Goal: Task Accomplishment & Management: Manage account settings

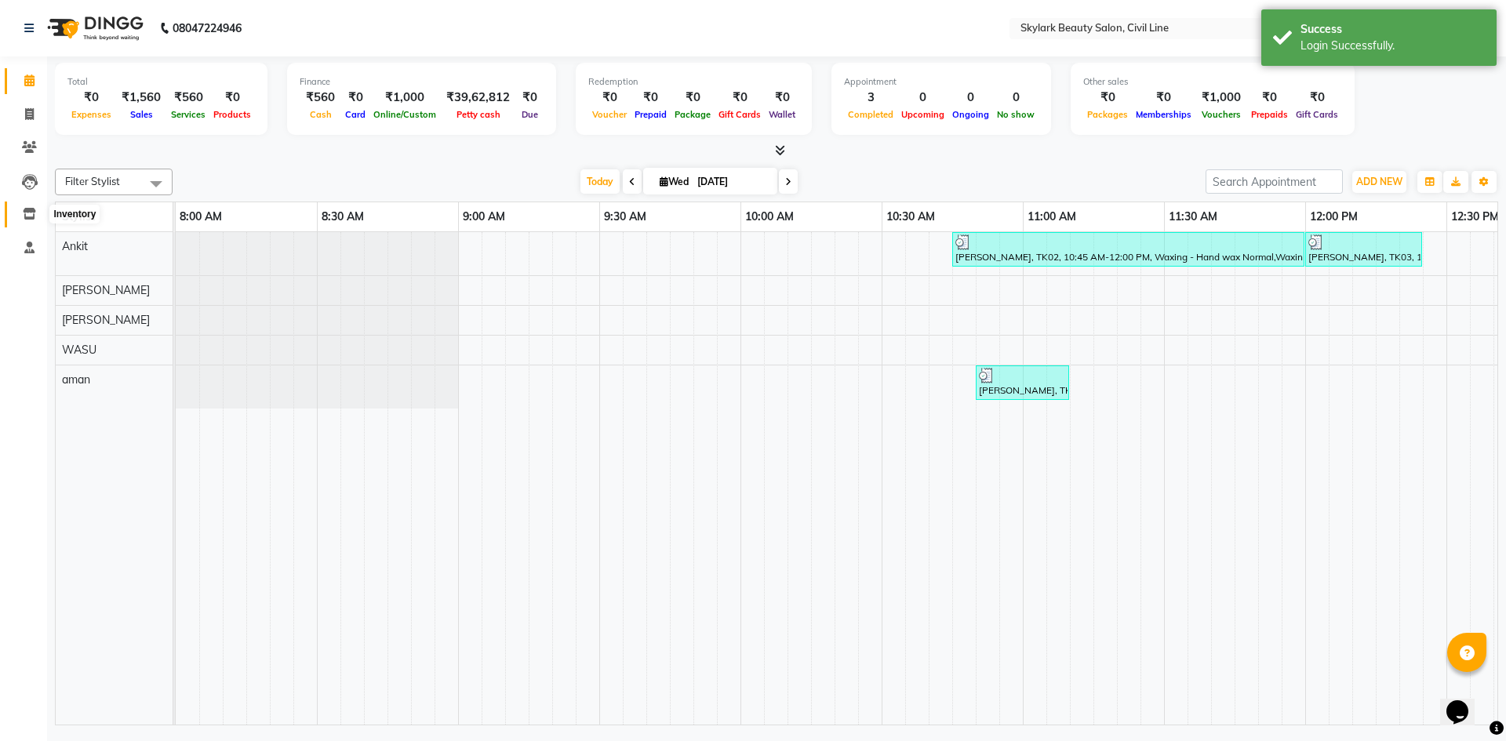
click at [31, 219] on icon at bounding box center [29, 214] width 13 height 12
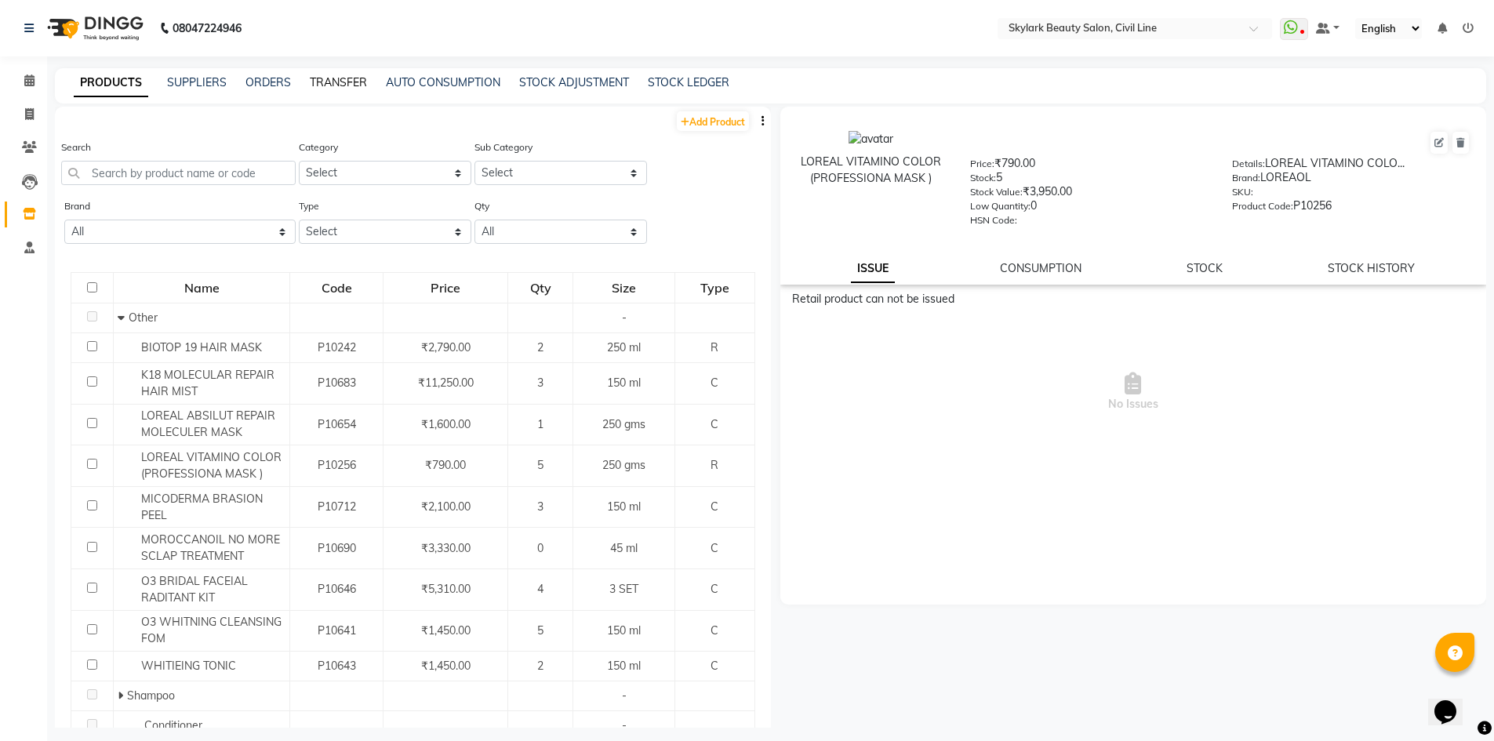
click at [348, 79] on link "TRANSFER" at bounding box center [338, 82] width 57 height 14
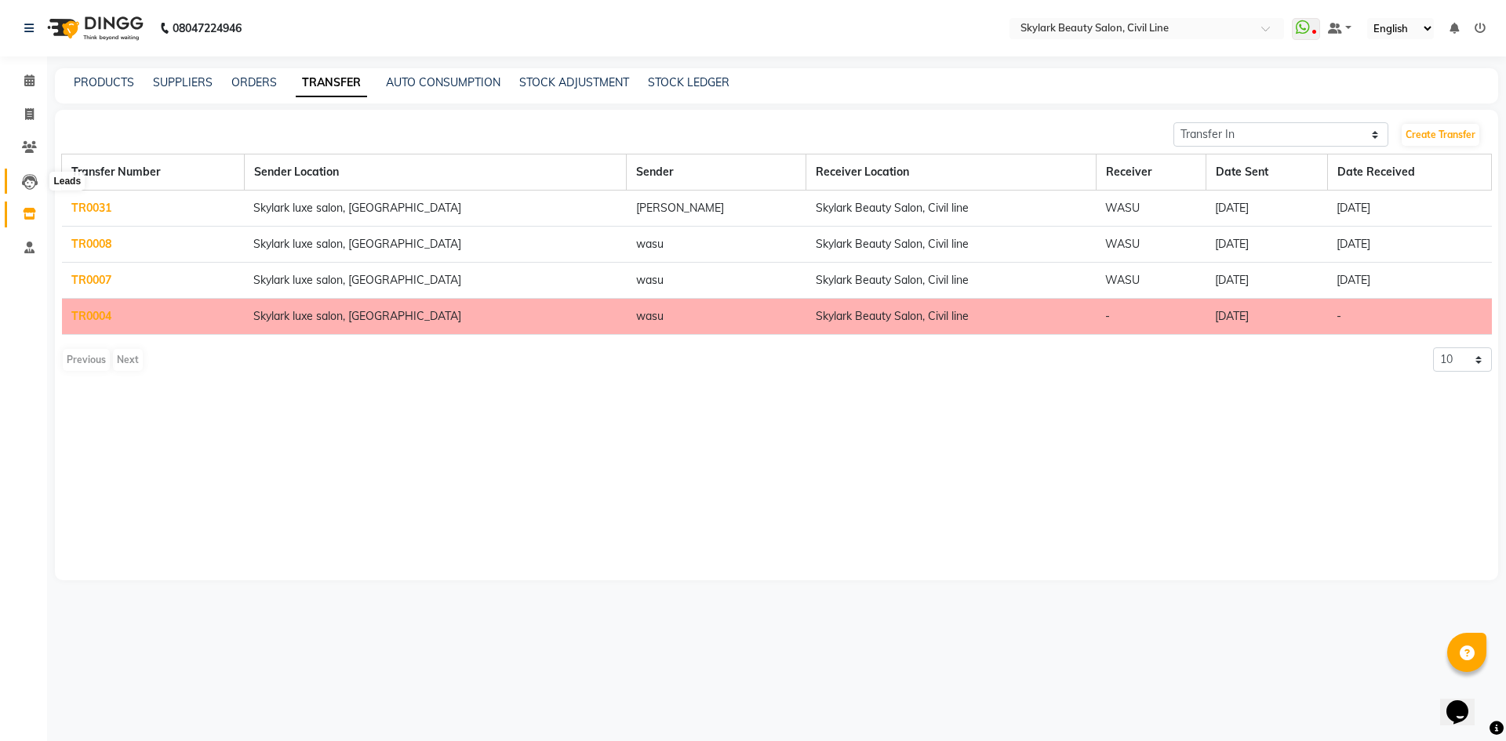
click at [27, 184] on icon at bounding box center [30, 182] width 16 height 16
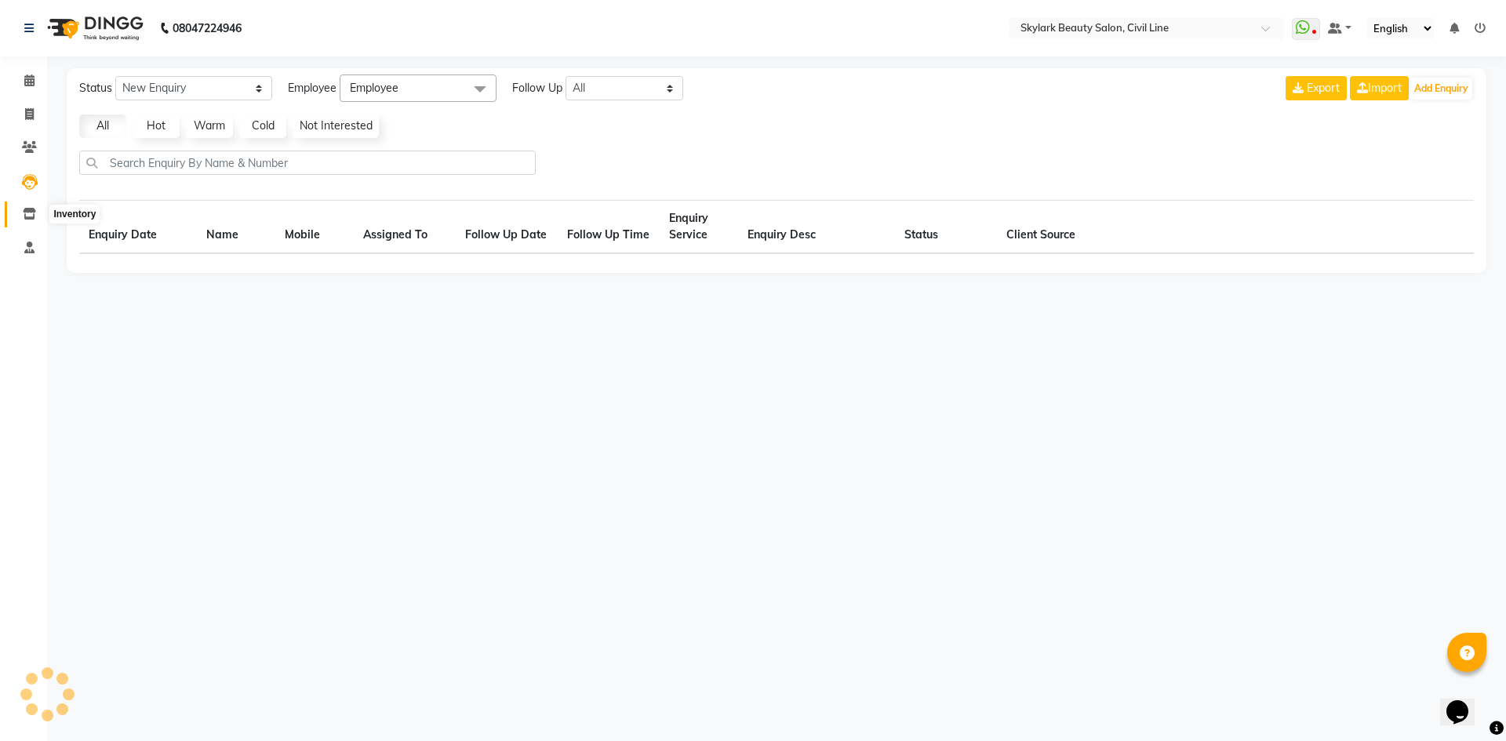
click at [29, 205] on span at bounding box center [29, 214] width 27 height 18
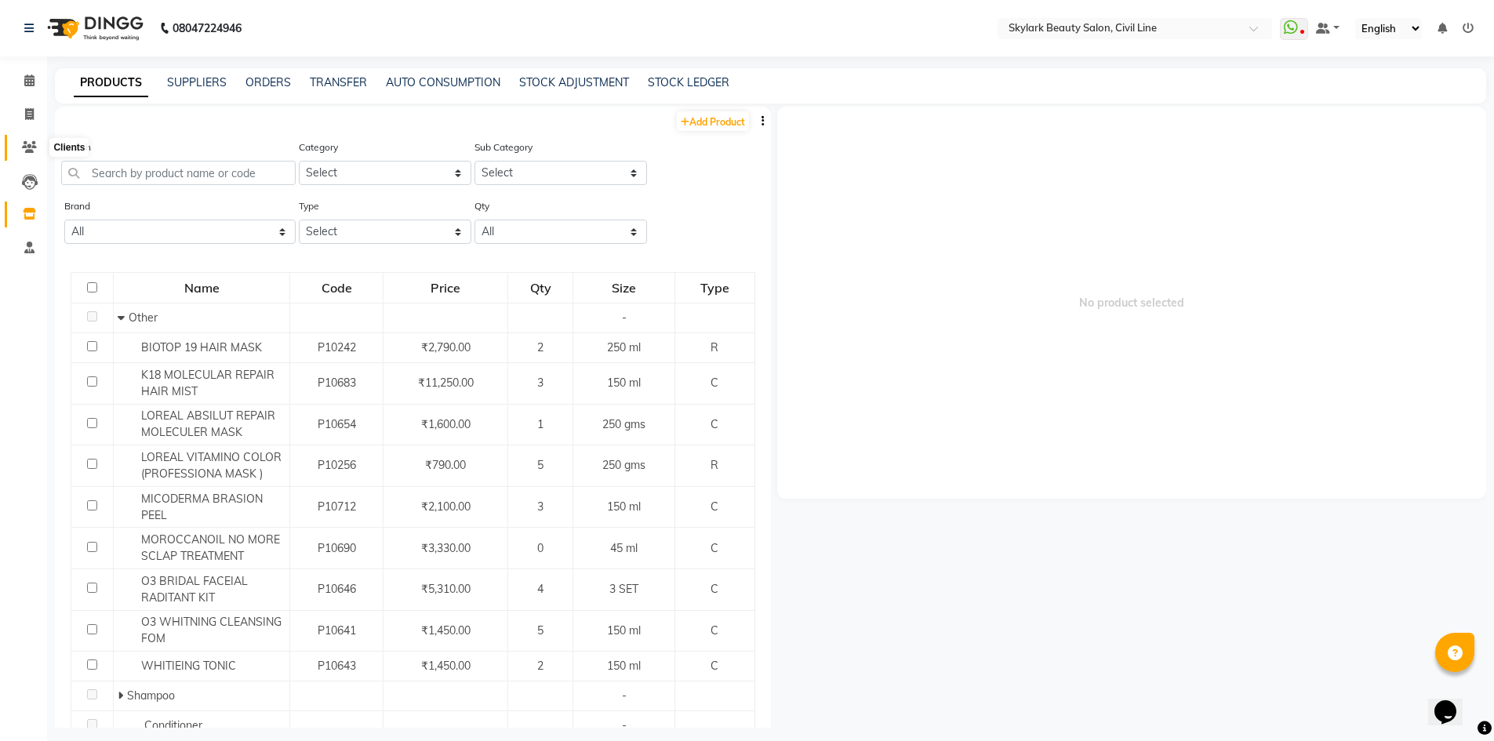
click at [27, 143] on icon at bounding box center [29, 147] width 15 height 12
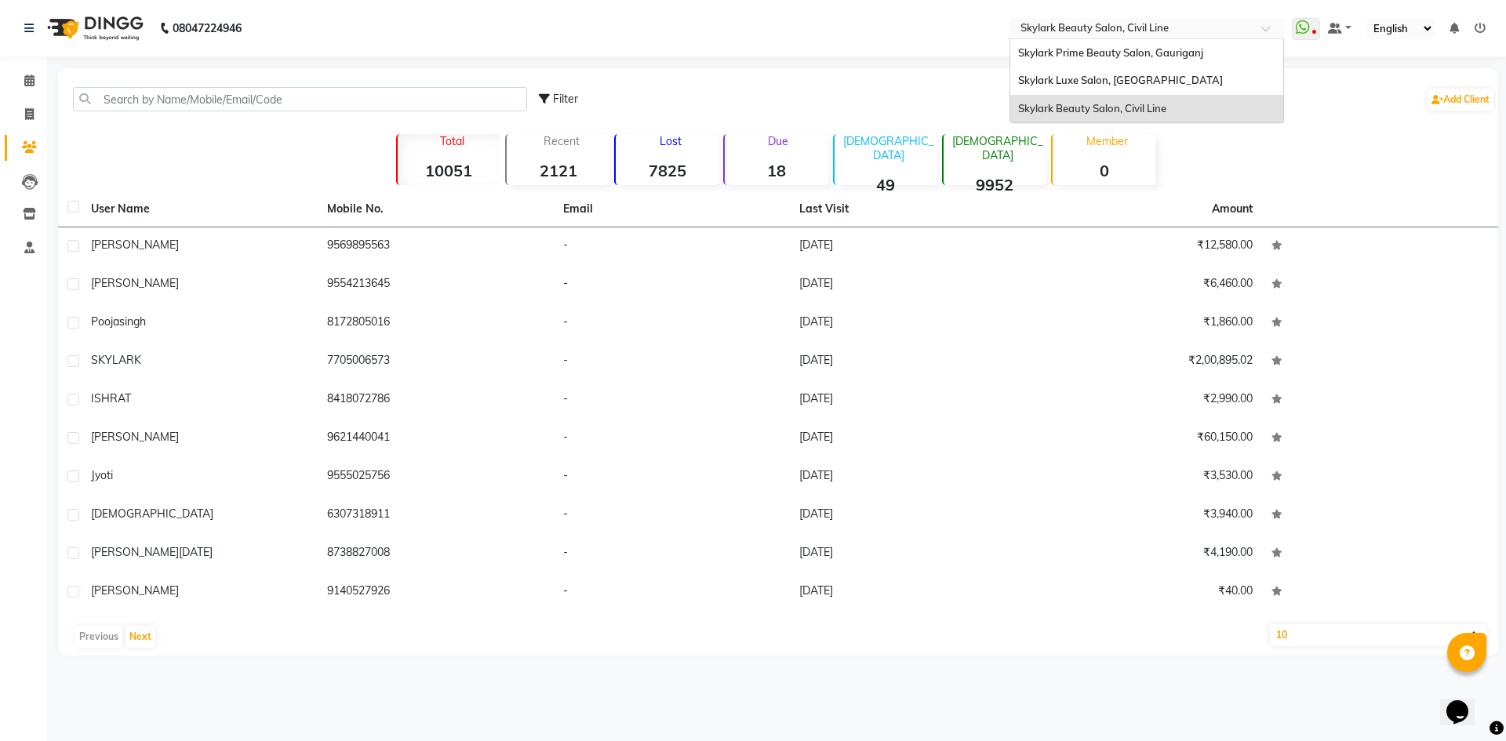
click at [1262, 34] on div at bounding box center [1146, 30] width 274 height 16
click at [1126, 53] on span "Skylark Prime Beauty Salon, Gauriganj" at bounding box center [1110, 52] width 185 height 13
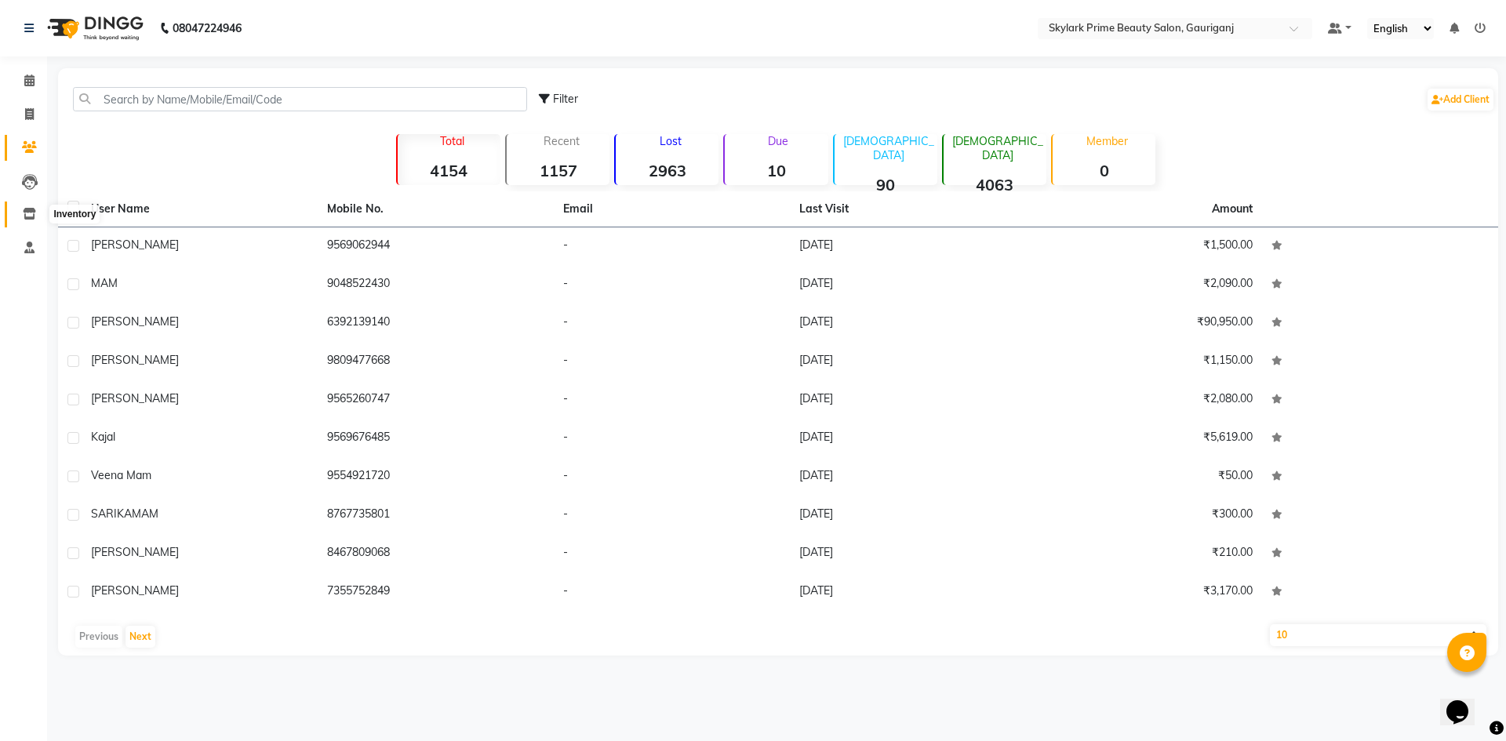
click at [32, 209] on icon at bounding box center [29, 214] width 13 height 12
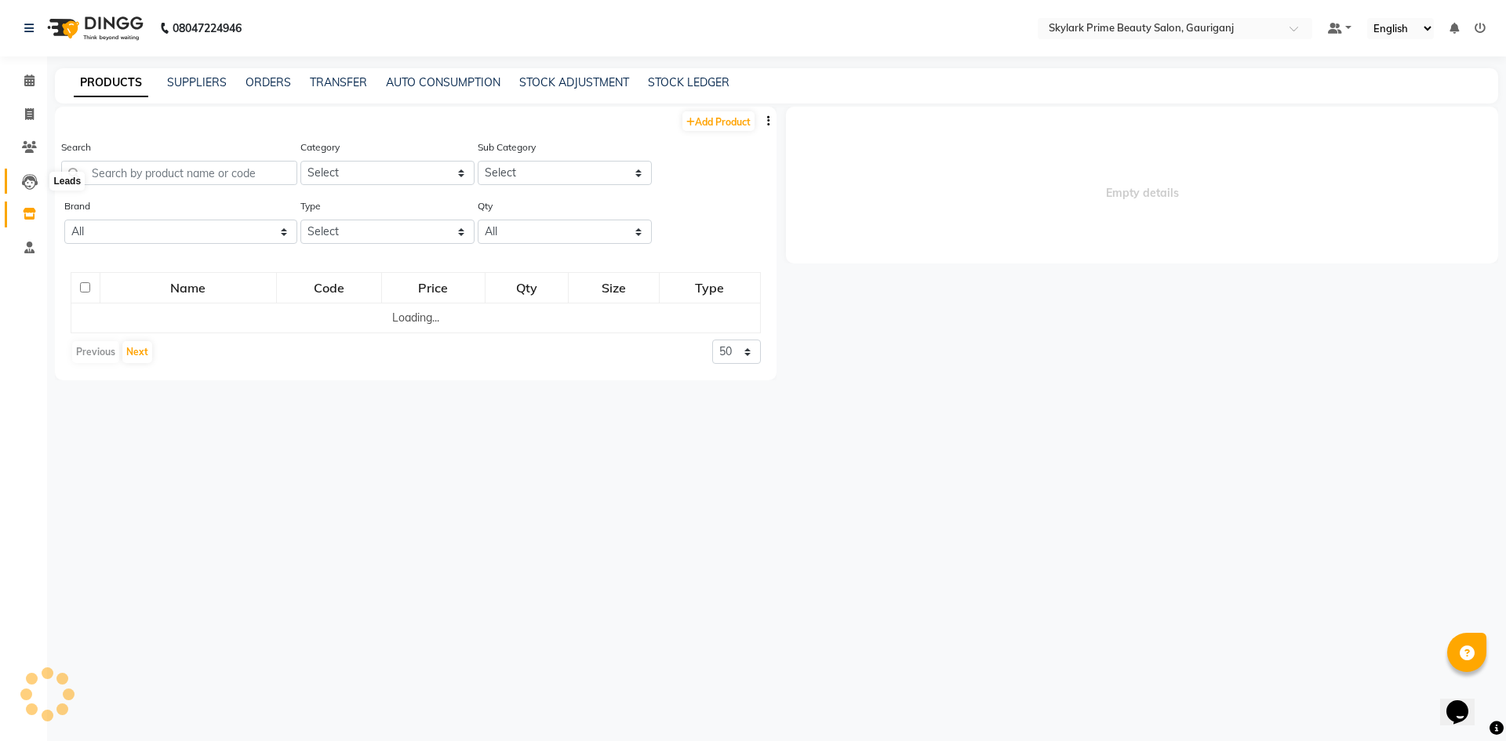
click at [32, 183] on icon at bounding box center [30, 182] width 16 height 16
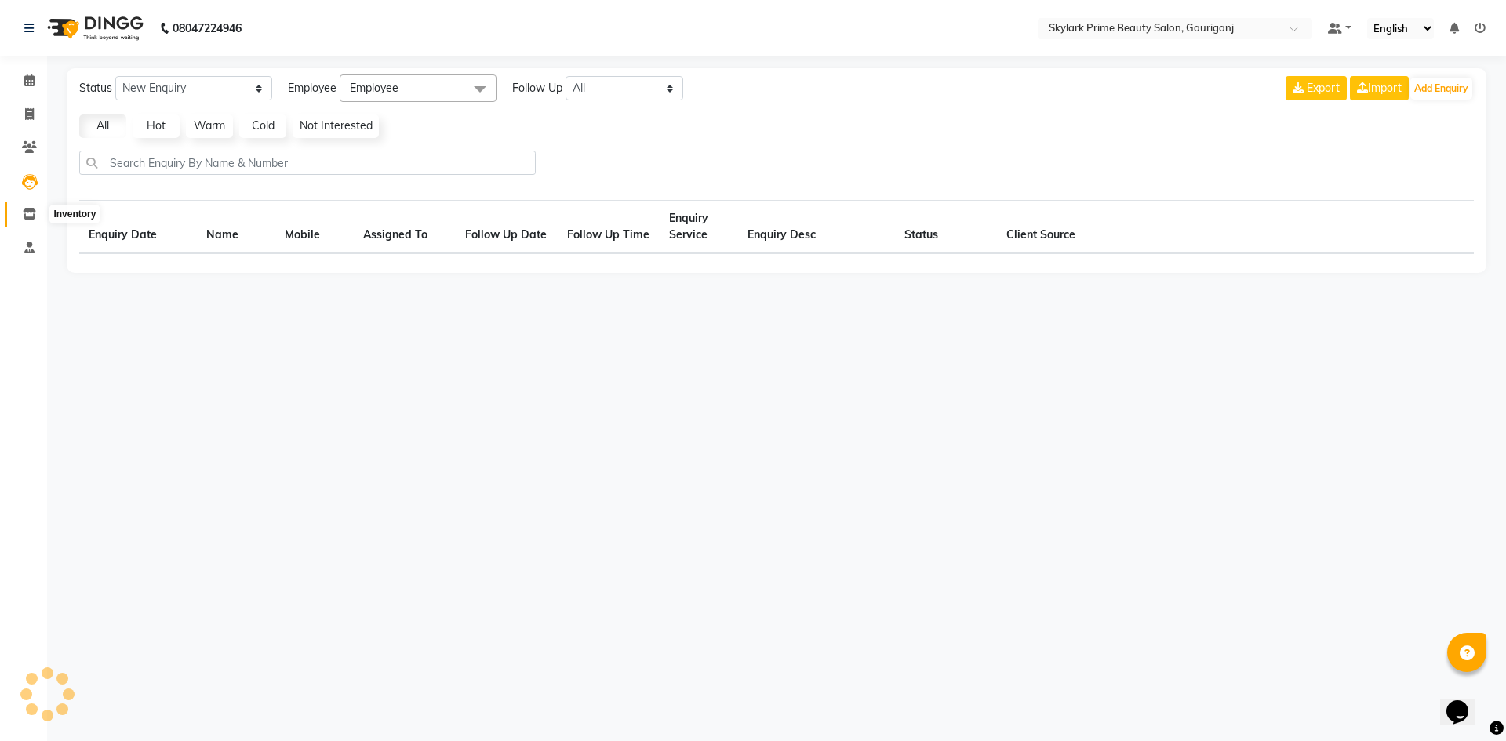
click at [31, 209] on icon at bounding box center [29, 214] width 13 height 12
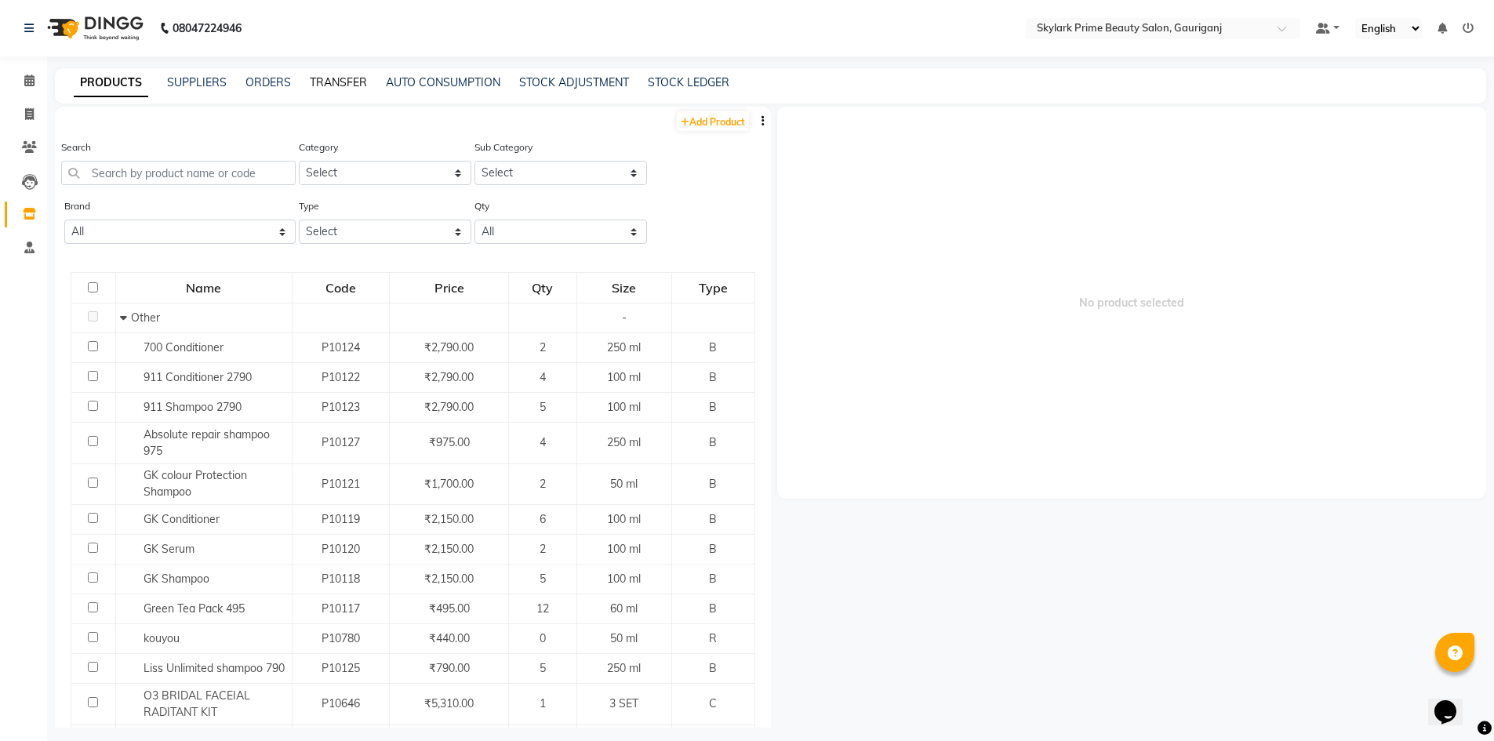
click at [353, 81] on link "TRANSFER" at bounding box center [338, 82] width 57 height 14
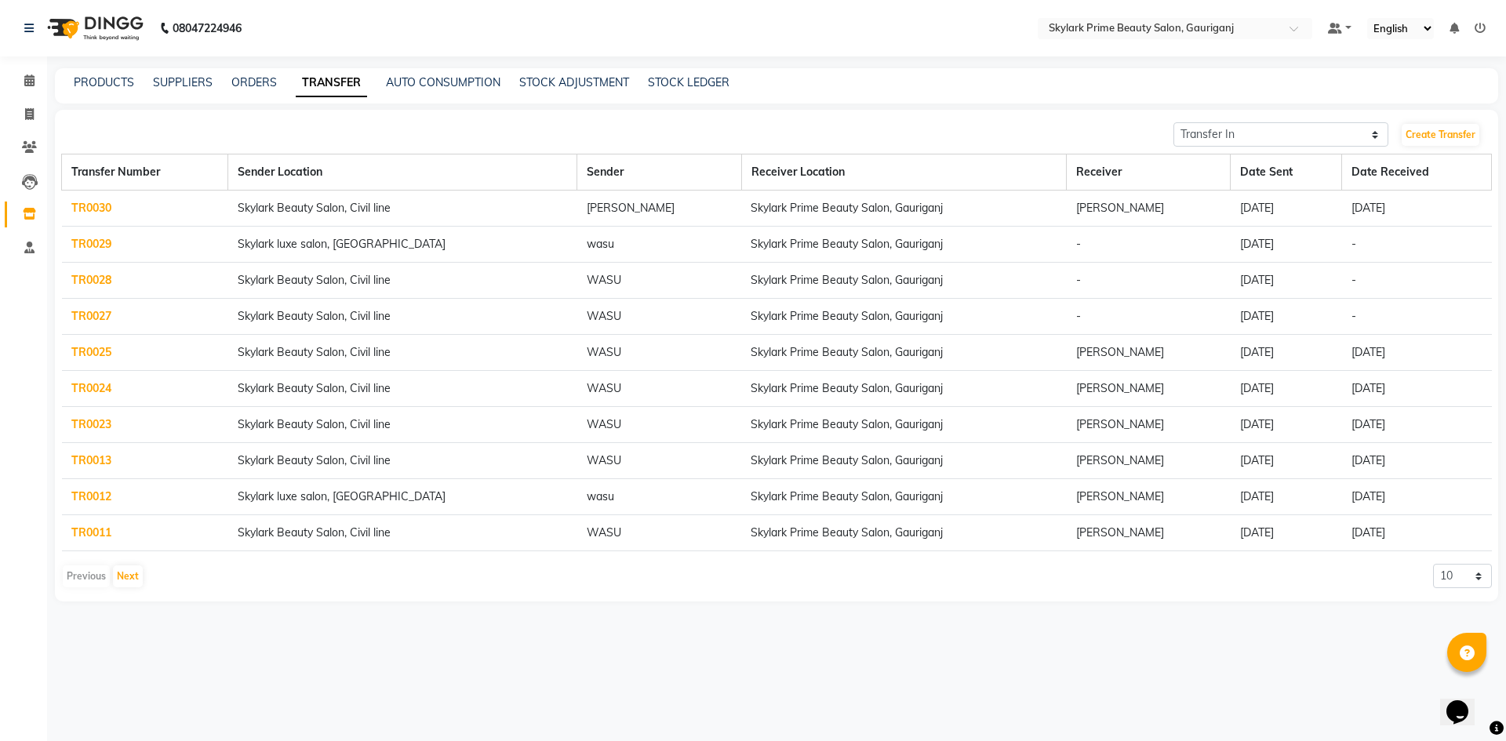
click at [100, 206] on link "TR0030" at bounding box center [91, 208] width 40 height 14
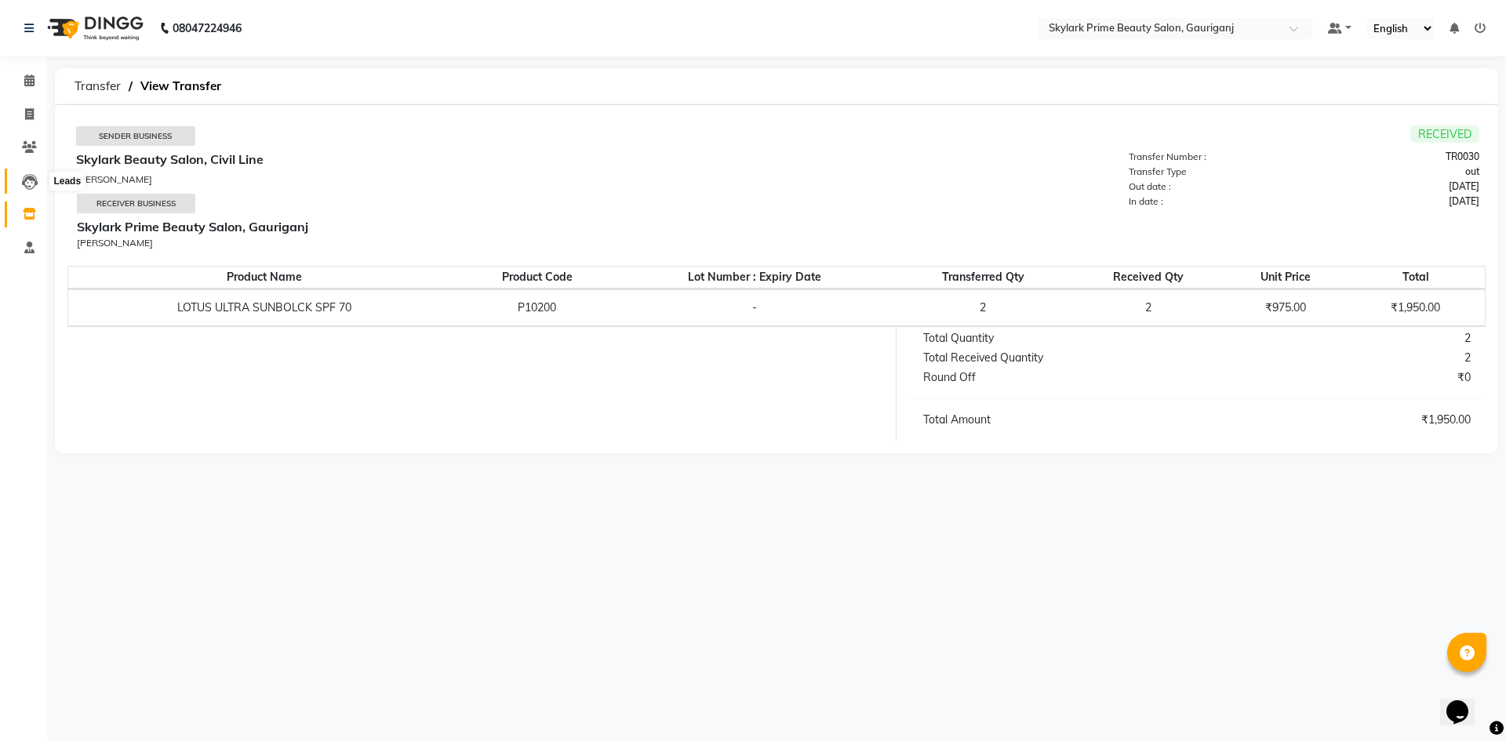
click at [31, 183] on icon at bounding box center [30, 182] width 16 height 16
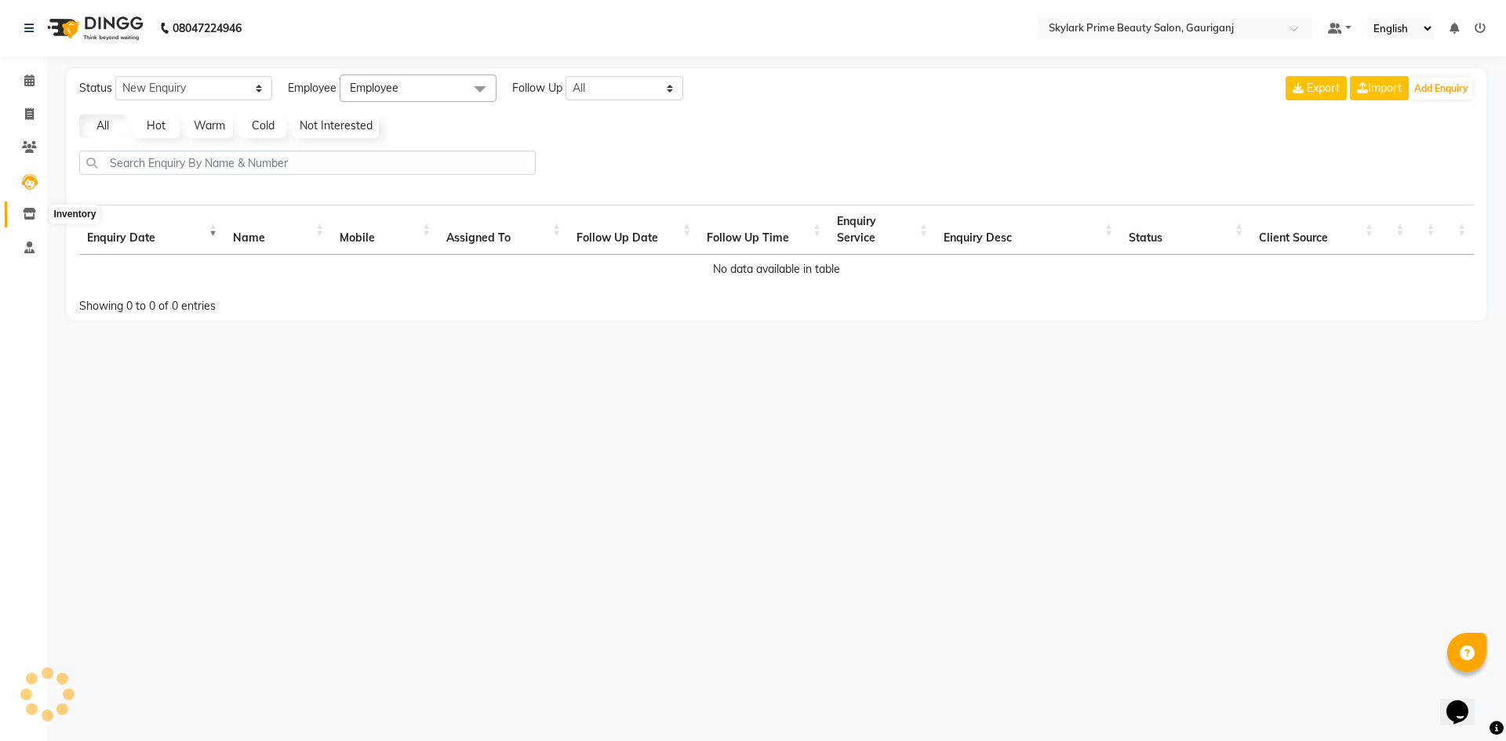
click at [31, 218] on icon at bounding box center [29, 214] width 13 height 12
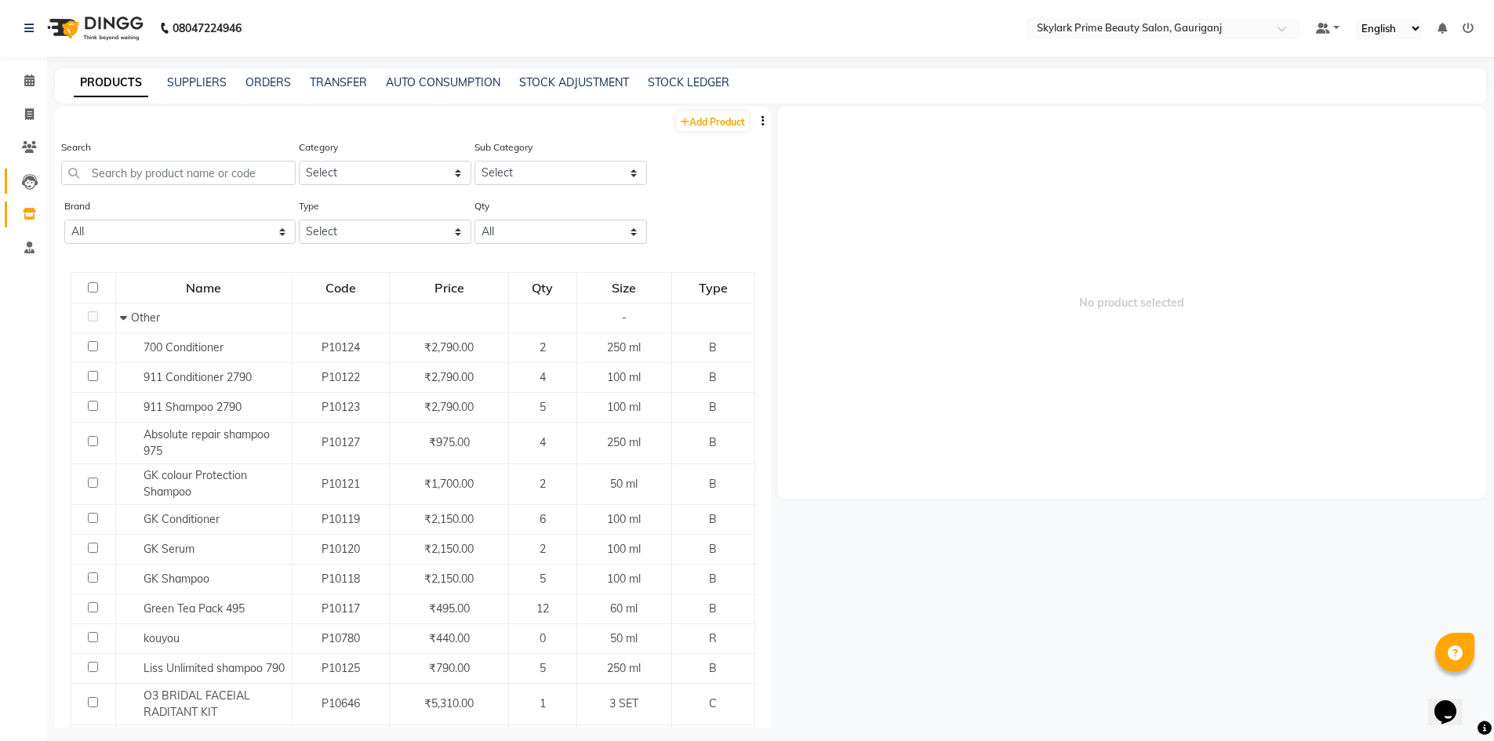
click at [32, 187] on icon at bounding box center [30, 182] width 16 height 16
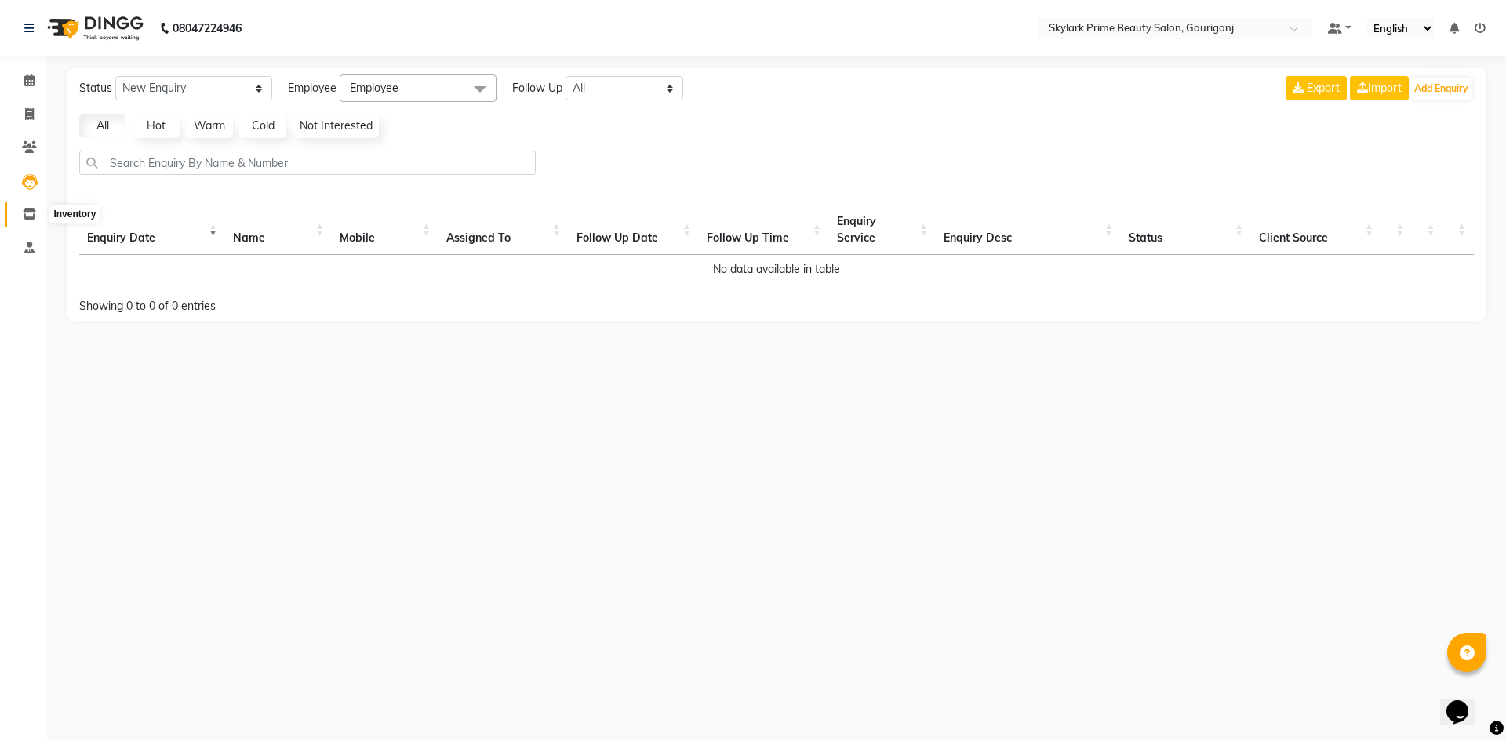
click at [34, 216] on icon at bounding box center [29, 214] width 13 height 12
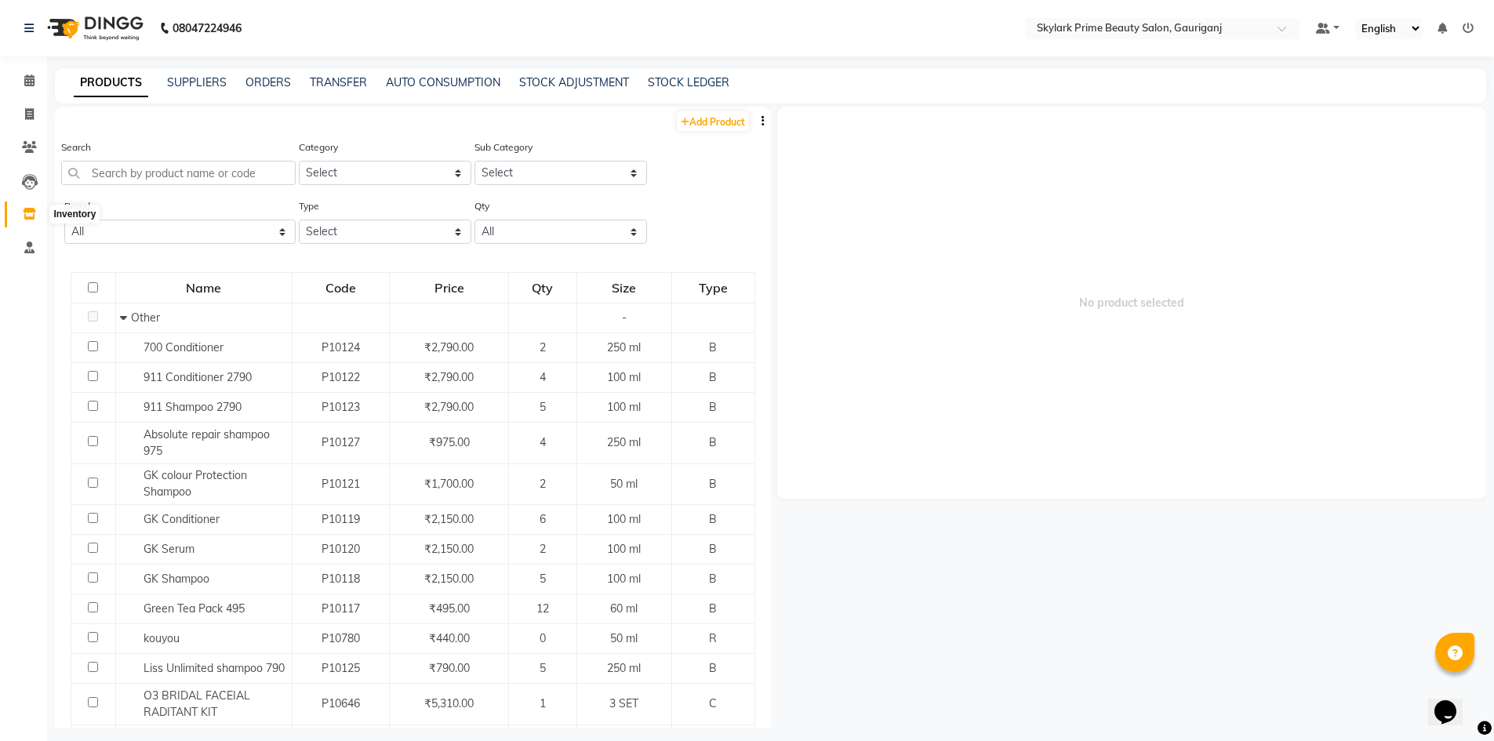
click at [30, 210] on icon at bounding box center [29, 214] width 13 height 12
click at [31, 176] on icon at bounding box center [30, 182] width 16 height 16
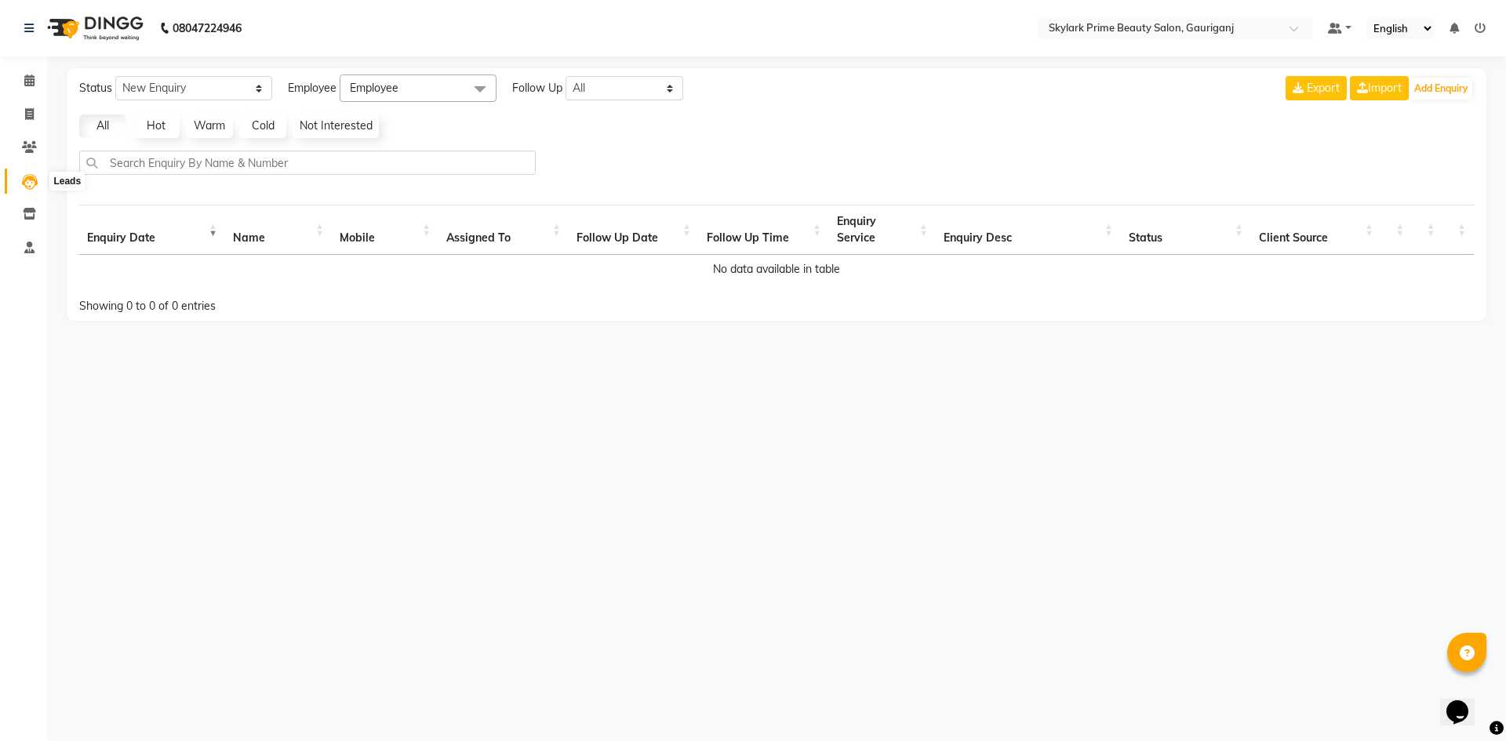
click at [29, 181] on icon at bounding box center [30, 182] width 16 height 16
click at [28, 181] on icon at bounding box center [30, 182] width 16 height 16
click at [27, 183] on icon at bounding box center [30, 182] width 16 height 16
click at [19, 206] on span at bounding box center [29, 214] width 27 height 18
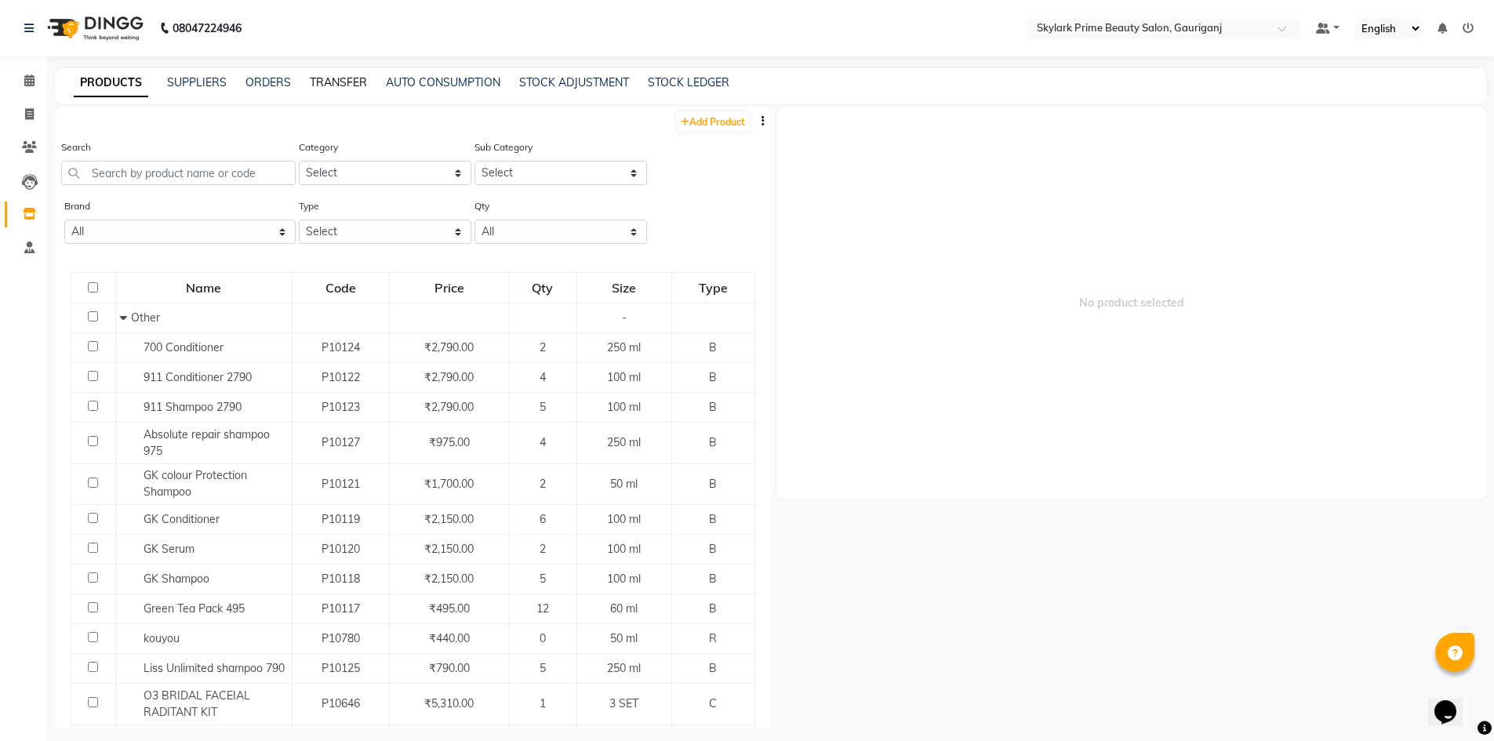
click at [325, 88] on link "TRANSFER" at bounding box center [338, 82] width 57 height 14
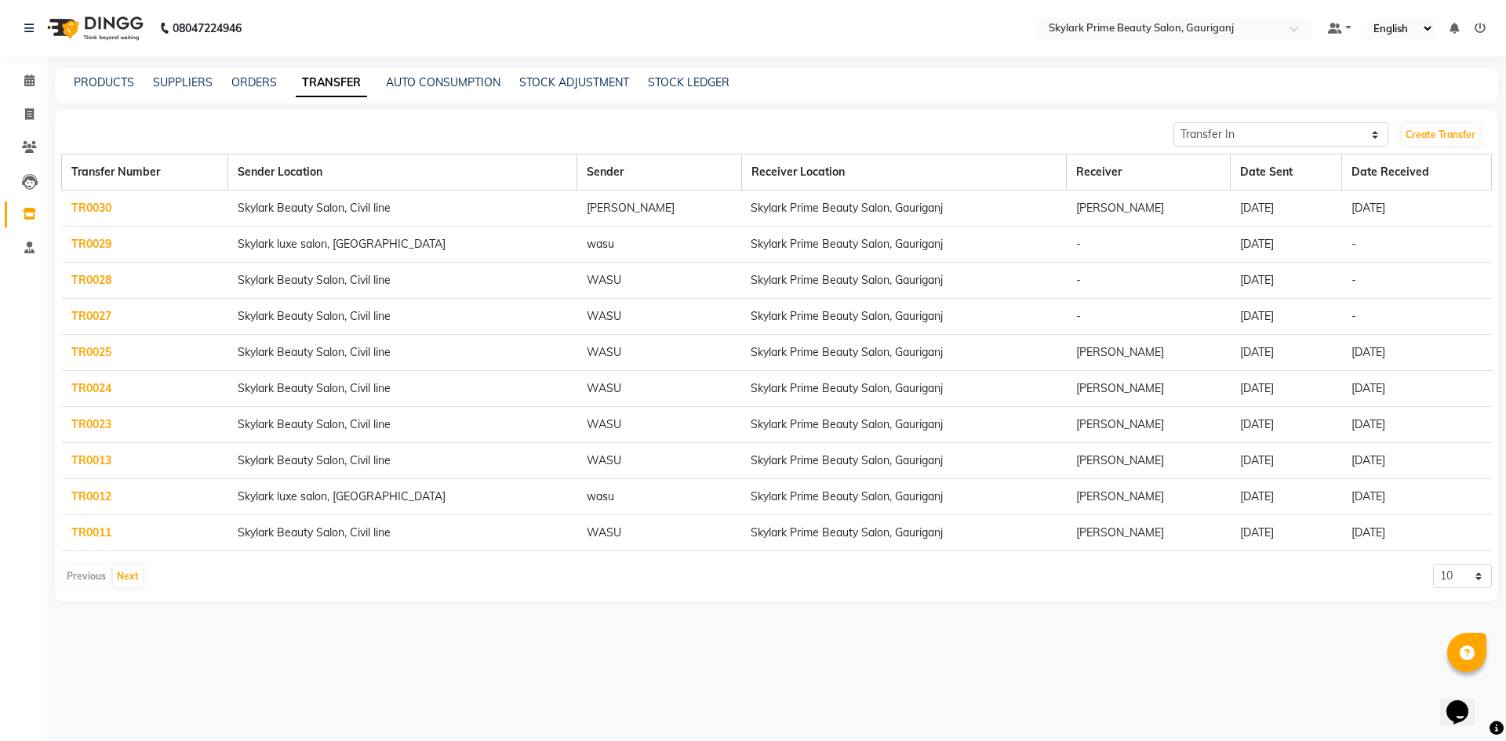
click at [92, 207] on link "TR0030" at bounding box center [91, 208] width 40 height 14
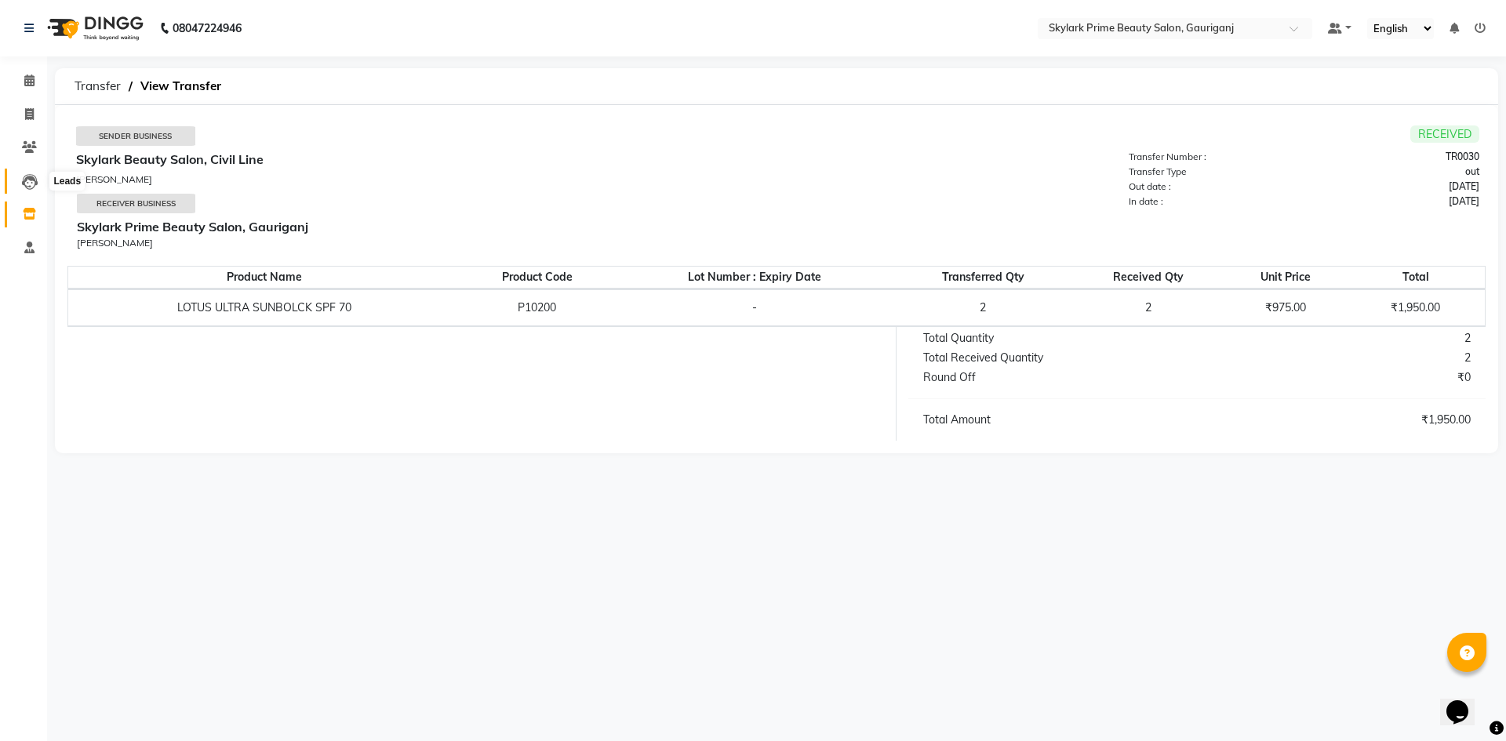
click at [31, 178] on icon at bounding box center [30, 182] width 16 height 16
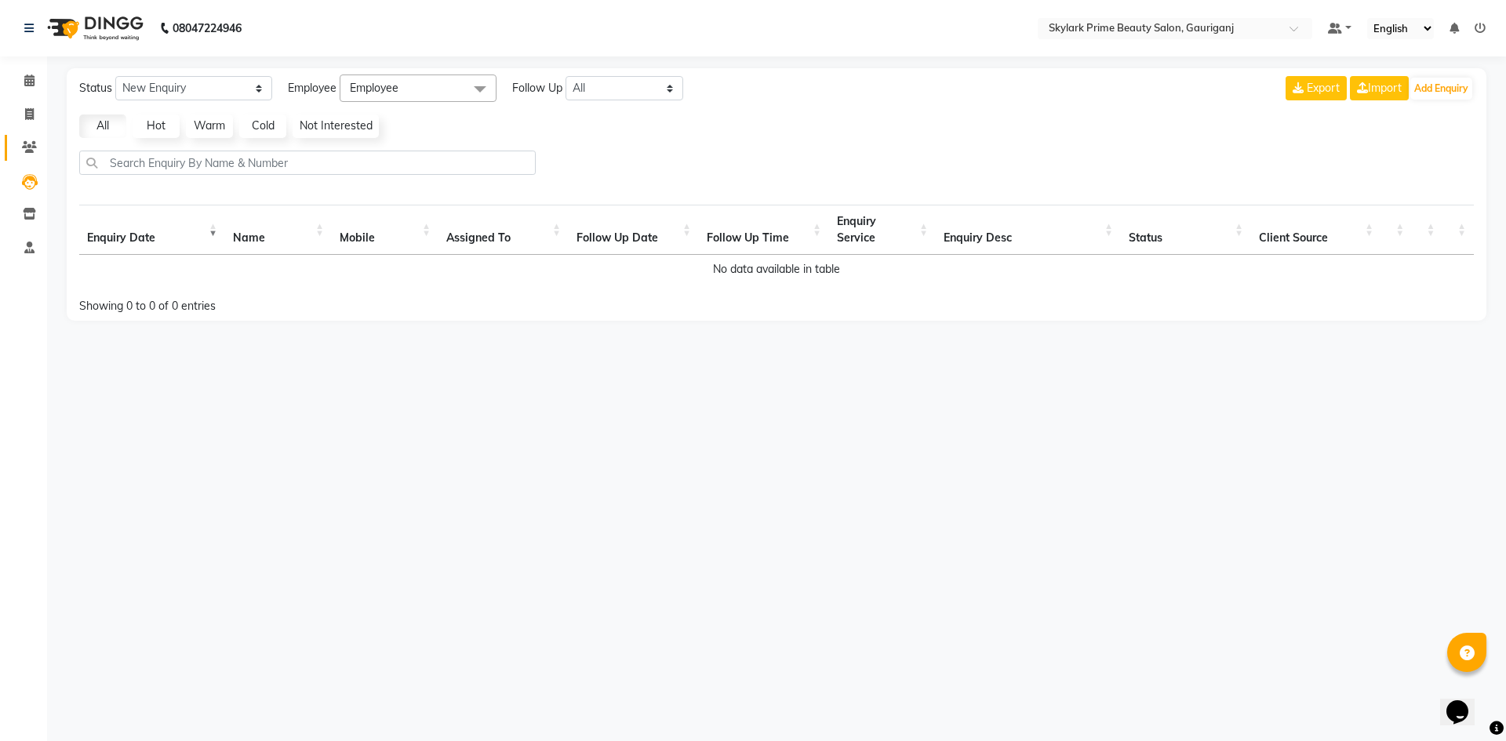
click at [27, 136] on link "Clients" at bounding box center [24, 148] width 38 height 26
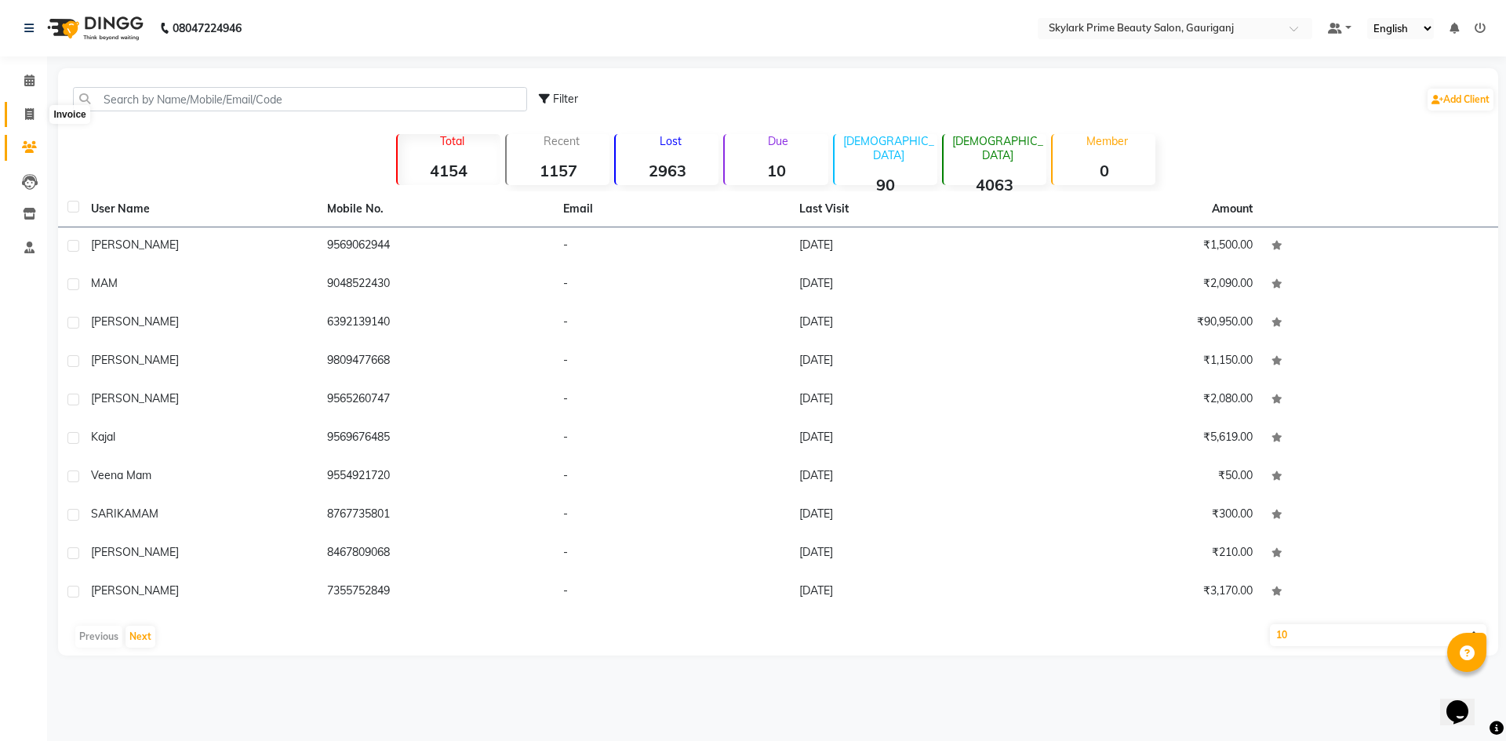
click at [31, 112] on icon at bounding box center [29, 114] width 9 height 12
select select "4735"
select select "service"
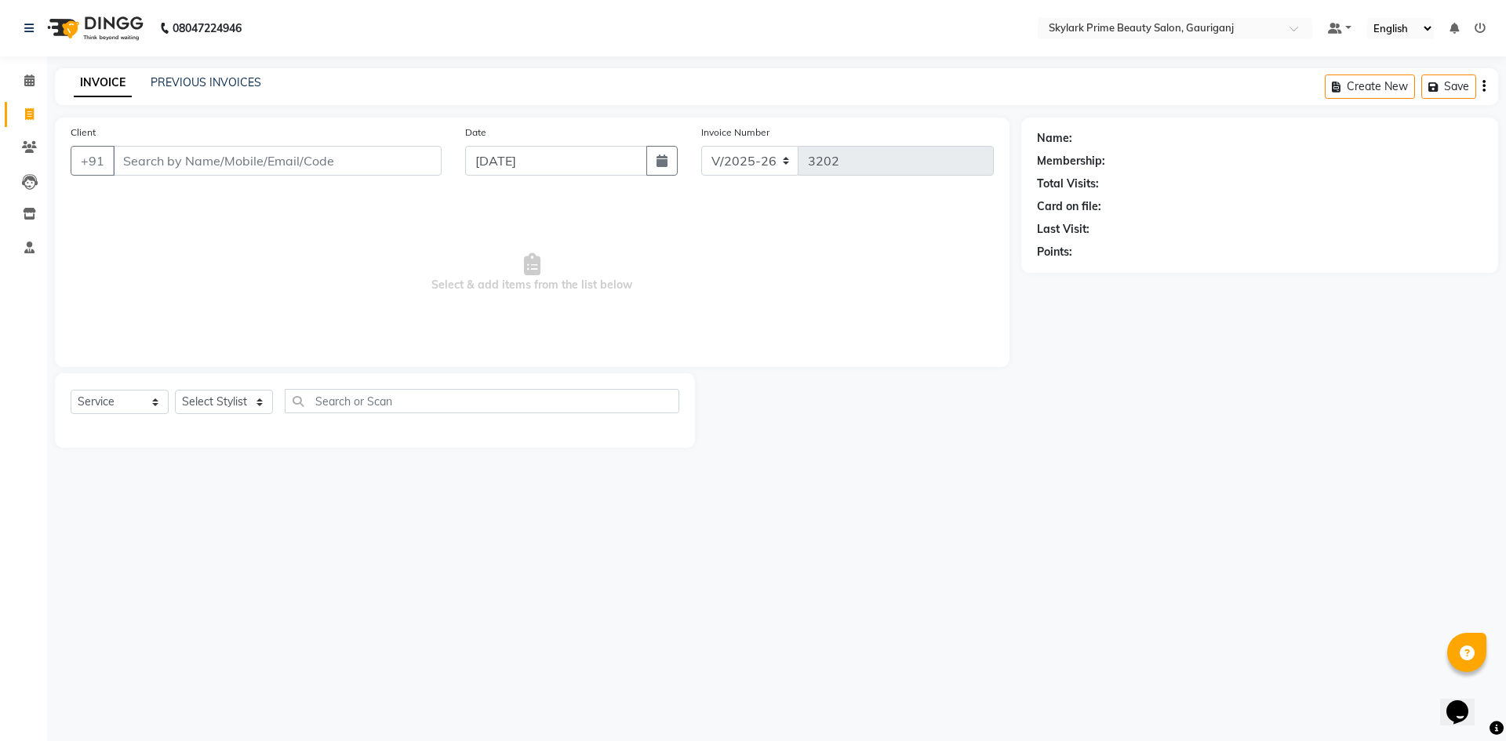
click at [163, 159] on input "Client" at bounding box center [277, 161] width 329 height 30
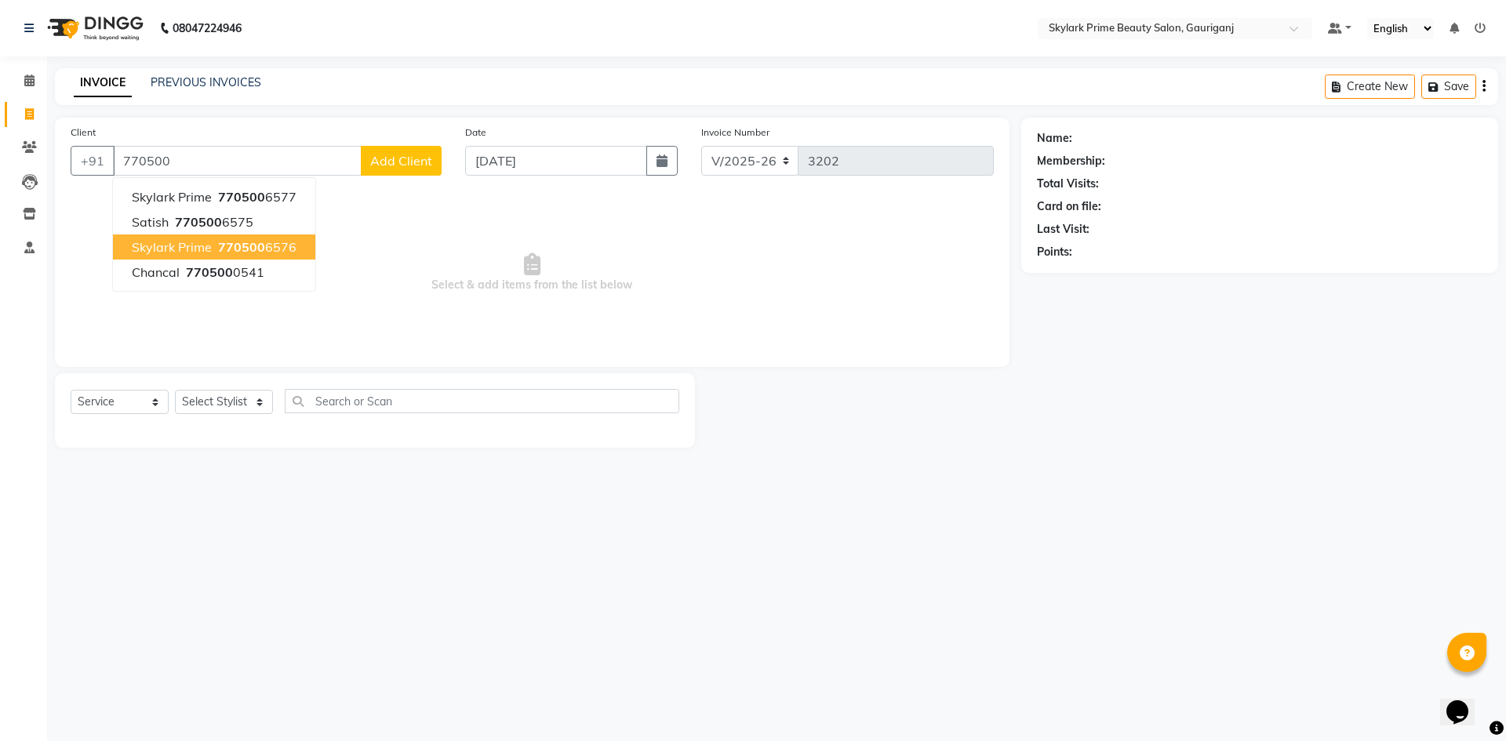
click at [199, 251] on span "skylark prime" at bounding box center [172, 247] width 80 height 16
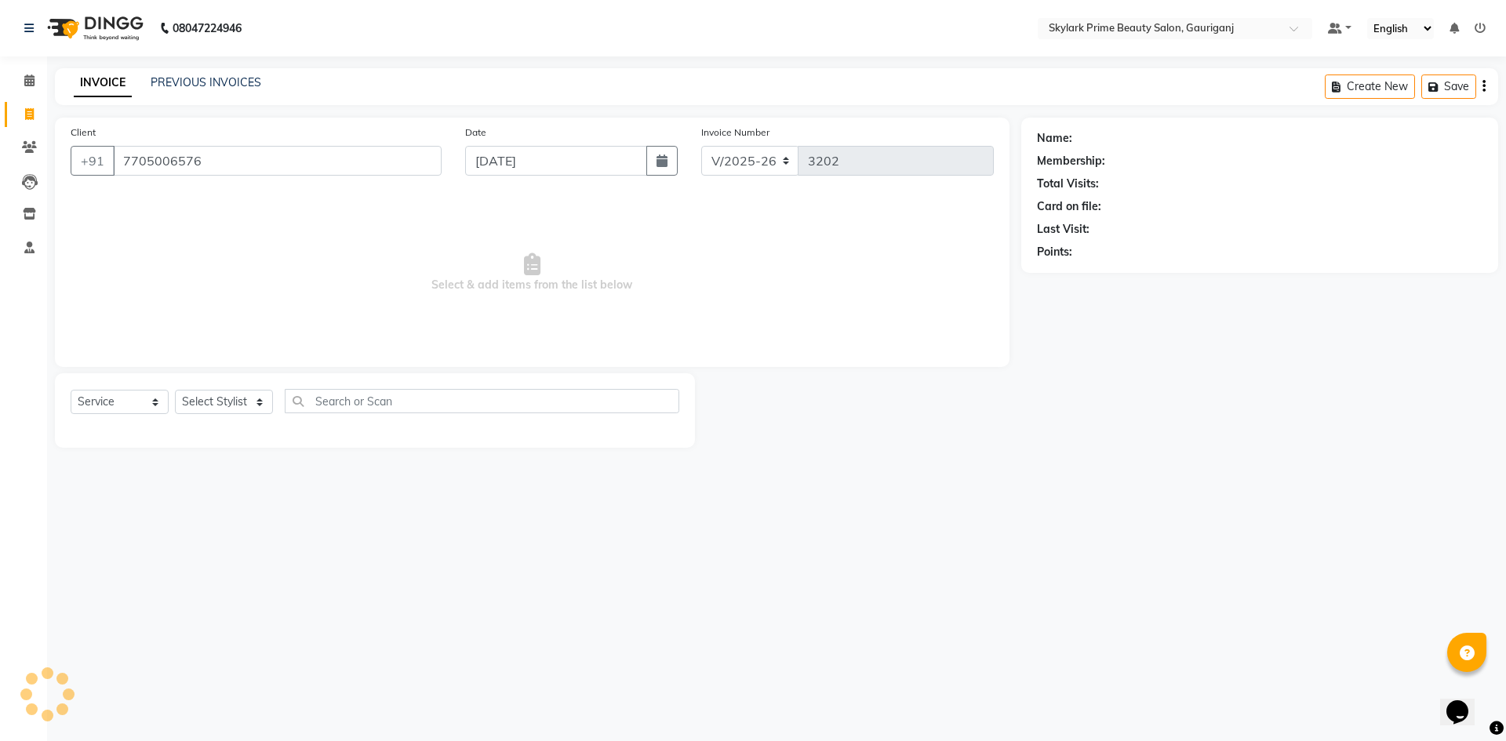
type input "7705006576"
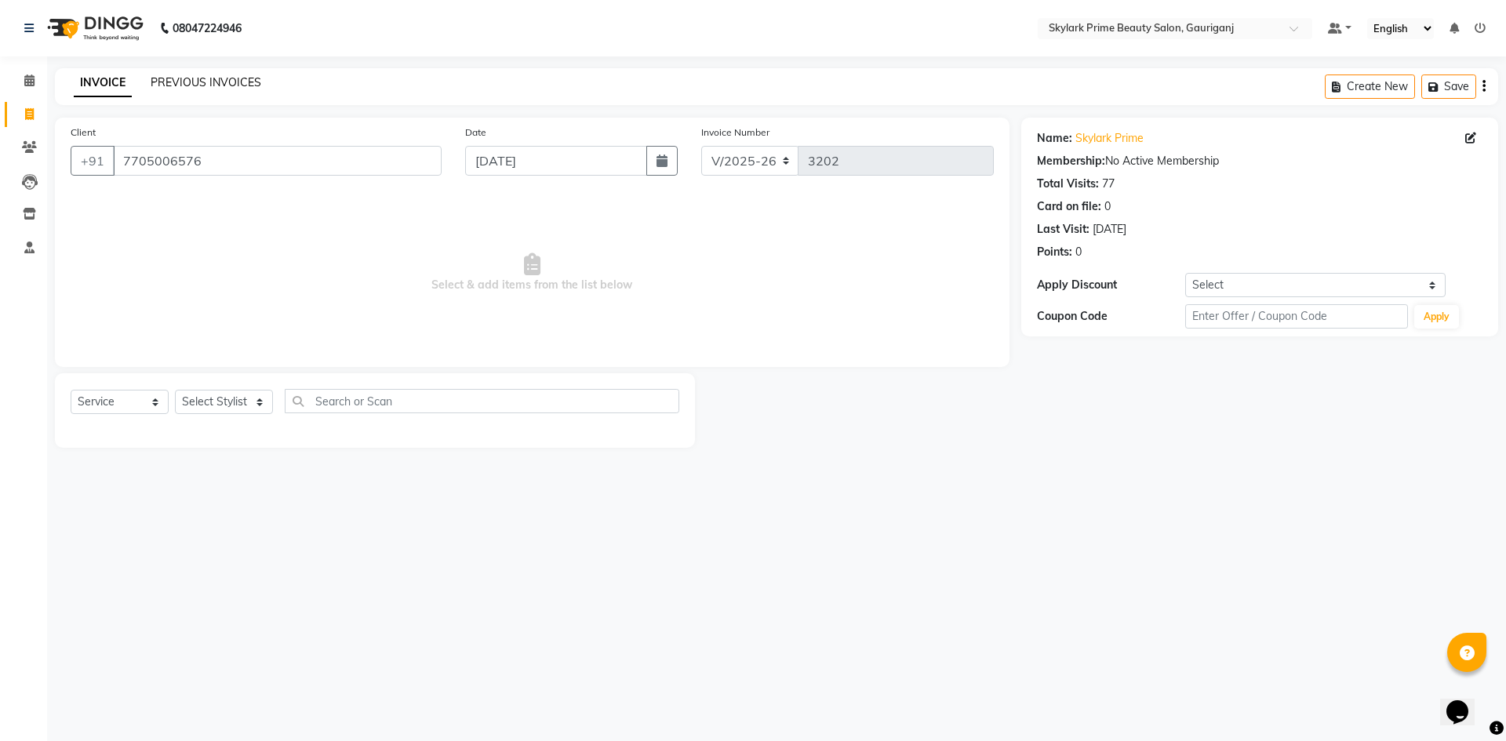
click at [206, 83] on link "PREVIOUS INVOICES" at bounding box center [206, 82] width 111 height 14
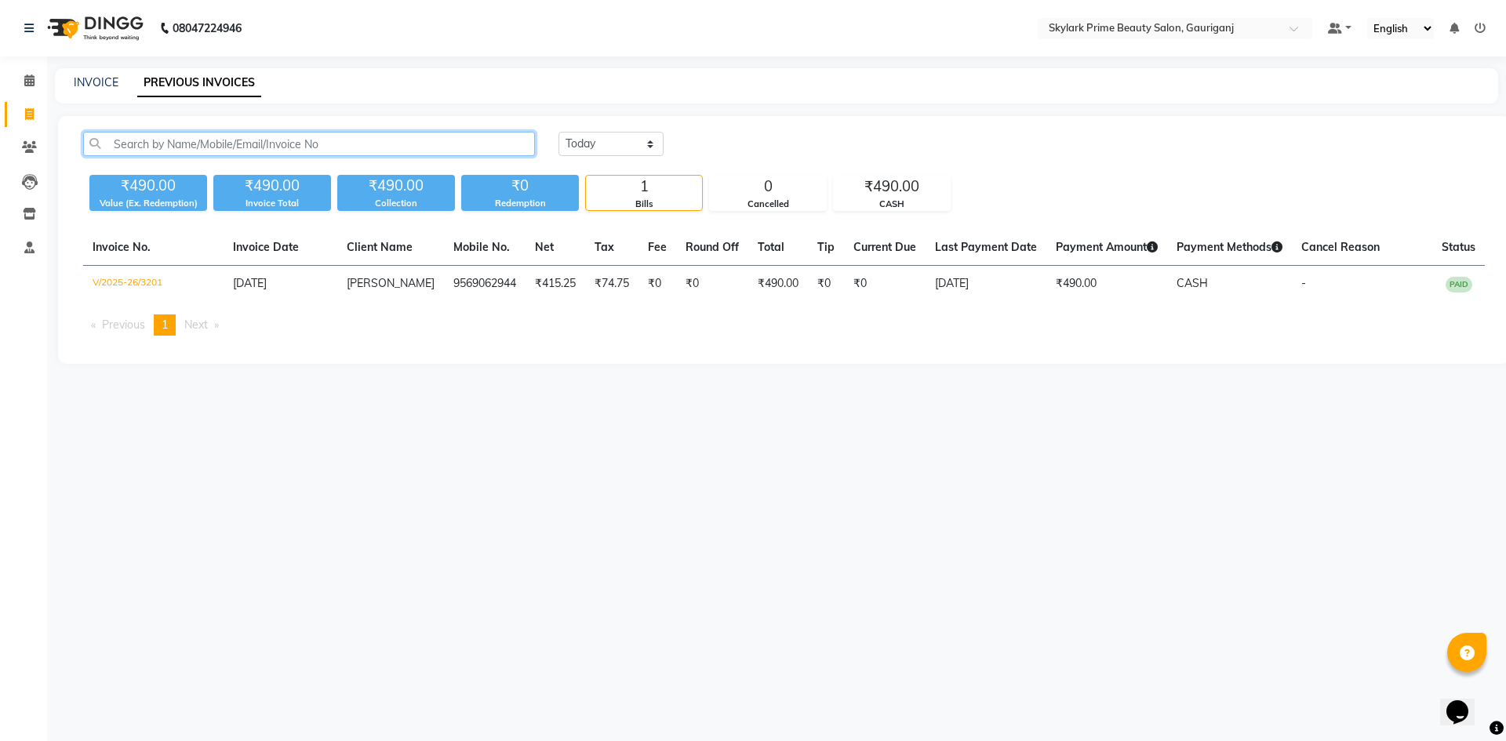
click at [169, 135] on input "text" at bounding box center [309, 144] width 452 height 24
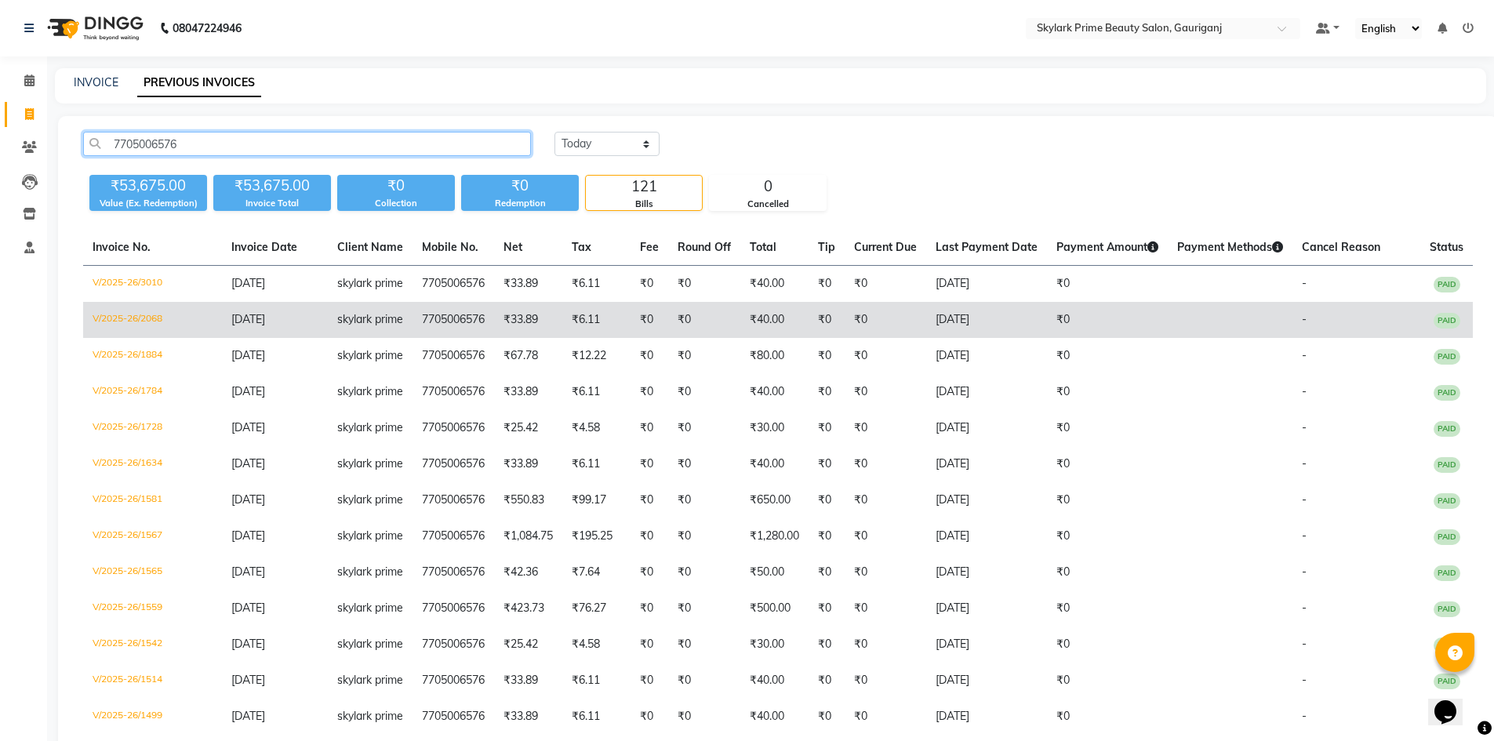
type input "7705006576"
click at [415, 338] on td "7705006576" at bounding box center [453, 320] width 82 height 36
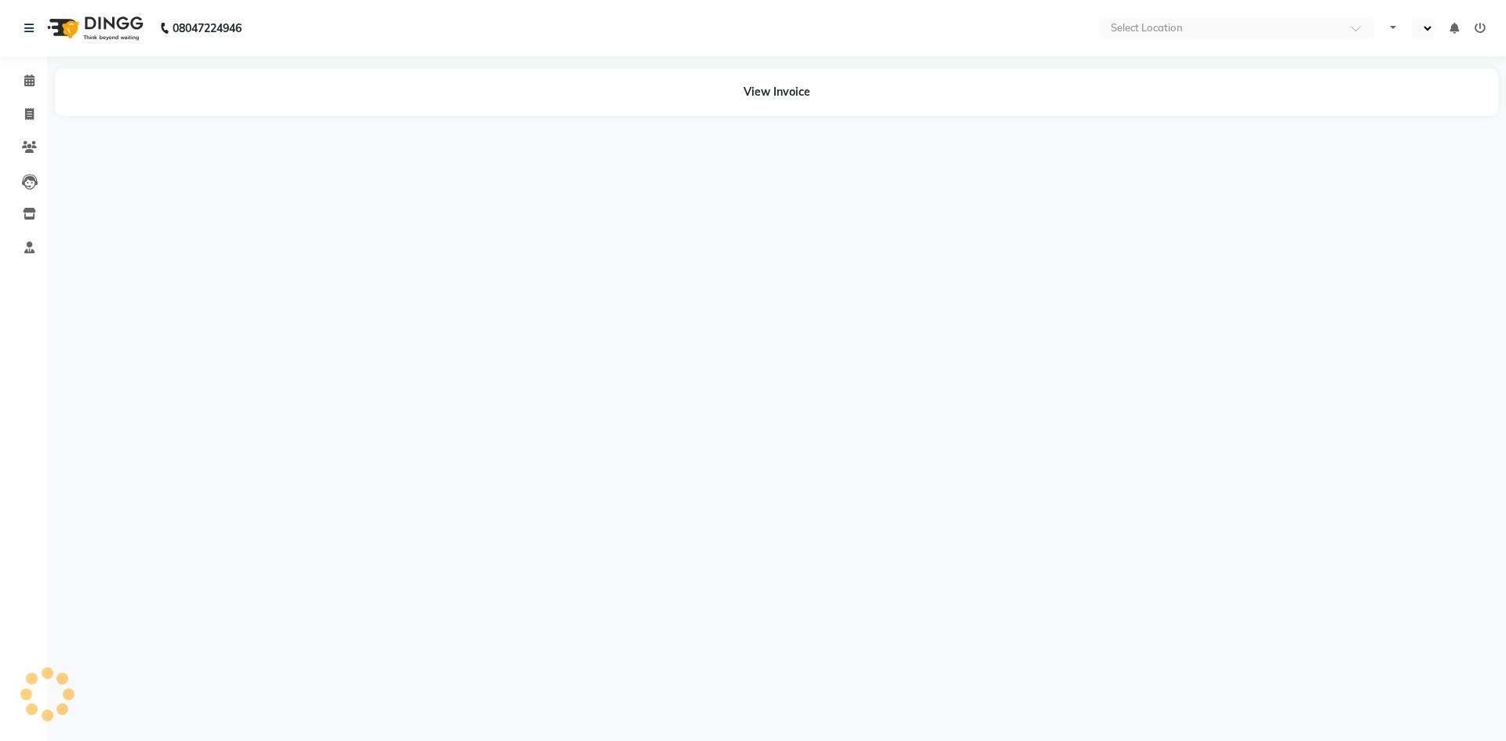
select select "en"
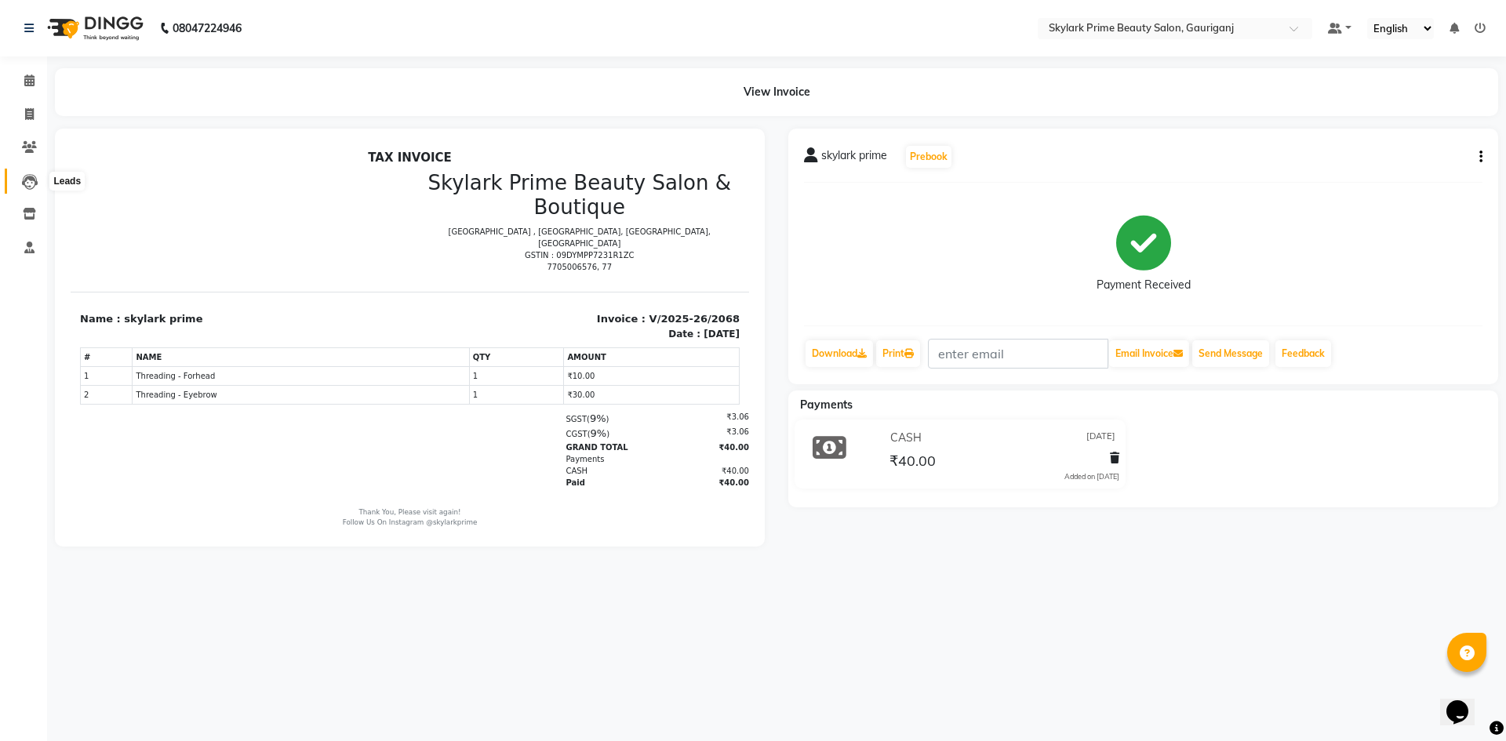
drag, startPoint x: 27, startPoint y: 182, endPoint x: 29, endPoint y: 198, distance: 15.9
click at [27, 182] on icon at bounding box center [30, 182] width 16 height 16
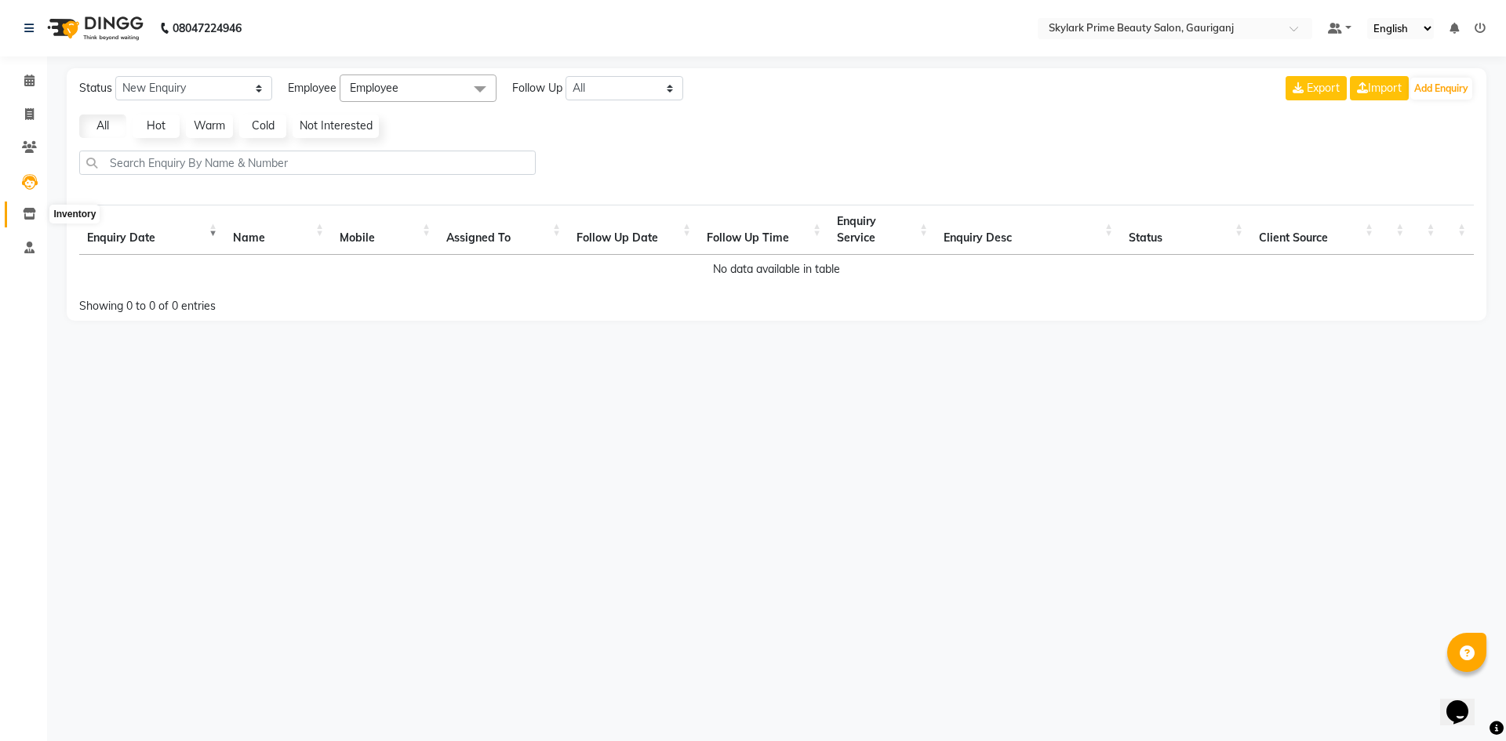
click at [31, 205] on span at bounding box center [29, 214] width 27 height 18
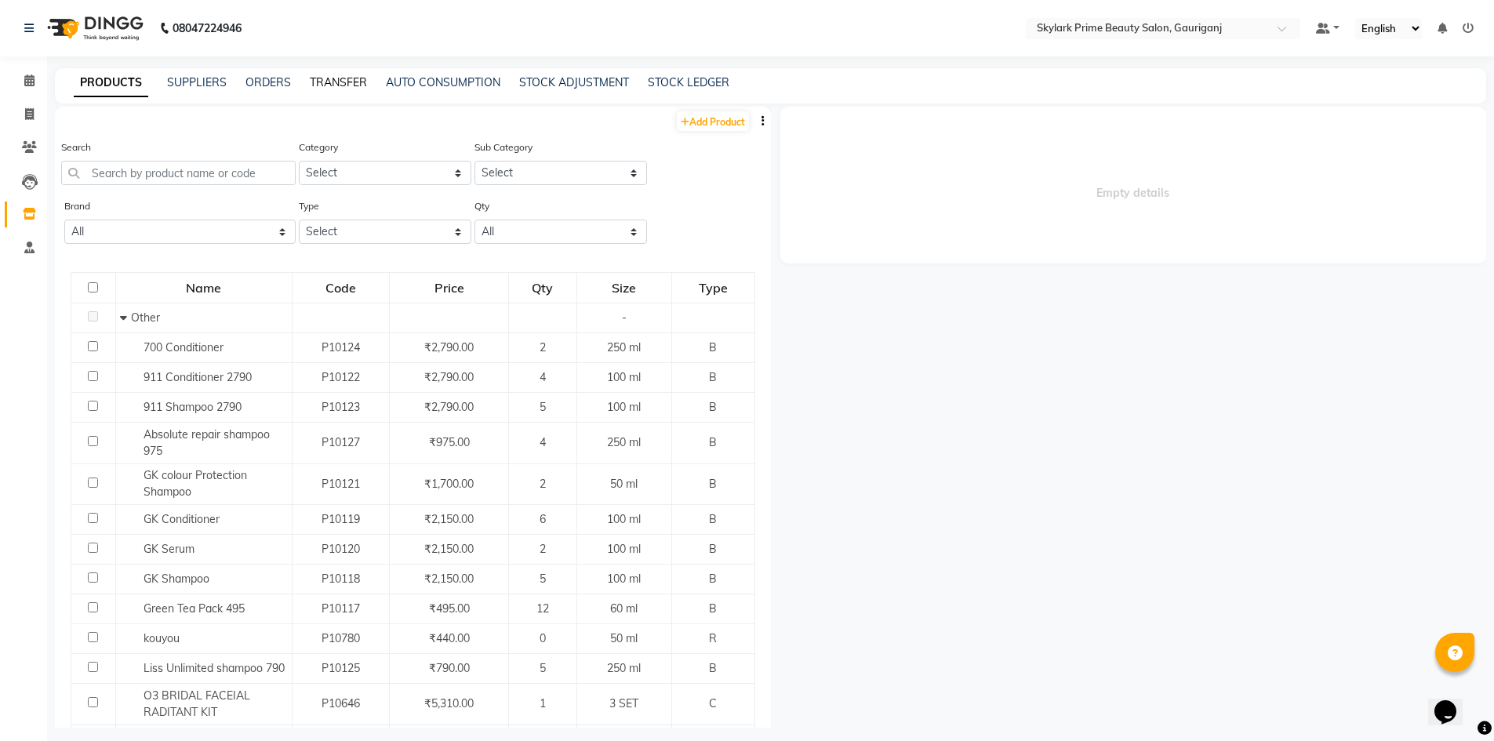
click at [329, 81] on link "TRANSFER" at bounding box center [338, 82] width 57 height 14
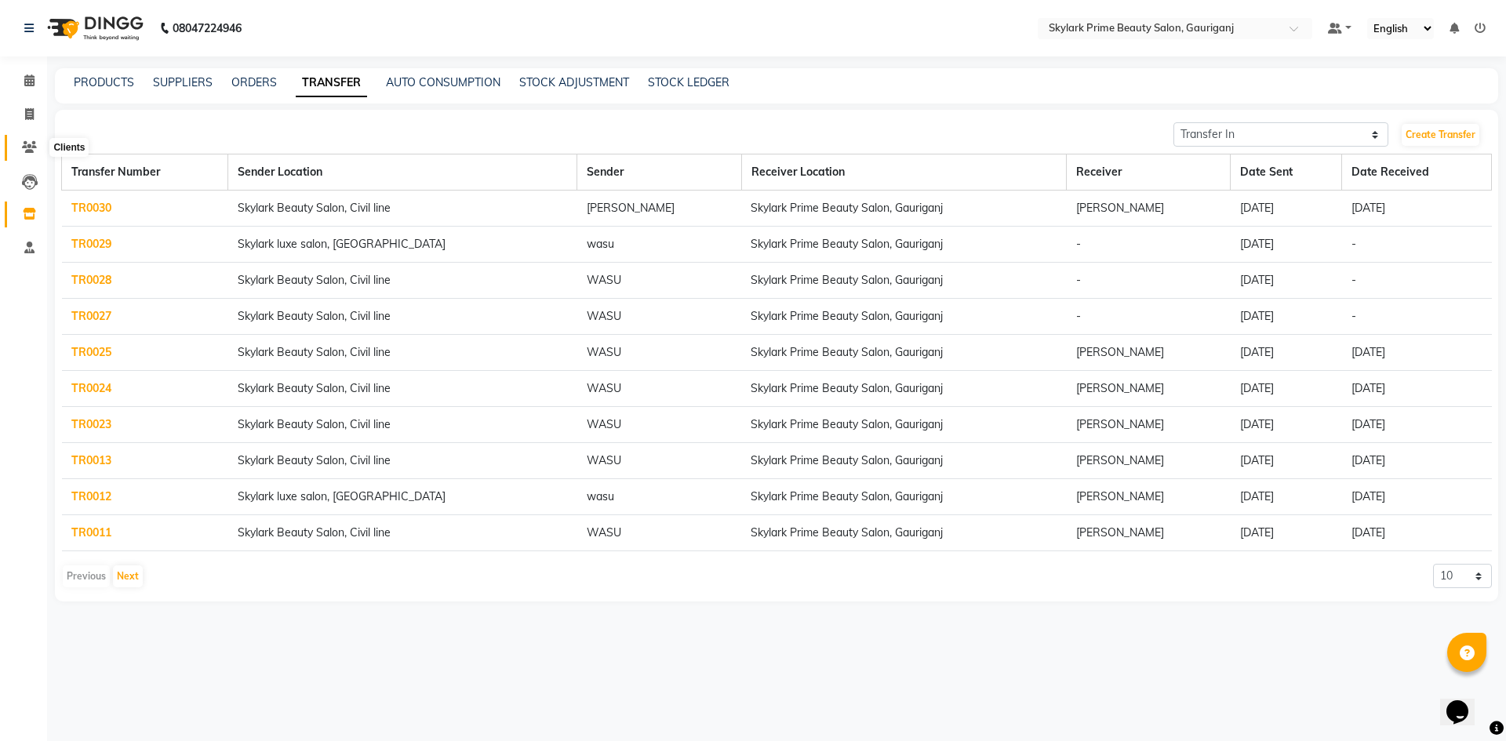
click at [26, 145] on icon at bounding box center [29, 147] width 15 height 12
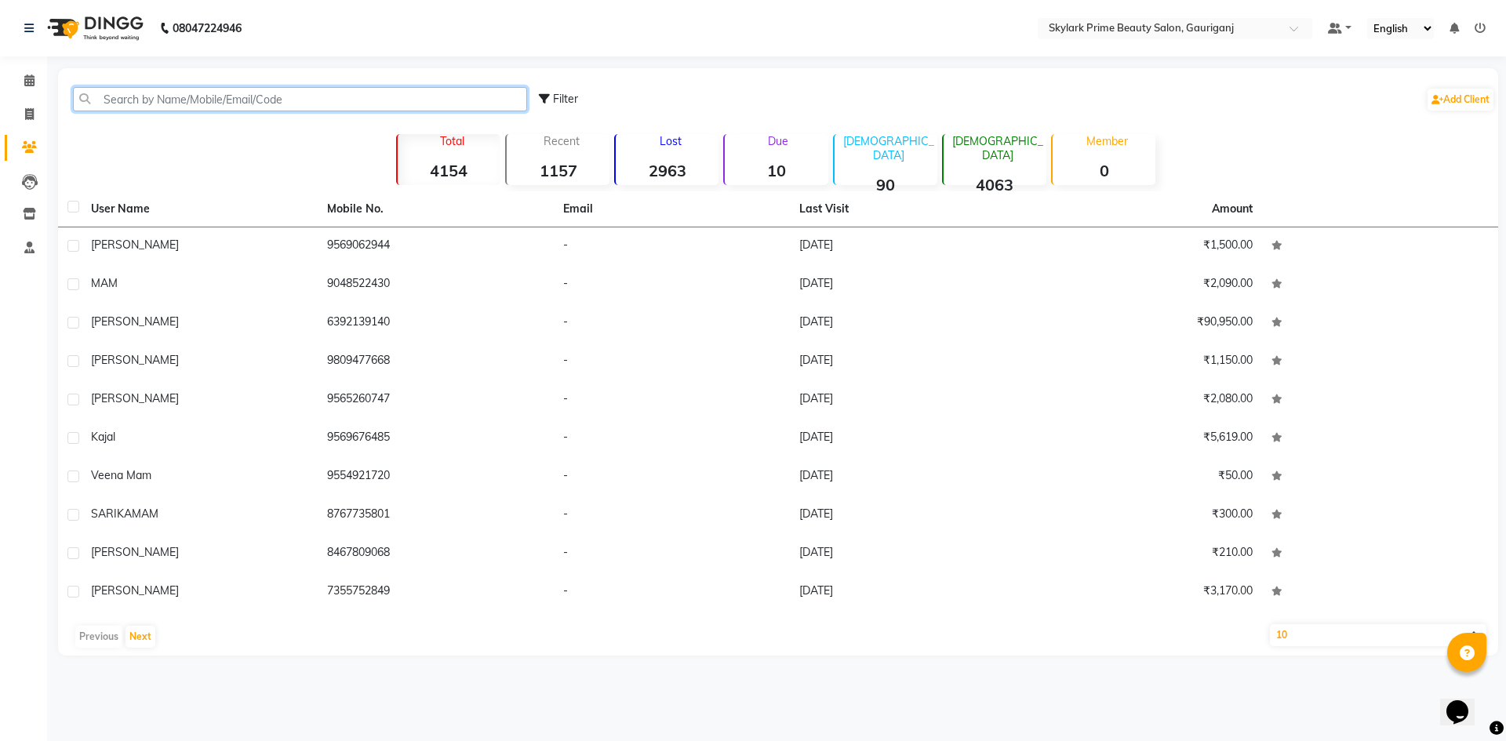
click at [151, 94] on input "text" at bounding box center [300, 99] width 454 height 24
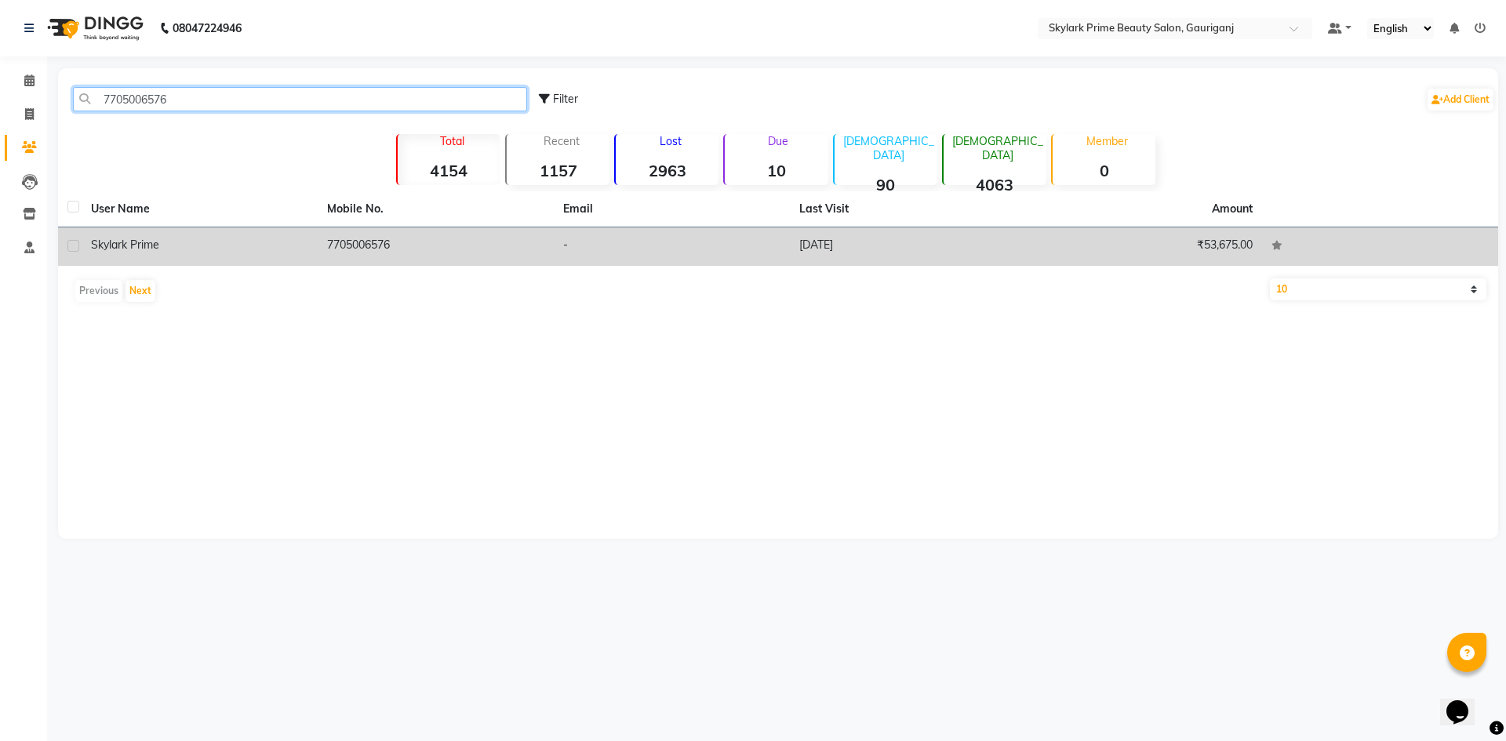
type input "7705006576"
click at [394, 246] on td "7705006576" at bounding box center [436, 246] width 236 height 38
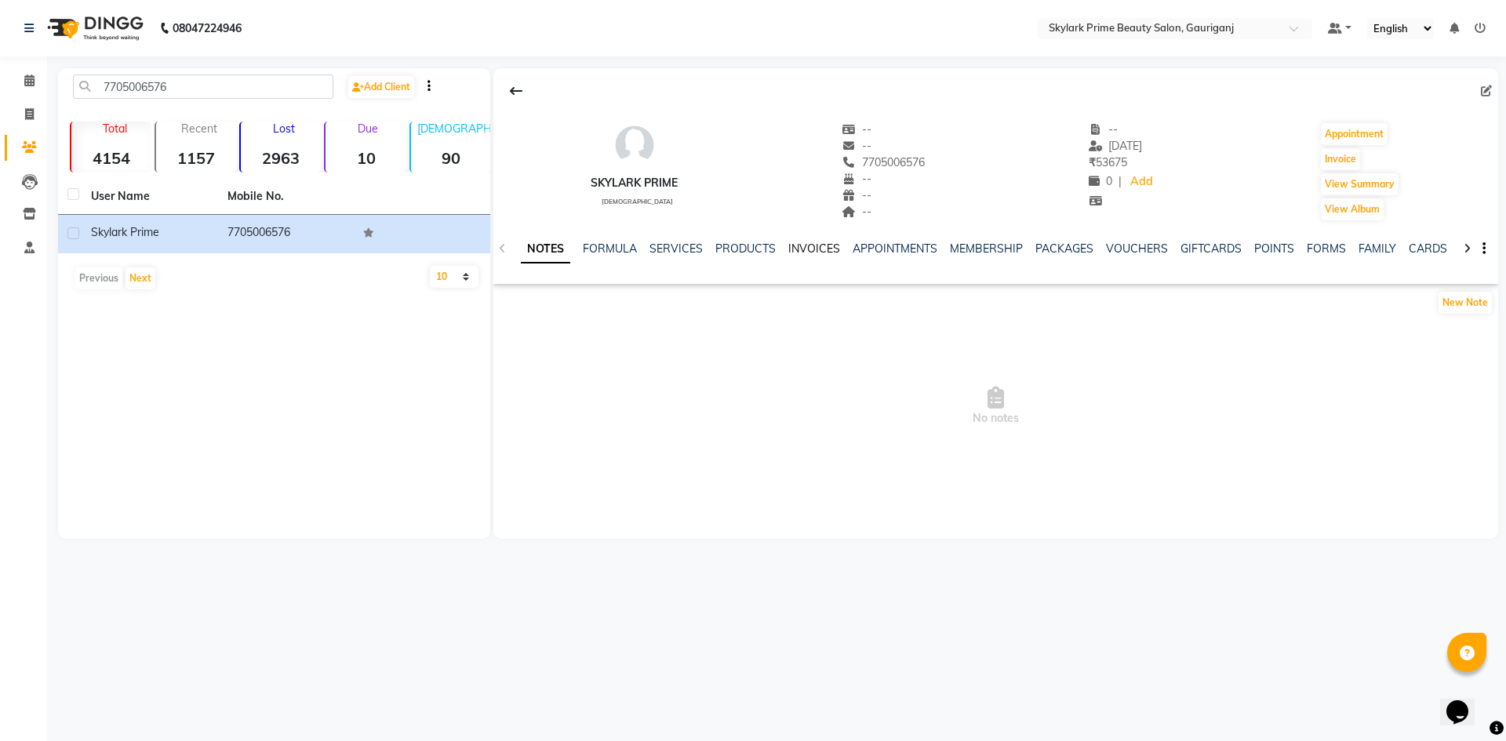
click at [823, 248] on link "INVOICES" at bounding box center [814, 249] width 52 height 14
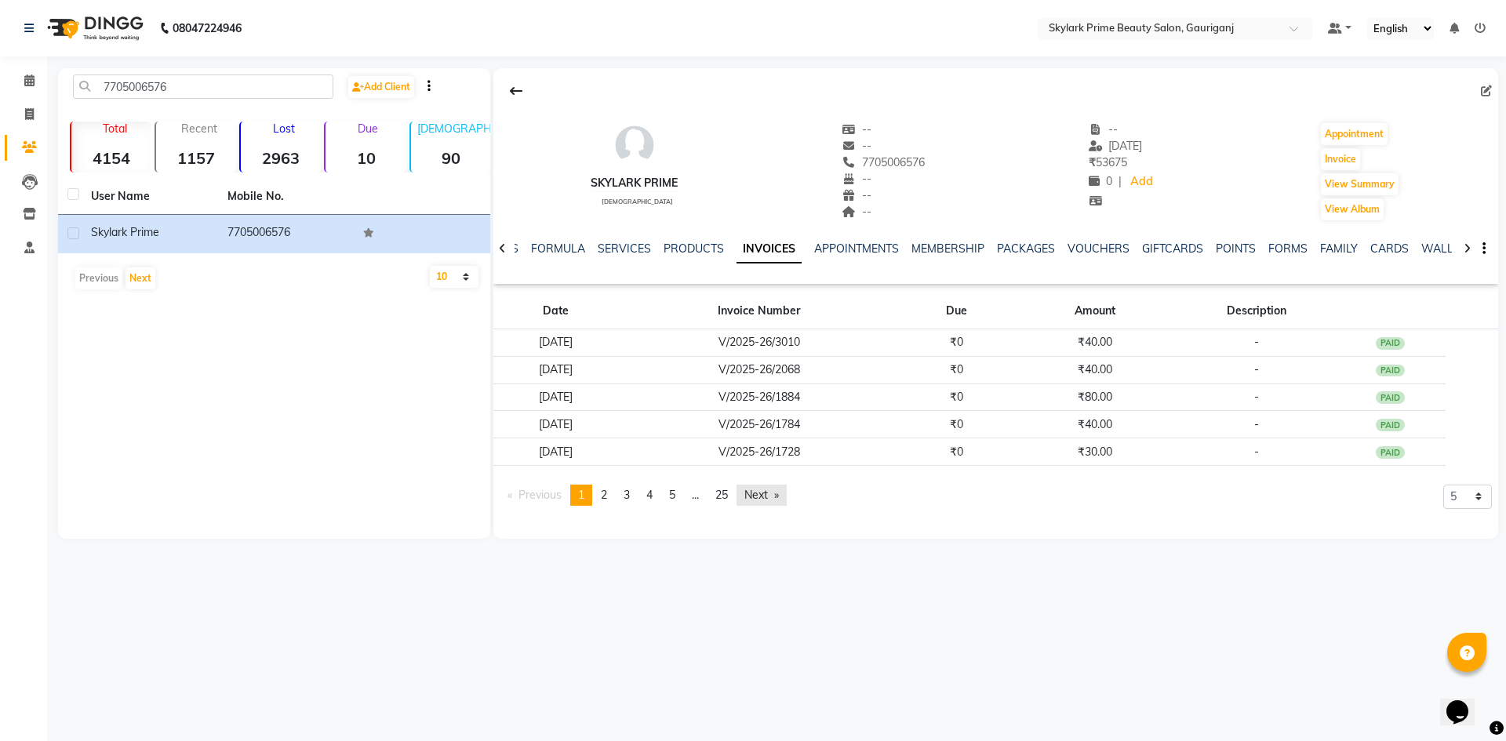
click at [776, 493] on link "Next page" at bounding box center [761, 495] width 50 height 21
click at [543, 489] on link "Previous page" at bounding box center [535, 495] width 70 height 21
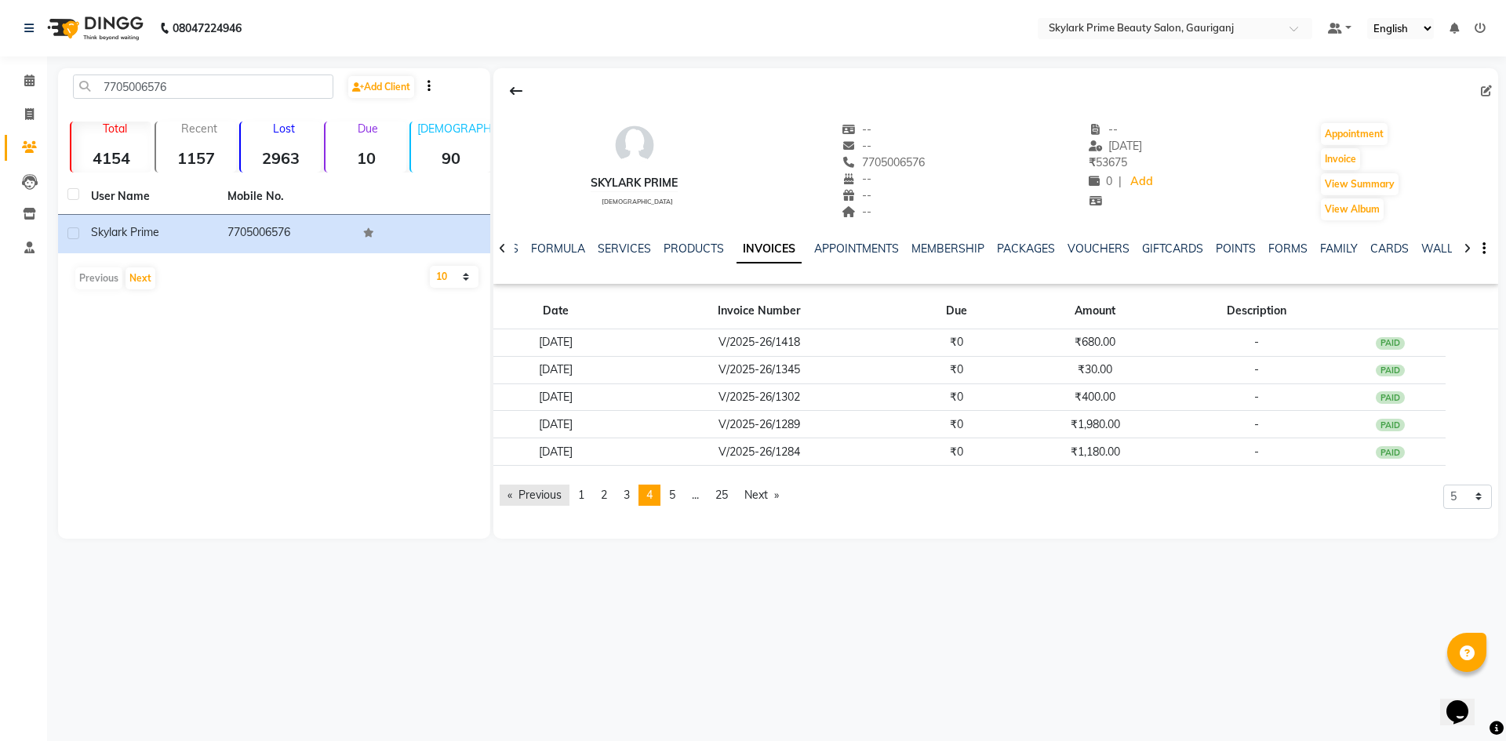
click at [543, 489] on link "Previous page" at bounding box center [535, 495] width 70 height 21
click at [543, 489] on span "Previous page" at bounding box center [539, 495] width 43 height 14
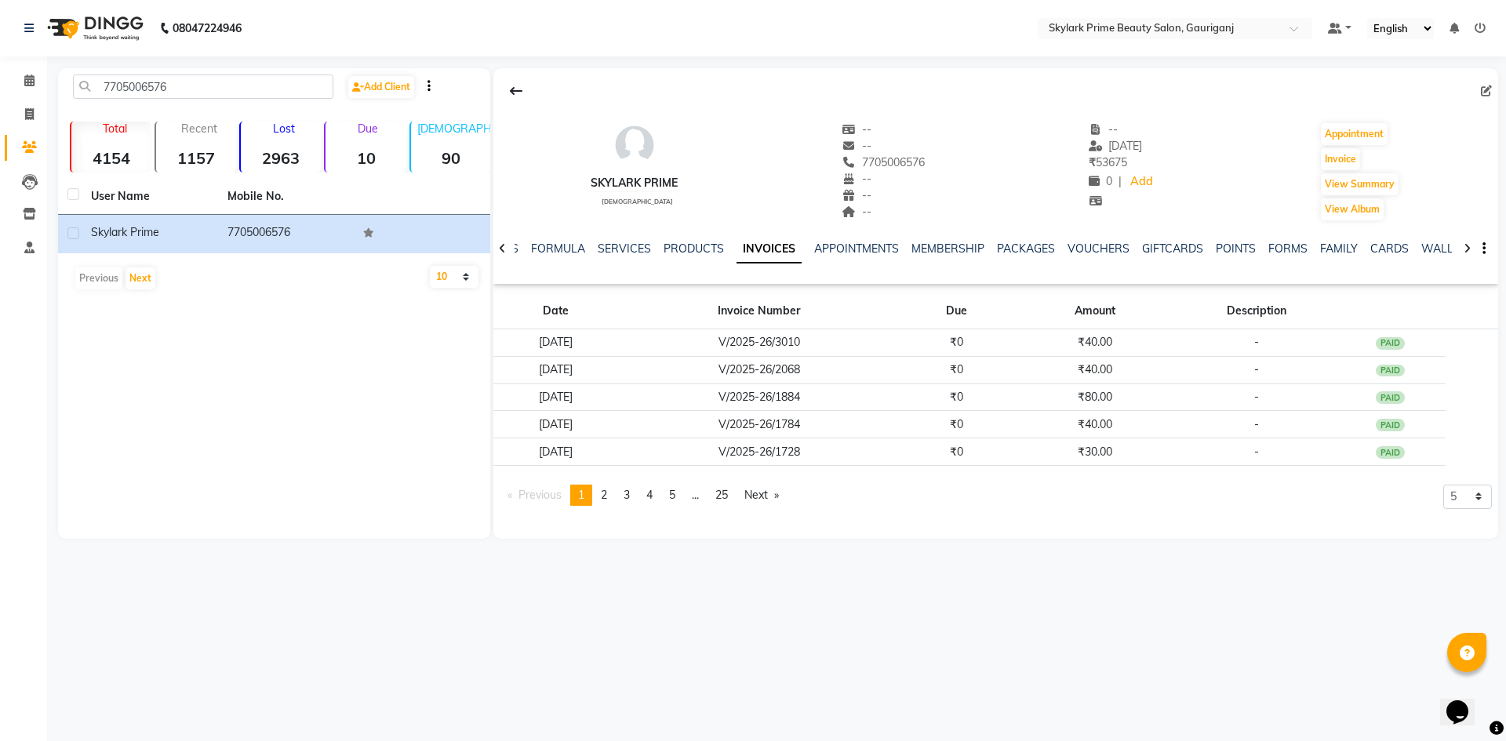
click at [543, 489] on span "Previous page" at bounding box center [539, 495] width 43 height 14
click at [29, 79] on icon at bounding box center [29, 80] width 10 height 12
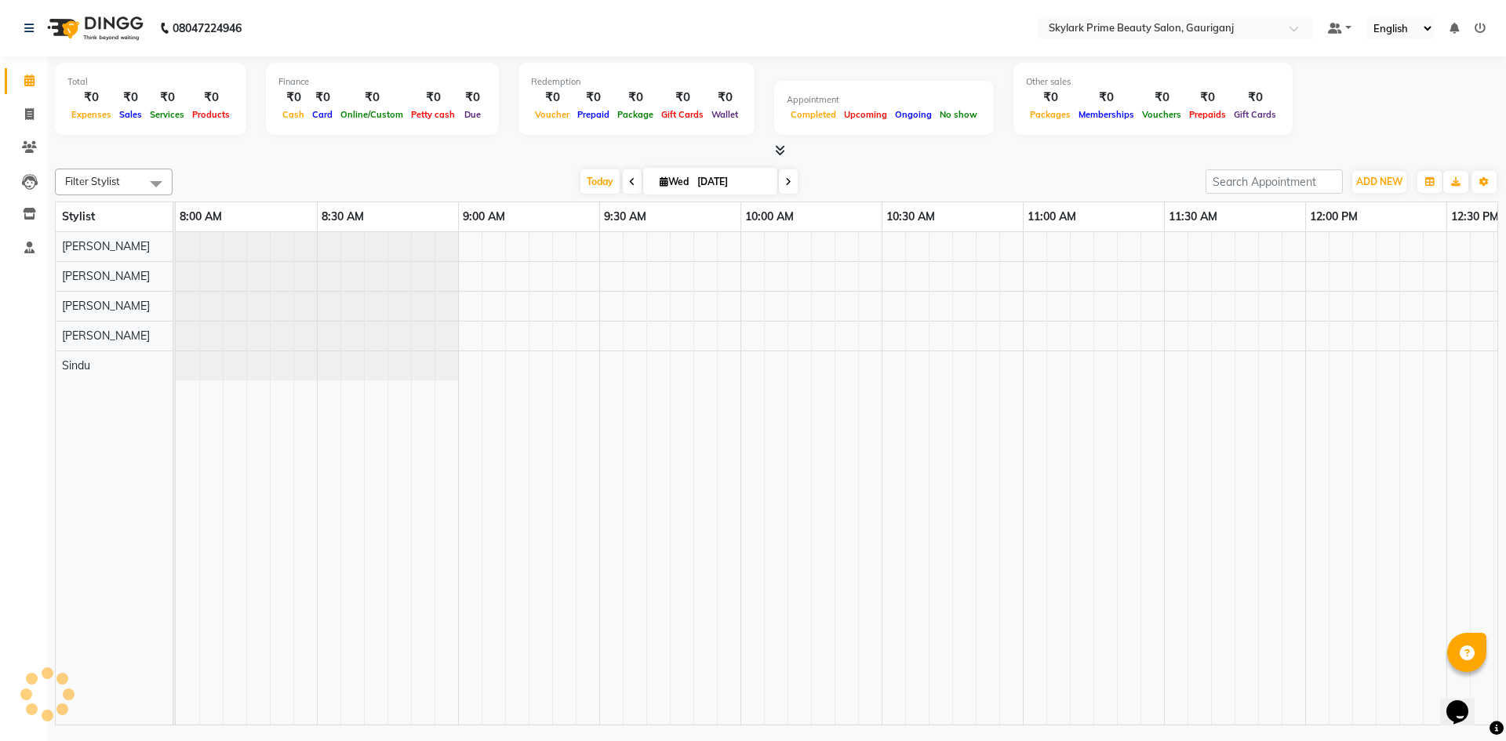
scroll to position [0, 1130]
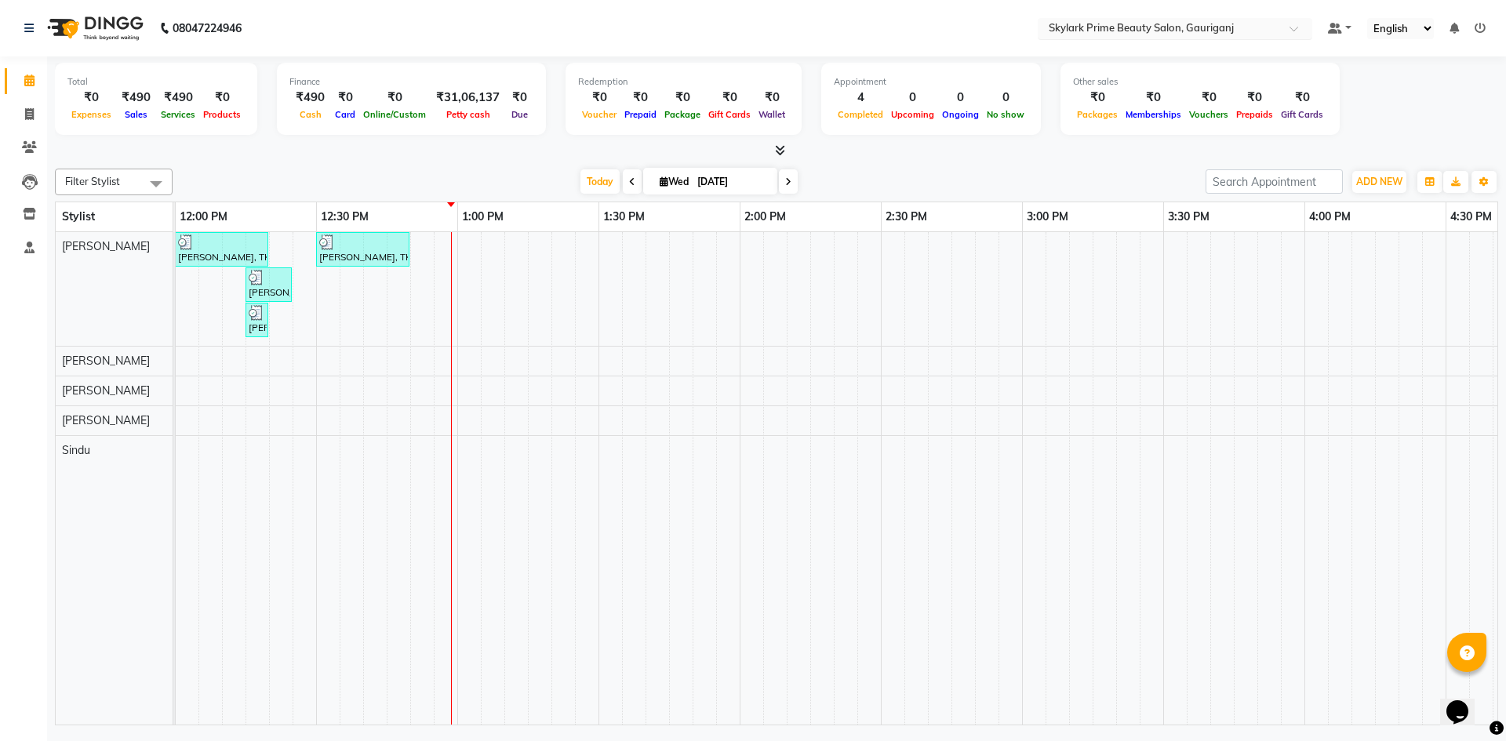
click at [1281, 34] on div at bounding box center [1174, 30] width 274 height 16
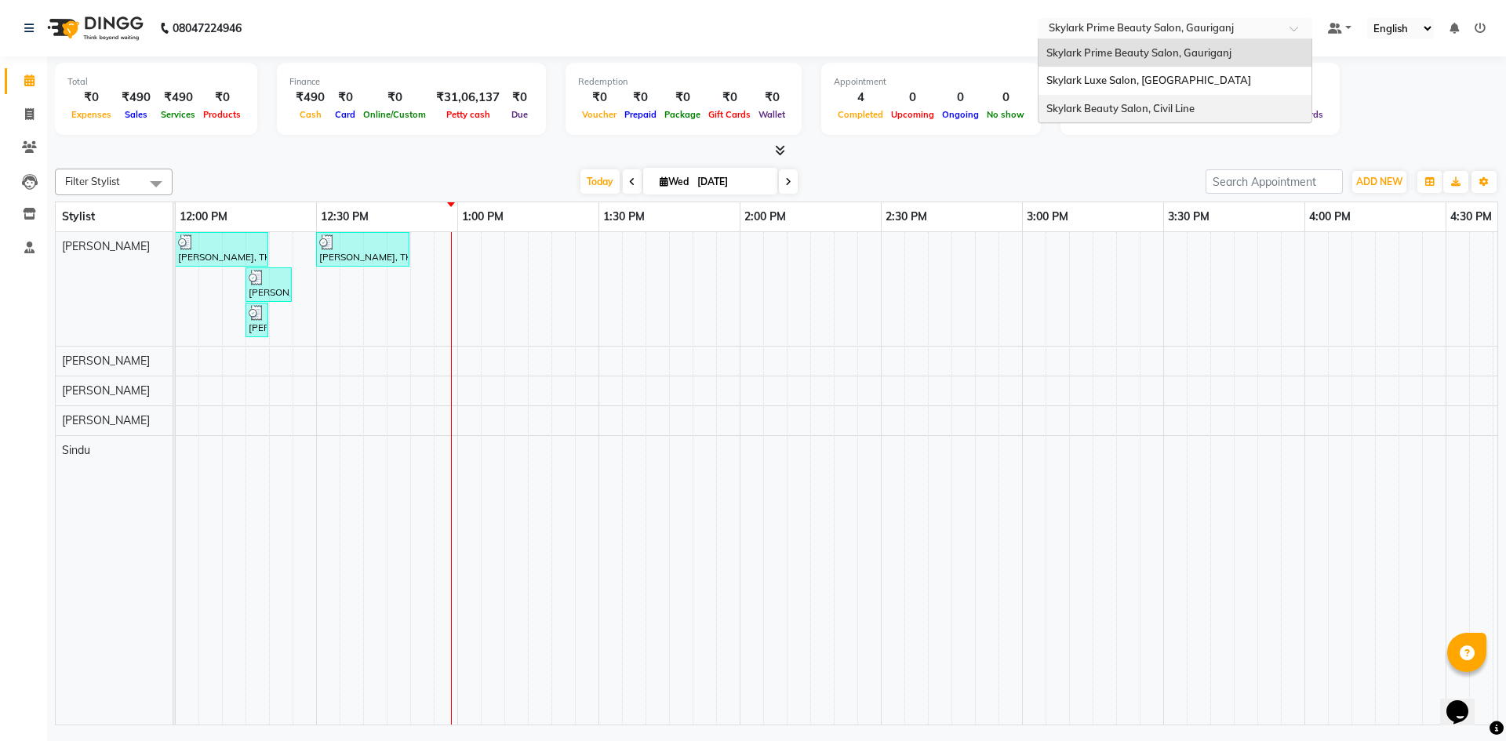
click at [1074, 109] on span "Skylark Beauty Salon, Civil Line" at bounding box center [1120, 108] width 148 height 13
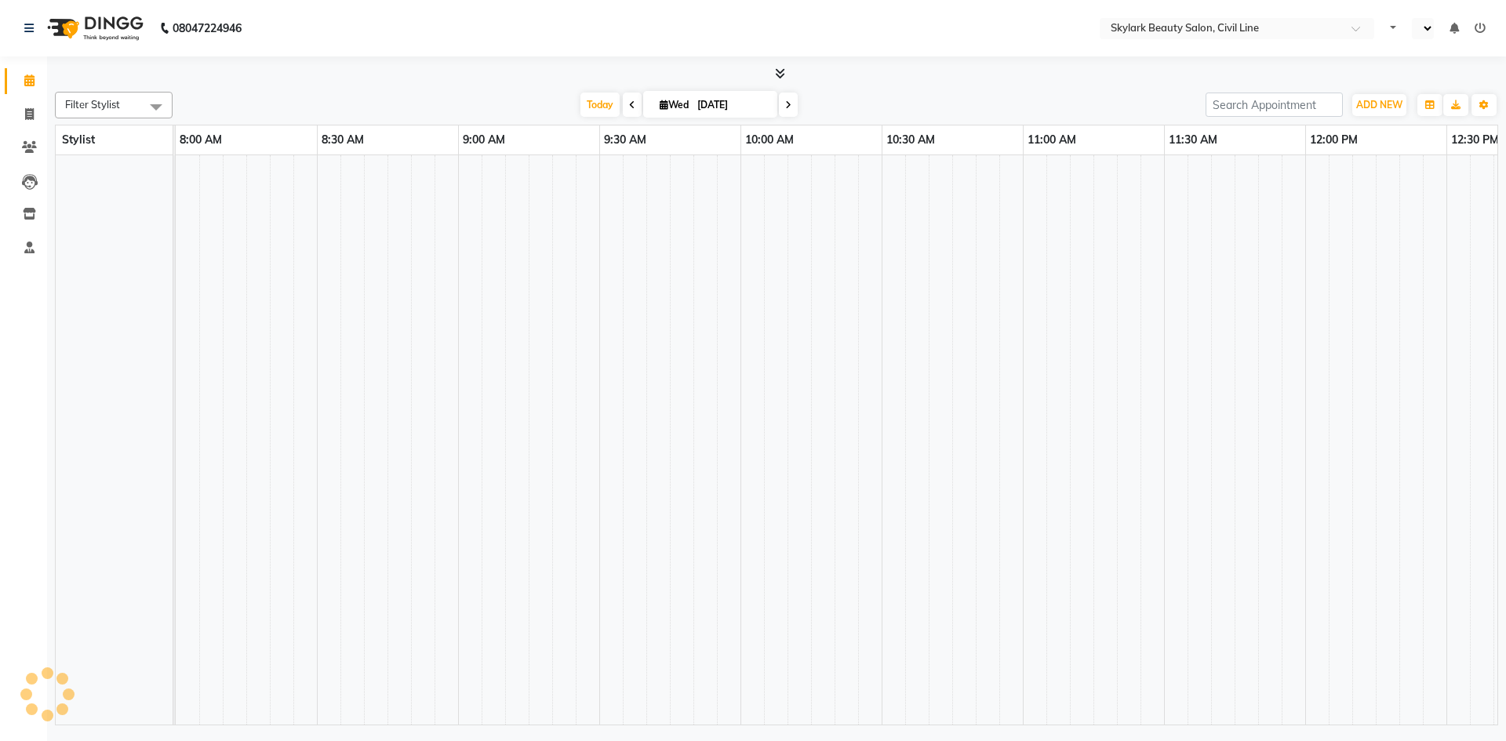
select select "en"
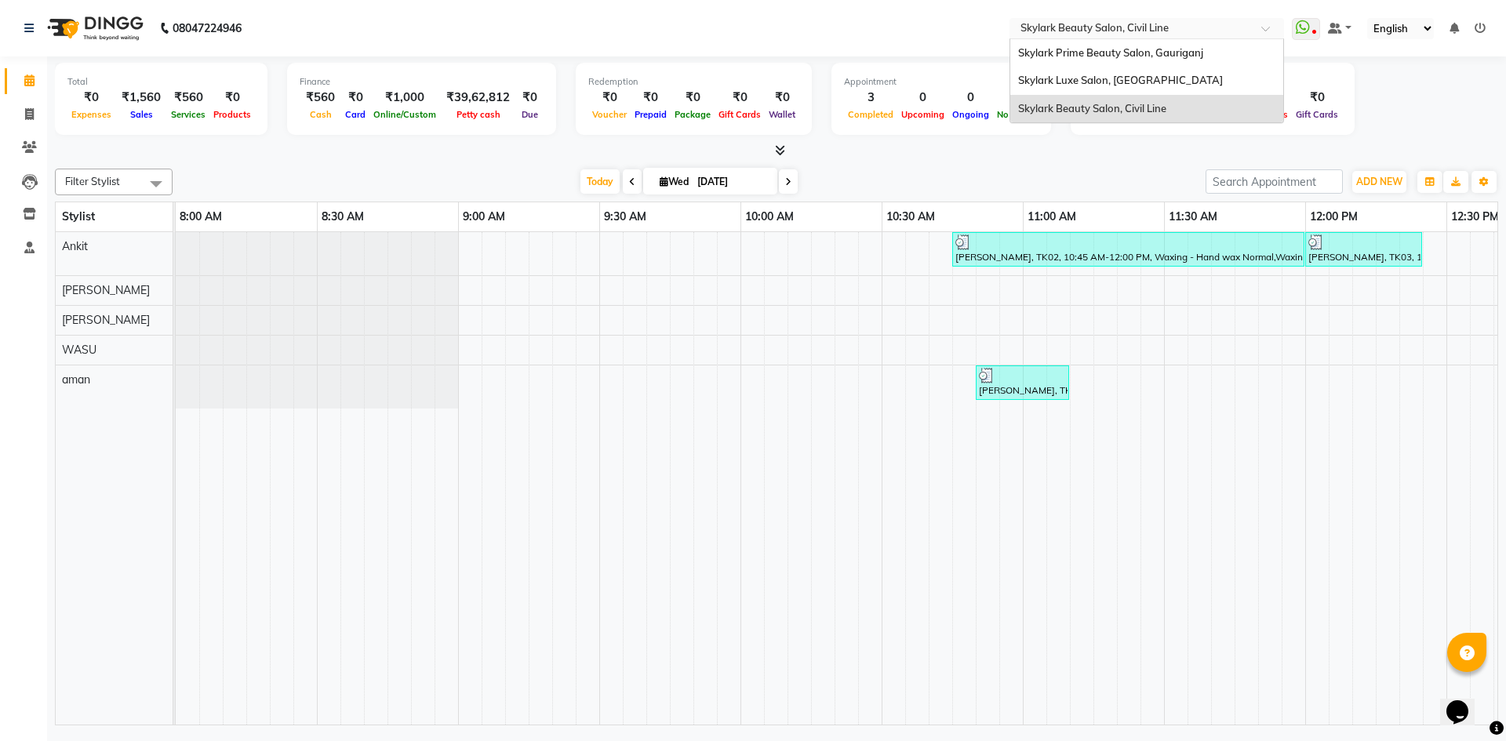
click at [1258, 25] on div at bounding box center [1146, 30] width 274 height 16
click at [1141, 52] on span "Skylark Prime Beauty Salon, Gauriganj" at bounding box center [1110, 52] width 185 height 13
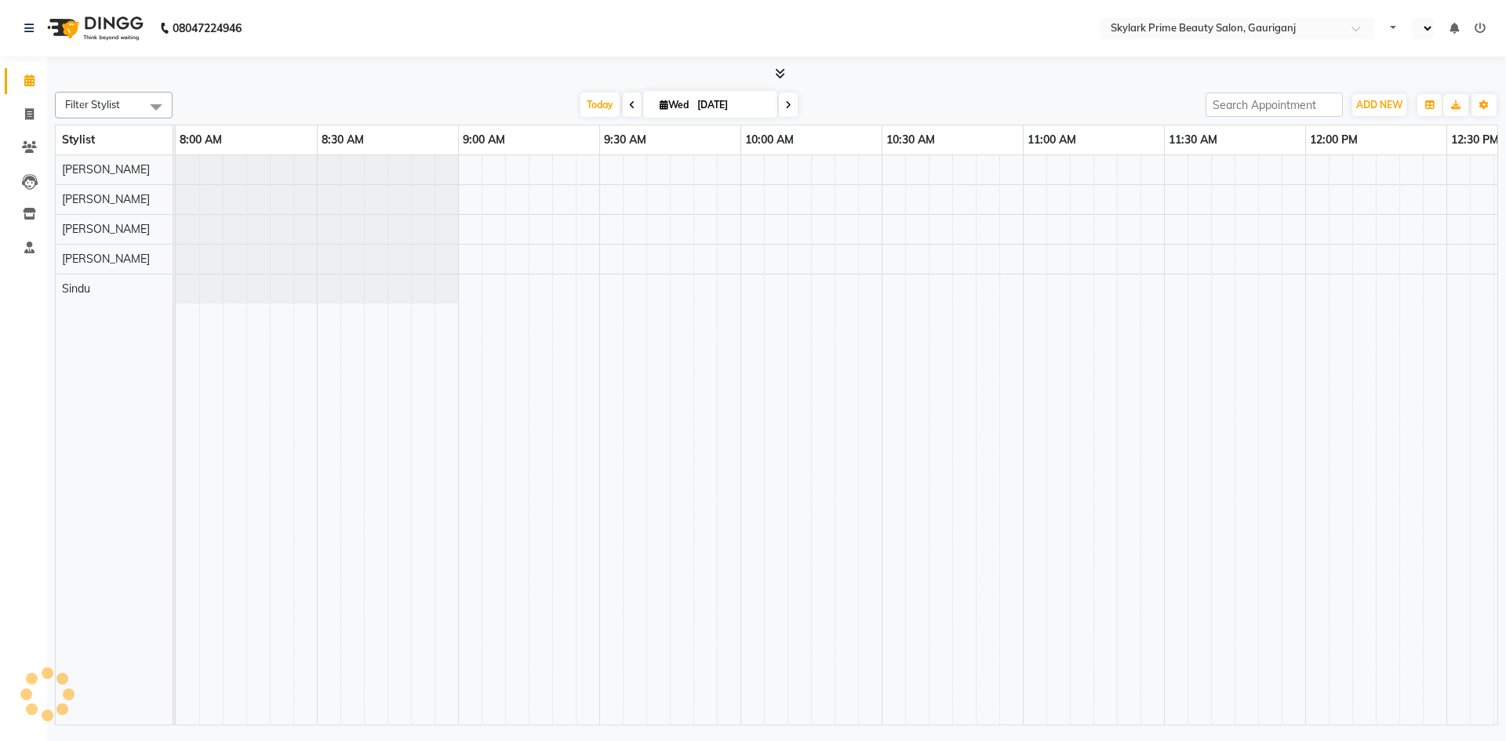
select select "en"
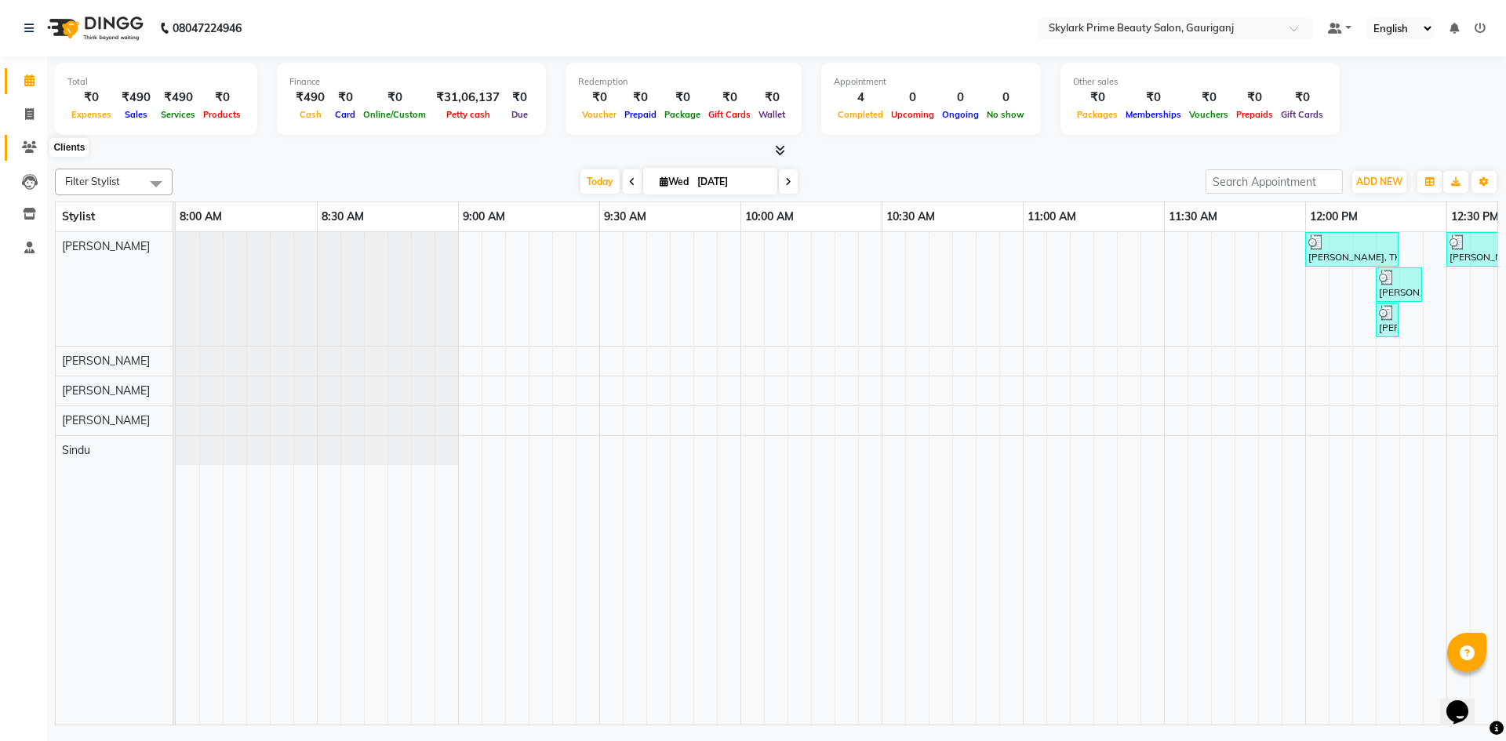
click at [31, 144] on icon at bounding box center [29, 147] width 15 height 12
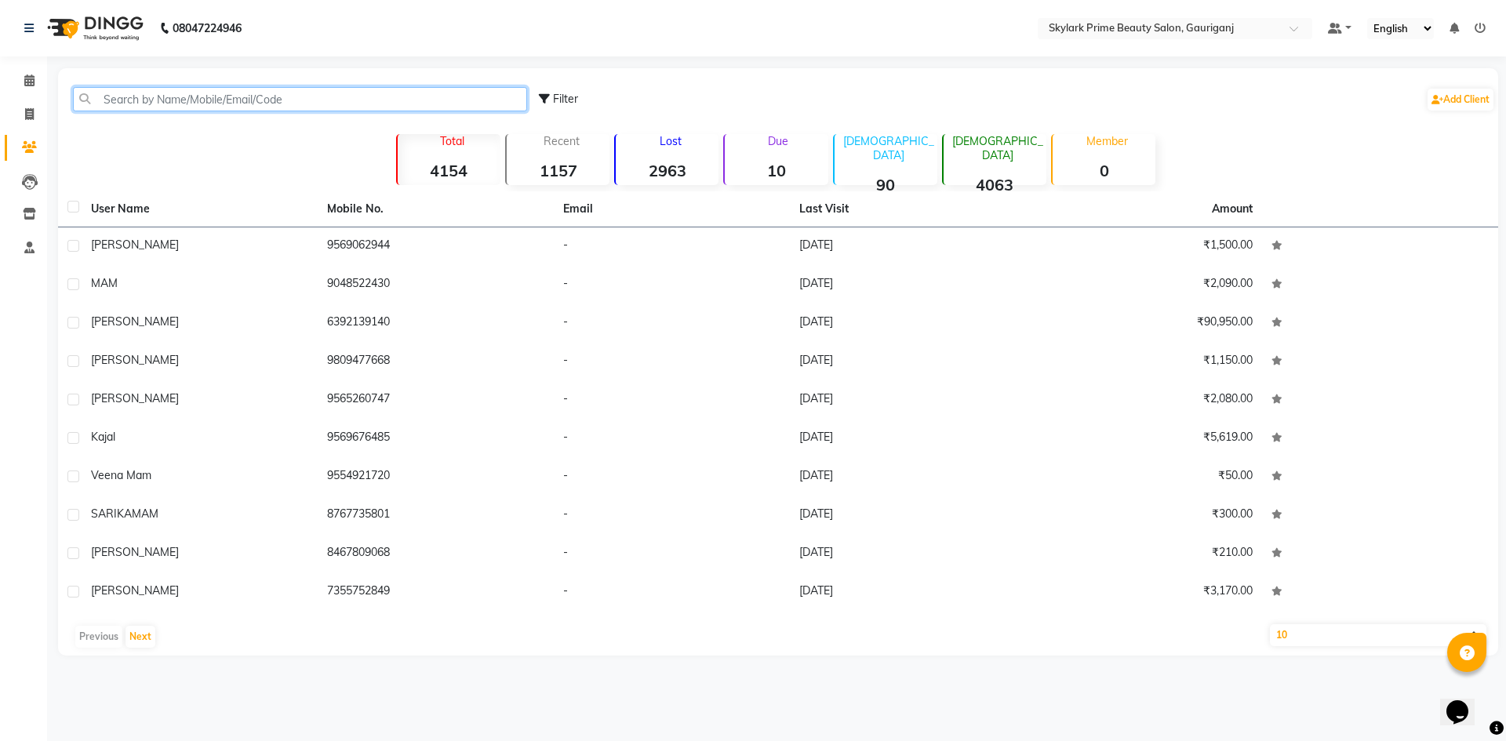
click at [197, 98] on input "text" at bounding box center [300, 99] width 454 height 24
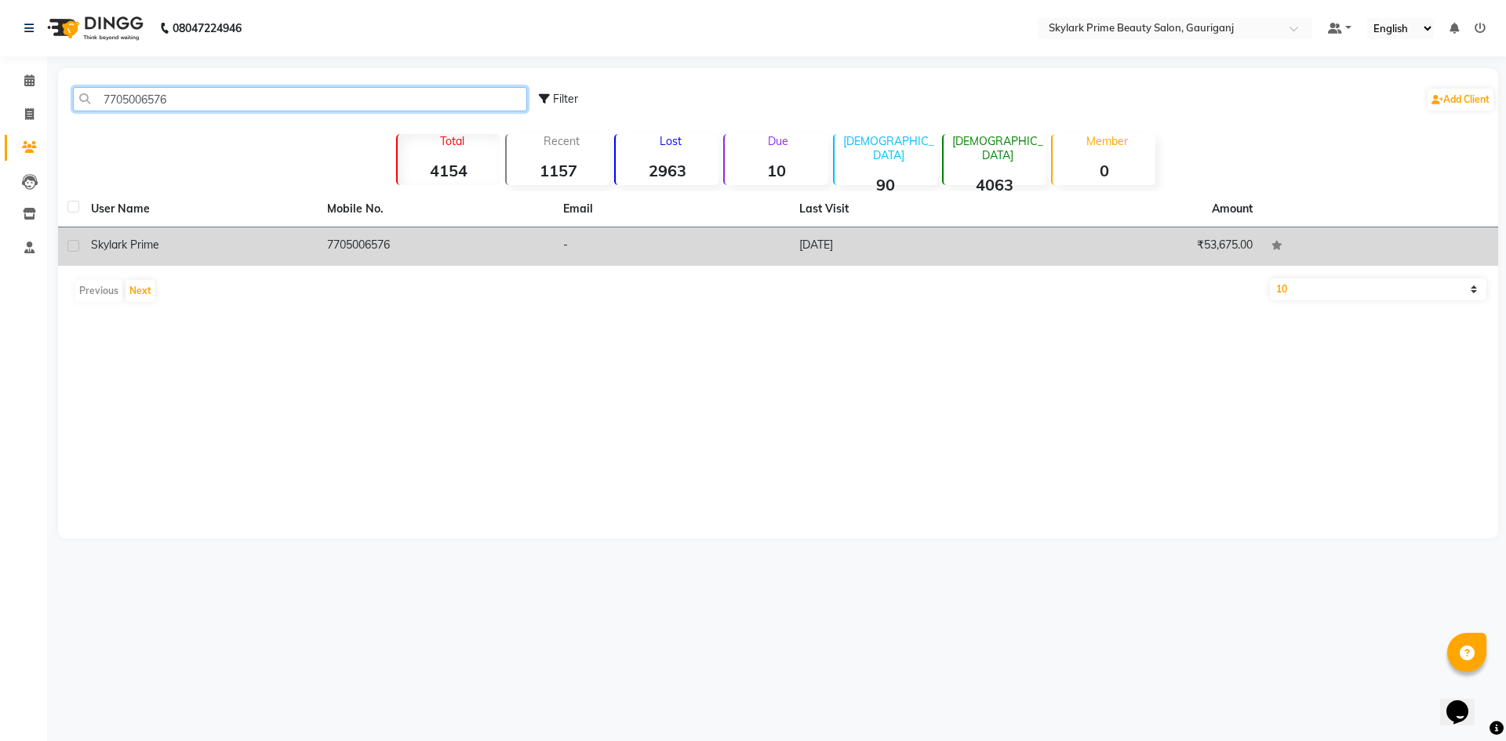
type input "7705006576"
click at [358, 248] on td "7705006576" at bounding box center [436, 246] width 236 height 38
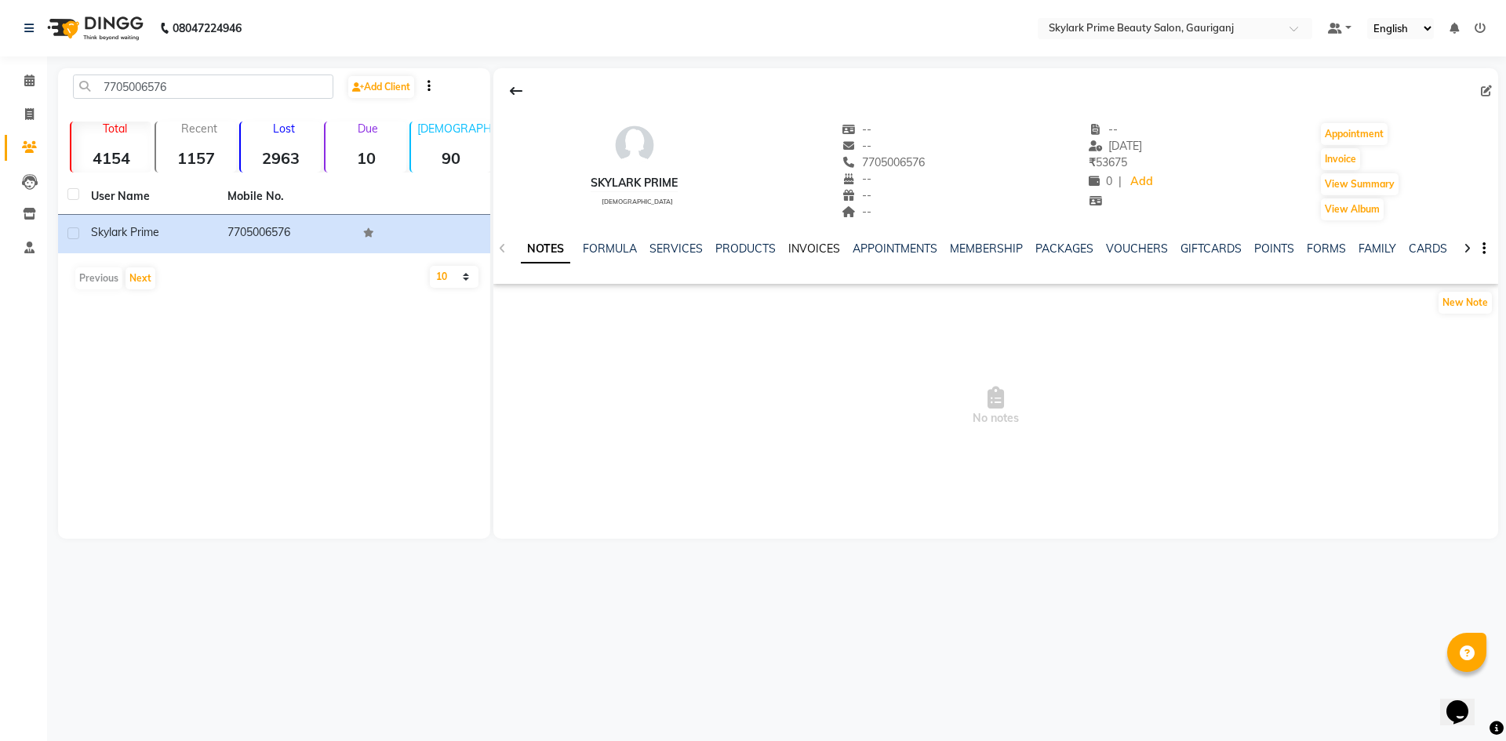
click at [813, 250] on link "INVOICES" at bounding box center [814, 249] width 52 height 14
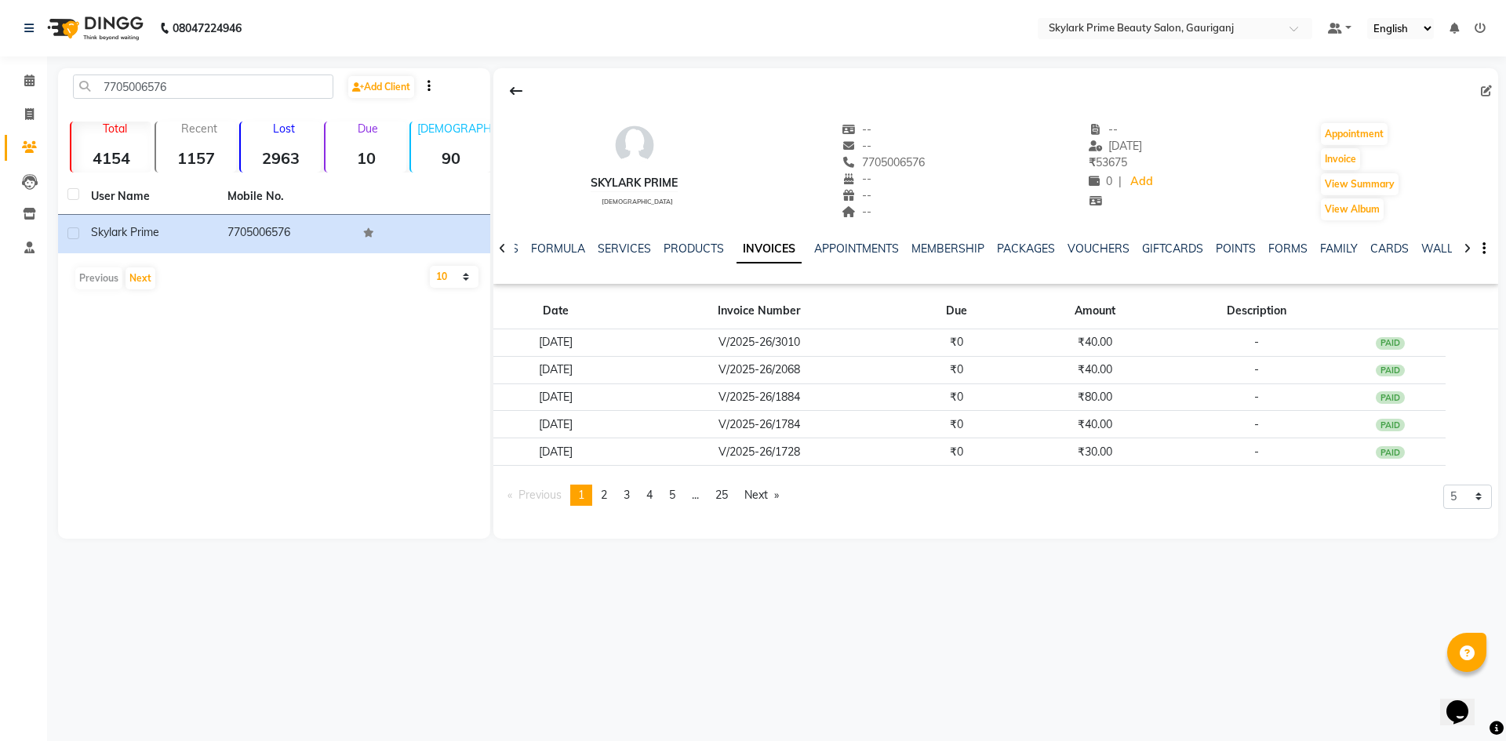
click at [500, 245] on icon at bounding box center [502, 248] width 7 height 11
click at [500, 245] on div "NOTES FORMULA SERVICES PRODUCTS INVOICES APPOINTMENTS MEMBERSHIP PACKAGES VOUCH…" at bounding box center [995, 249] width 1005 height 54
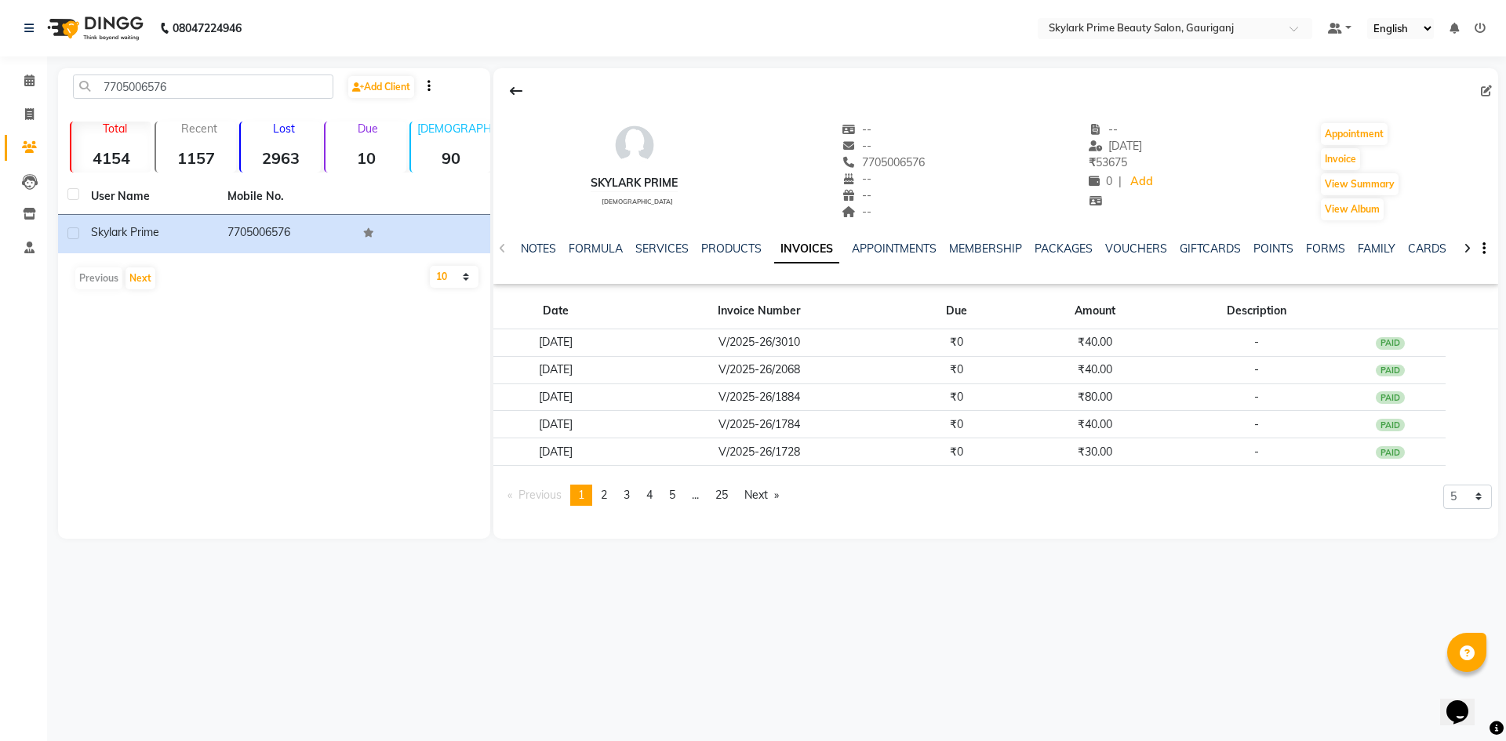
click at [500, 245] on div "NOTES FORMULA SERVICES PRODUCTS INVOICES APPOINTMENTS MEMBERSHIP PACKAGES VOUCH…" at bounding box center [995, 249] width 1005 height 54
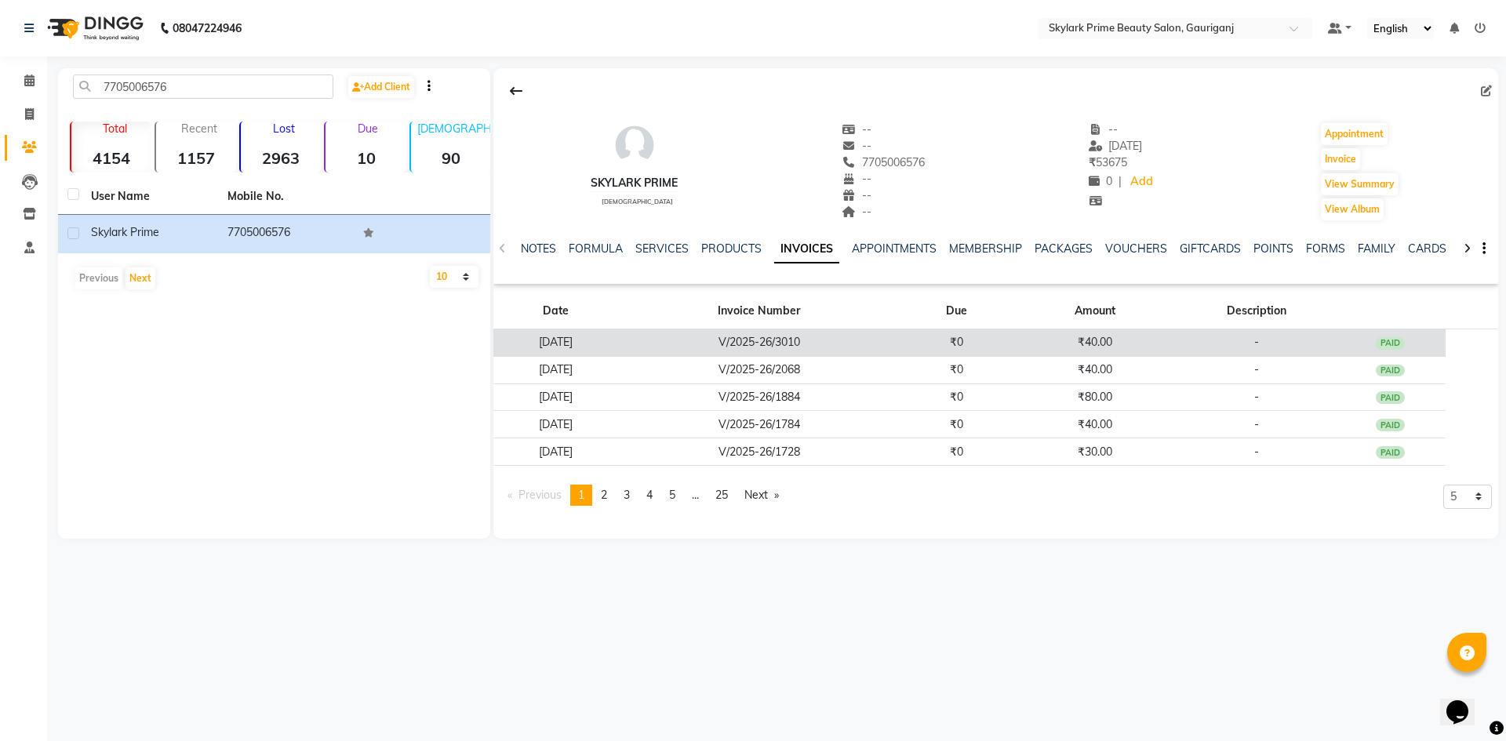
click at [605, 334] on td "21-08-2025" at bounding box center [555, 342] width 125 height 27
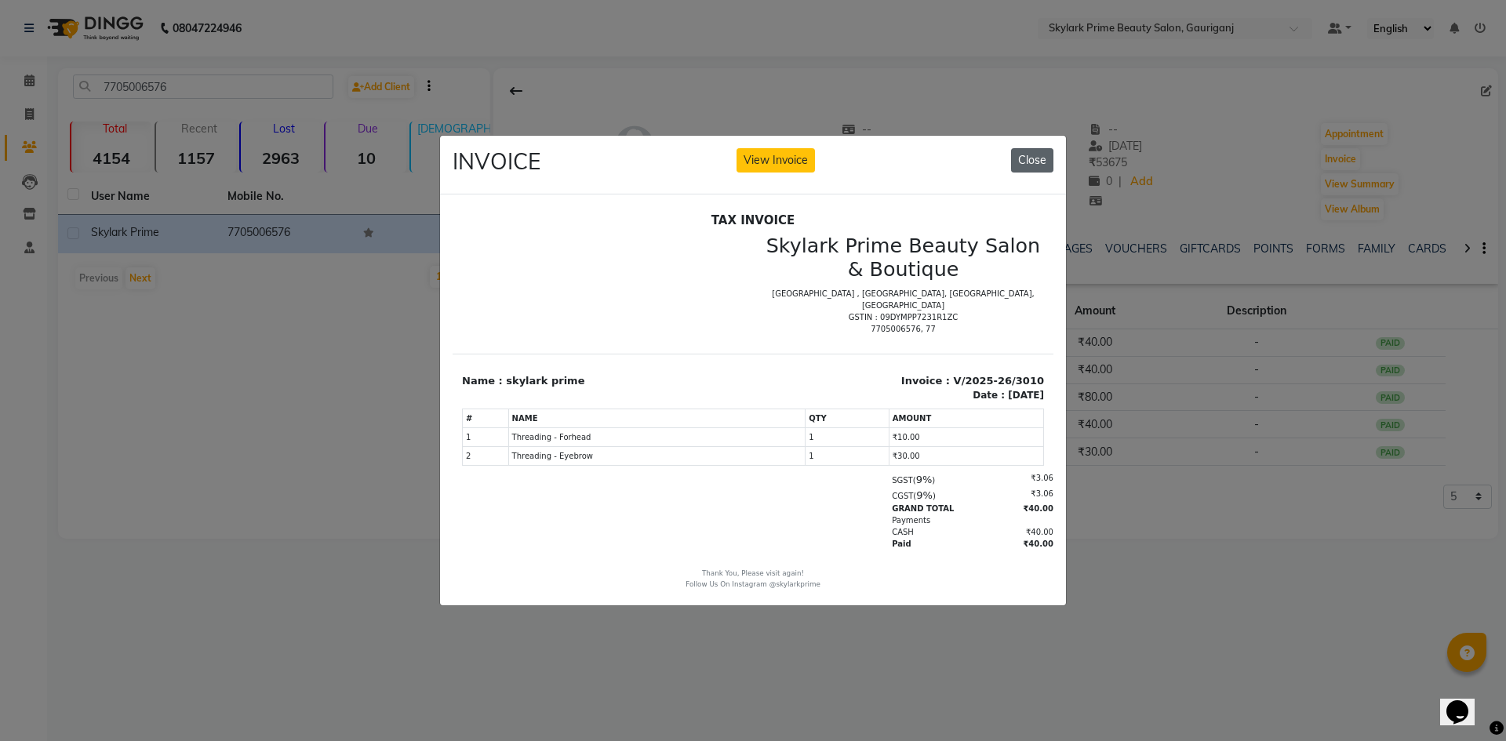
click at [1023, 157] on button "Close" at bounding box center [1032, 160] width 42 height 24
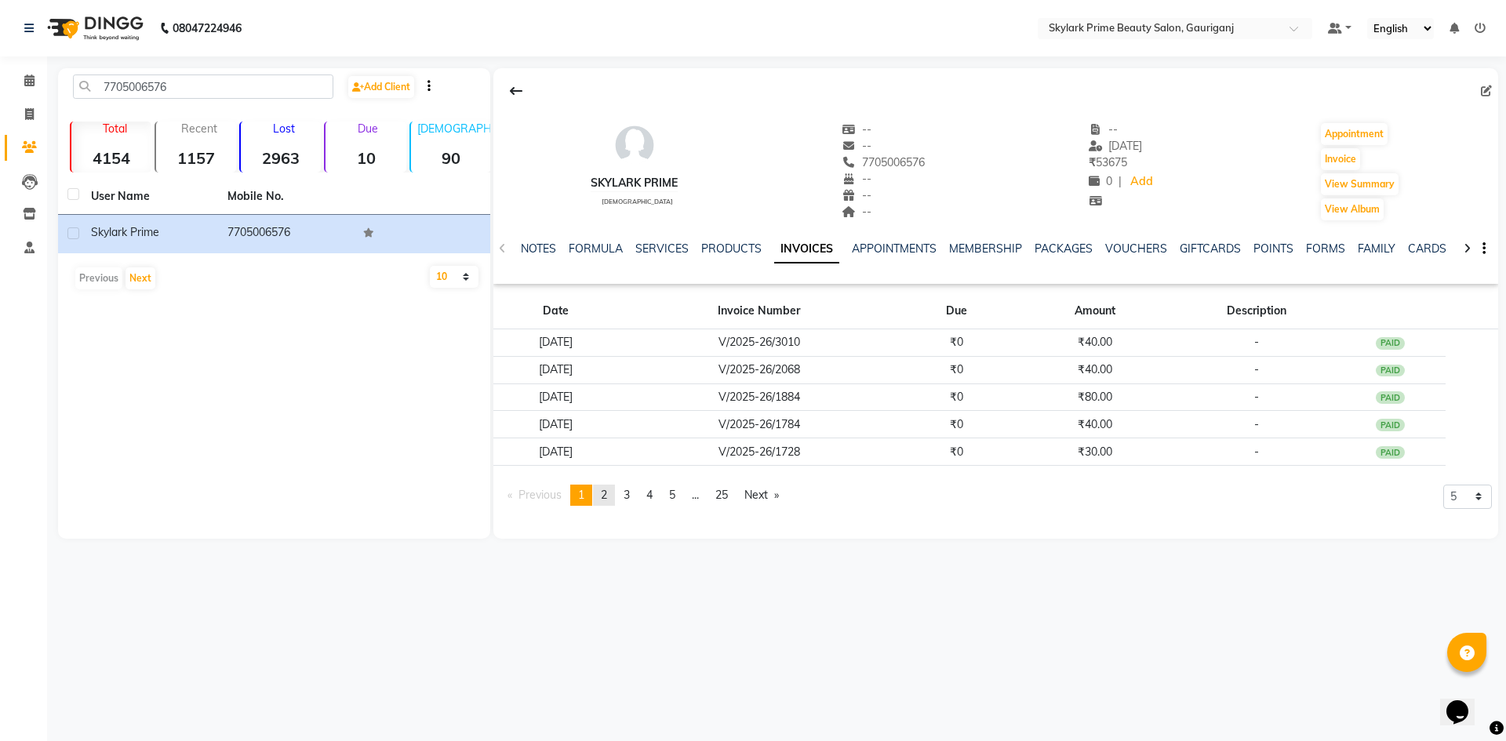
click at [611, 491] on link "page 2" at bounding box center [604, 495] width 22 height 21
click at [630, 497] on span "3" at bounding box center [626, 495] width 6 height 14
click at [1463, 245] on icon at bounding box center [1466, 248] width 7 height 11
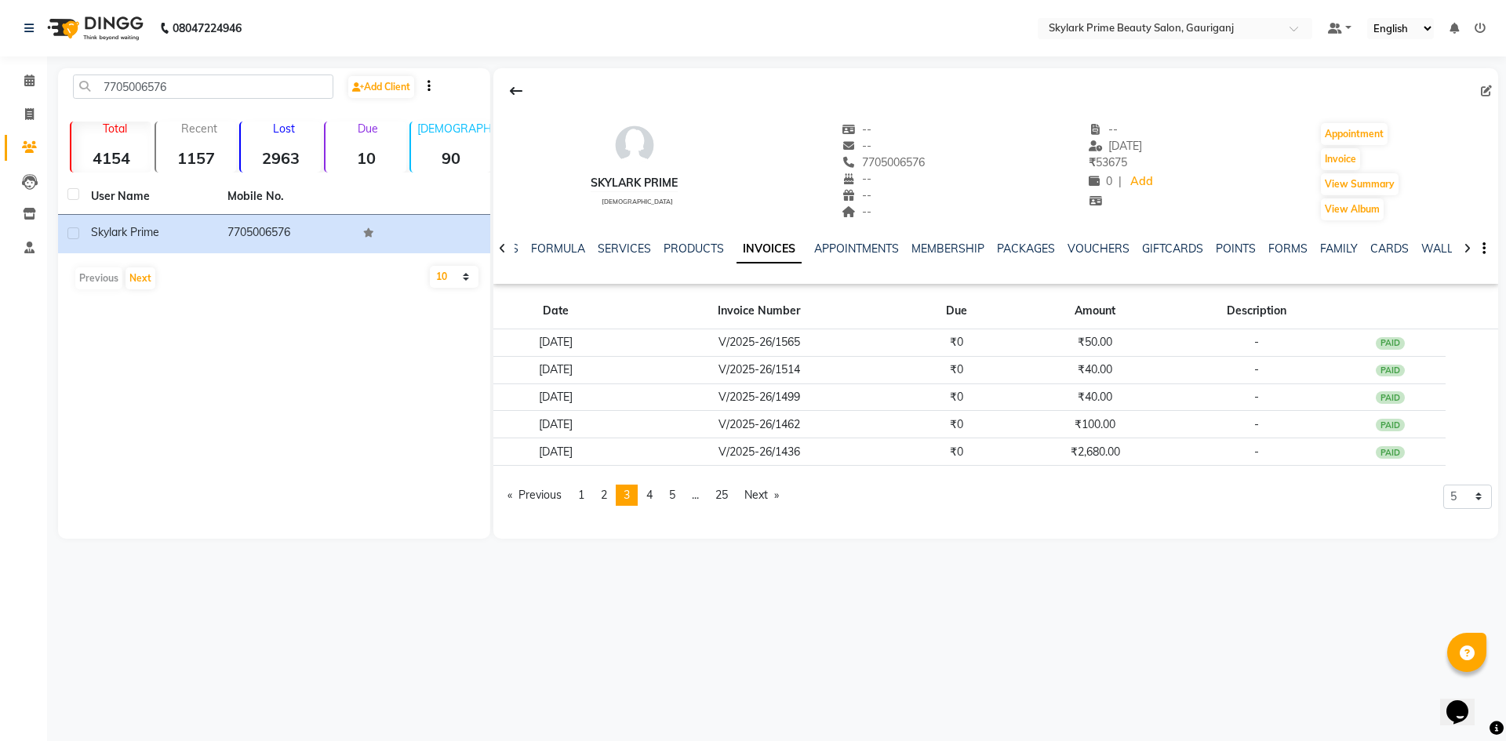
click at [1463, 245] on icon at bounding box center [1466, 248] width 7 height 11
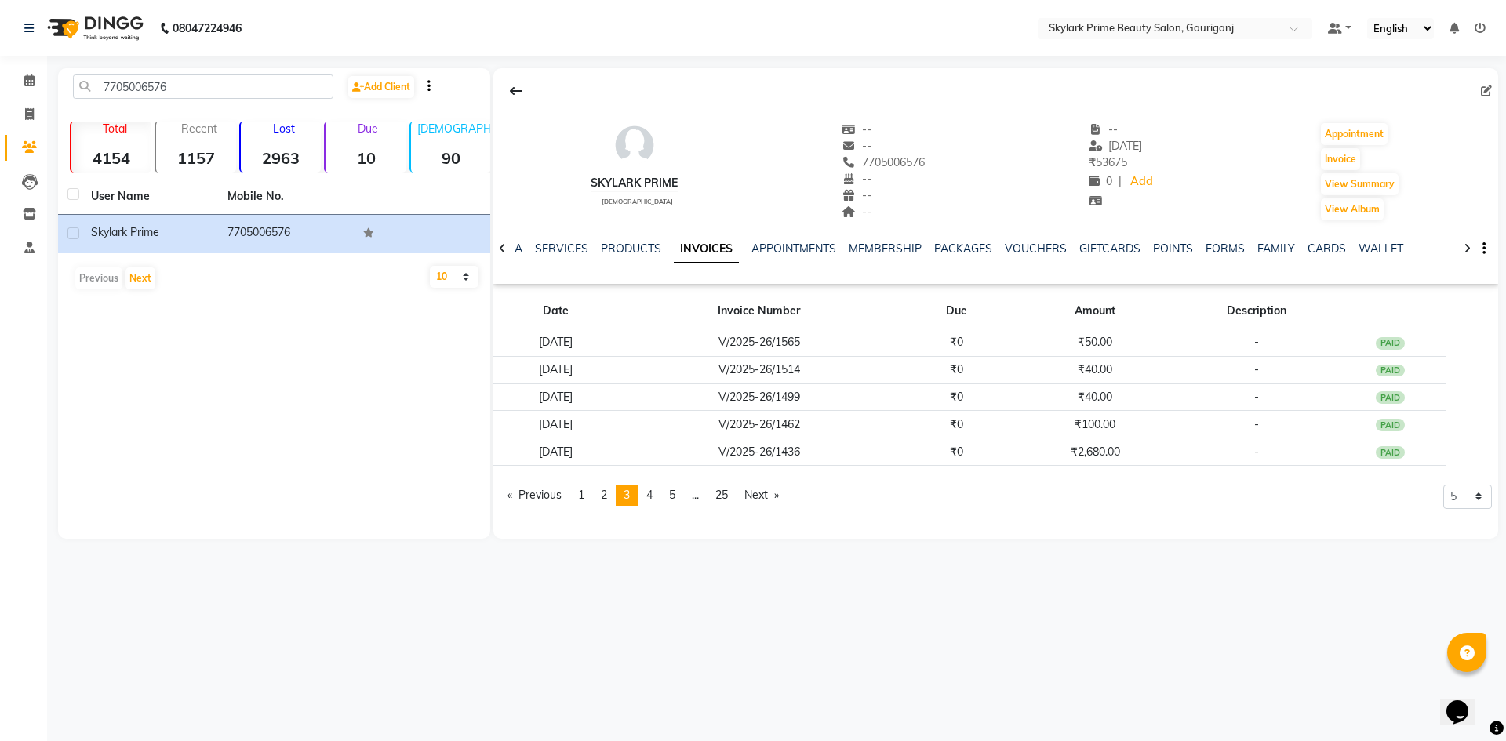
click at [1456, 246] on div "NOTES FORMULA SERVICES PRODUCTS INVOICES APPOINTMENTS MEMBERSHIP PACKAGES VOUCH…" at bounding box center [995, 249] width 1005 height 54
click at [1466, 247] on icon at bounding box center [1466, 248] width 7 height 11
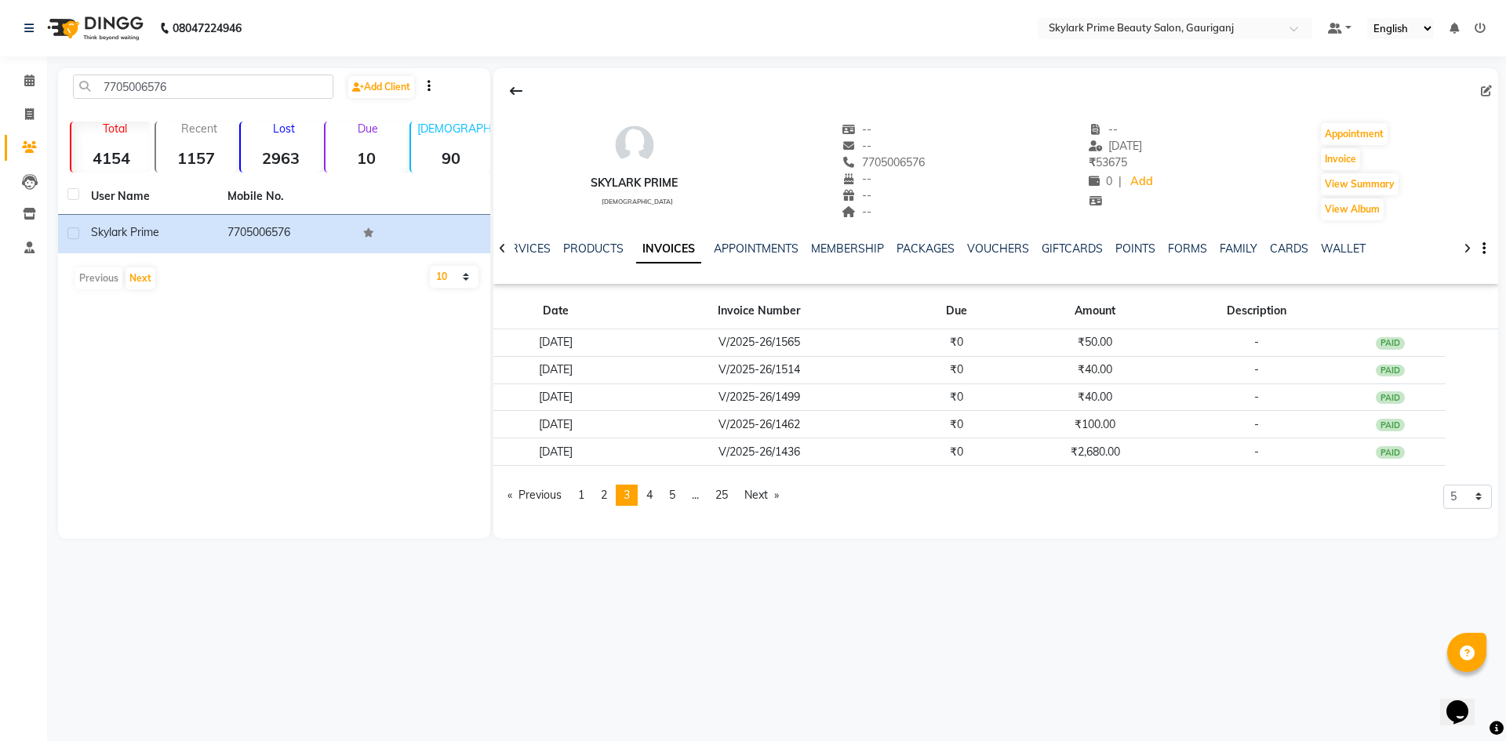
click at [1466, 247] on icon at bounding box center [1466, 248] width 7 height 11
click at [1466, 247] on div "NOTES FORMULA SERVICES PRODUCTS INVOICES APPOINTMENTS MEMBERSHIP PACKAGES VOUCH…" at bounding box center [995, 249] width 1005 height 54
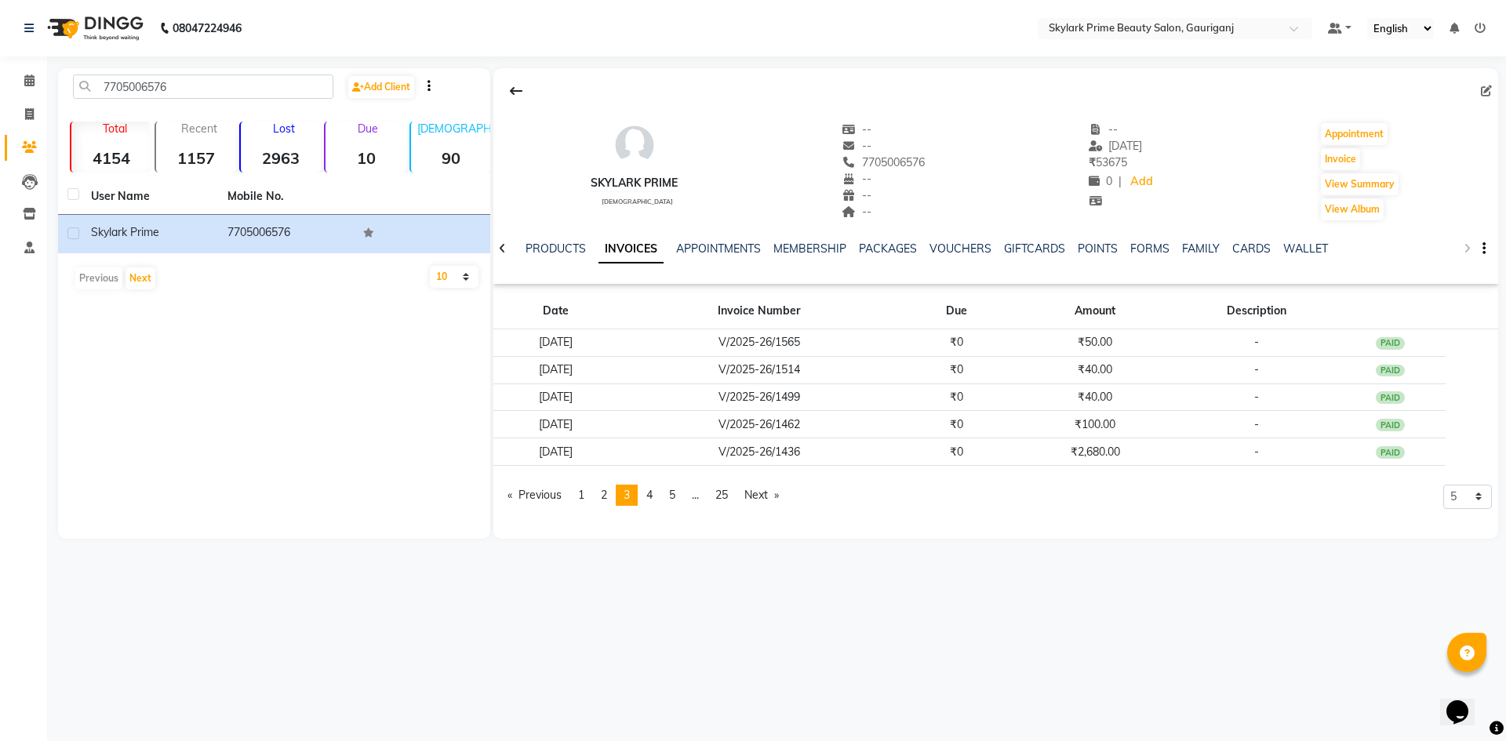
click at [507, 245] on div at bounding box center [502, 247] width 18 height 31
click at [499, 249] on icon at bounding box center [502, 248] width 7 height 11
click at [499, 245] on icon at bounding box center [502, 248] width 7 height 11
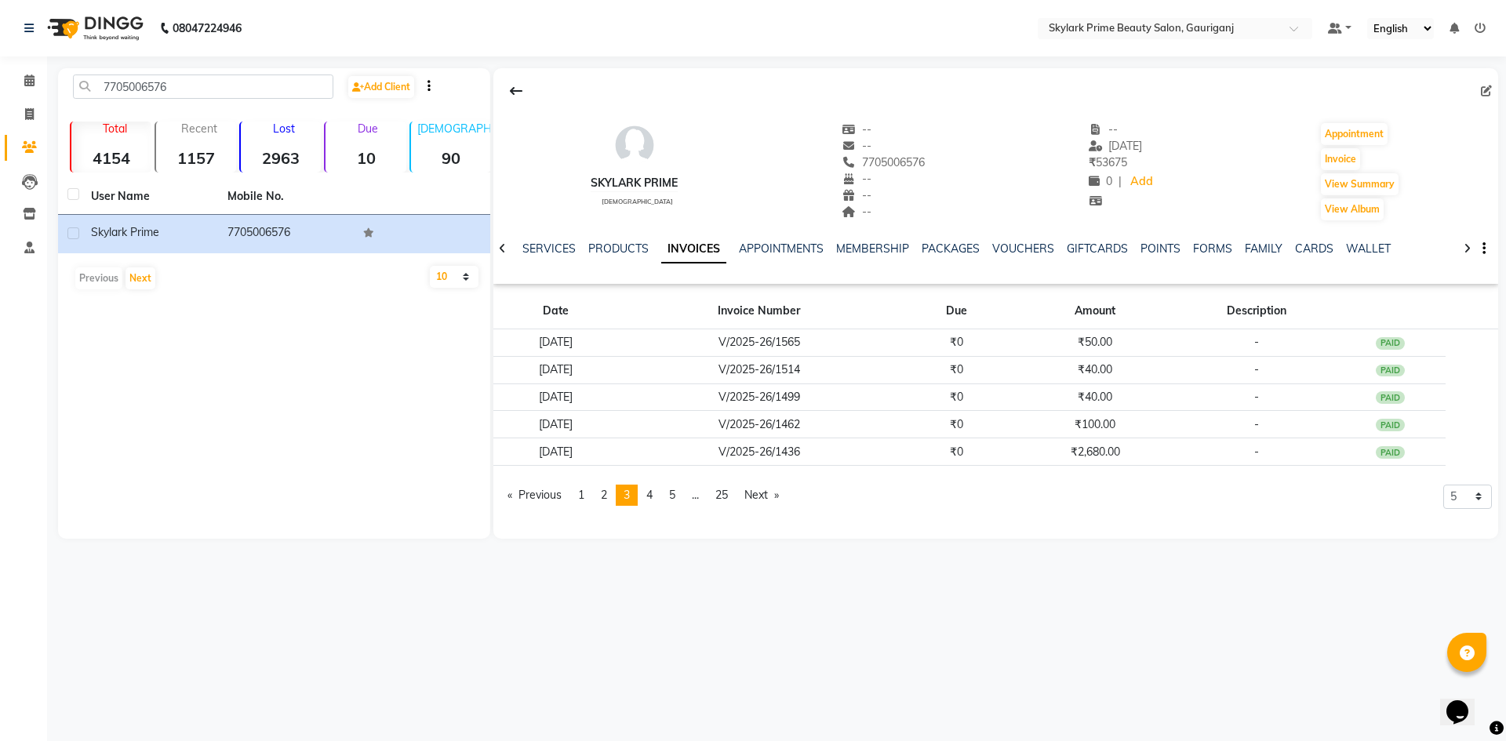
drag, startPoint x: 499, startPoint y: 245, endPoint x: 1070, endPoint y: 240, distance: 571.7
click at [511, 245] on div "NOTES FORMULA SERVICES PRODUCTS INVOICES APPOINTMENTS MEMBERSHIP PACKAGES VOUCH…" at bounding box center [995, 249] width 1005 height 54
click at [1366, 187] on button "View Summary" at bounding box center [1360, 184] width 78 height 22
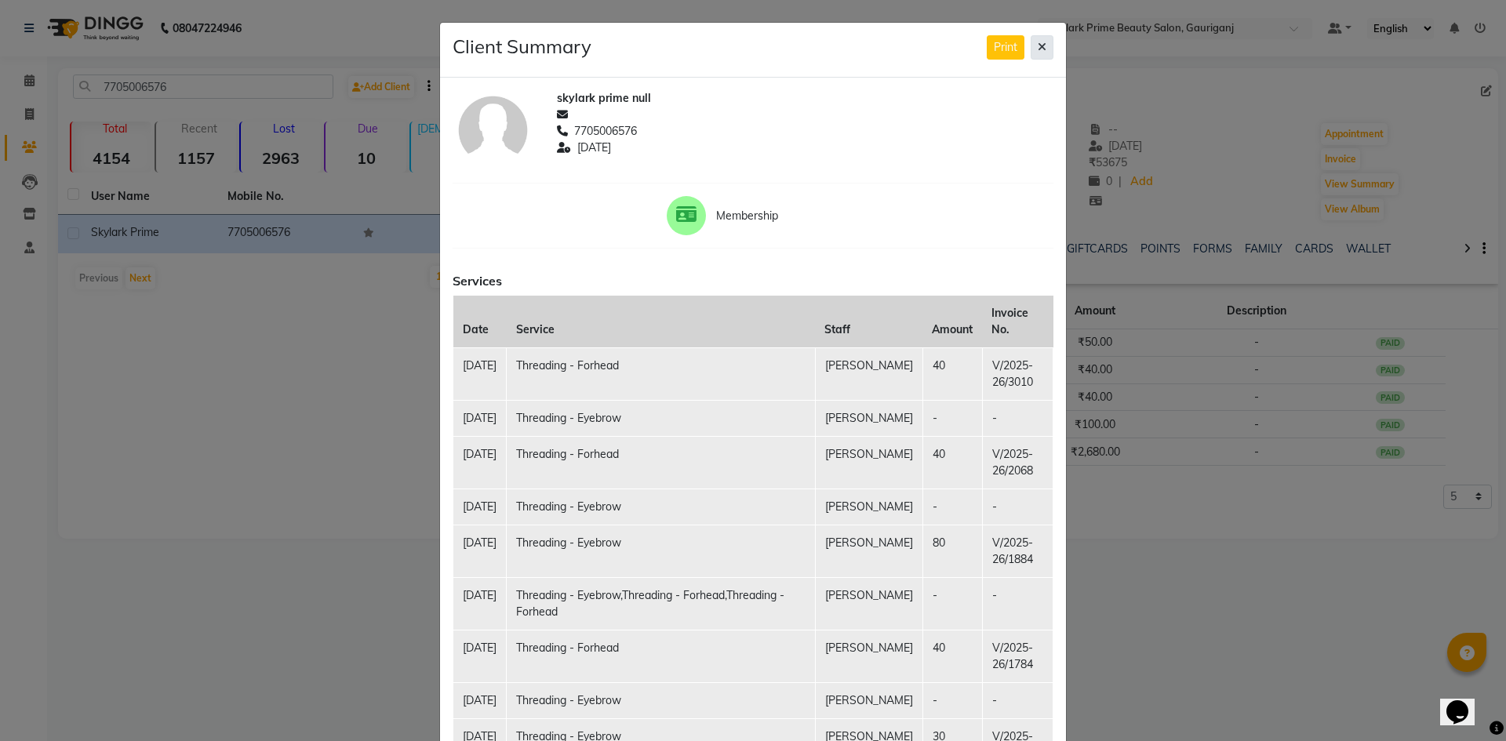
click at [1042, 49] on button at bounding box center [1041, 47] width 23 height 24
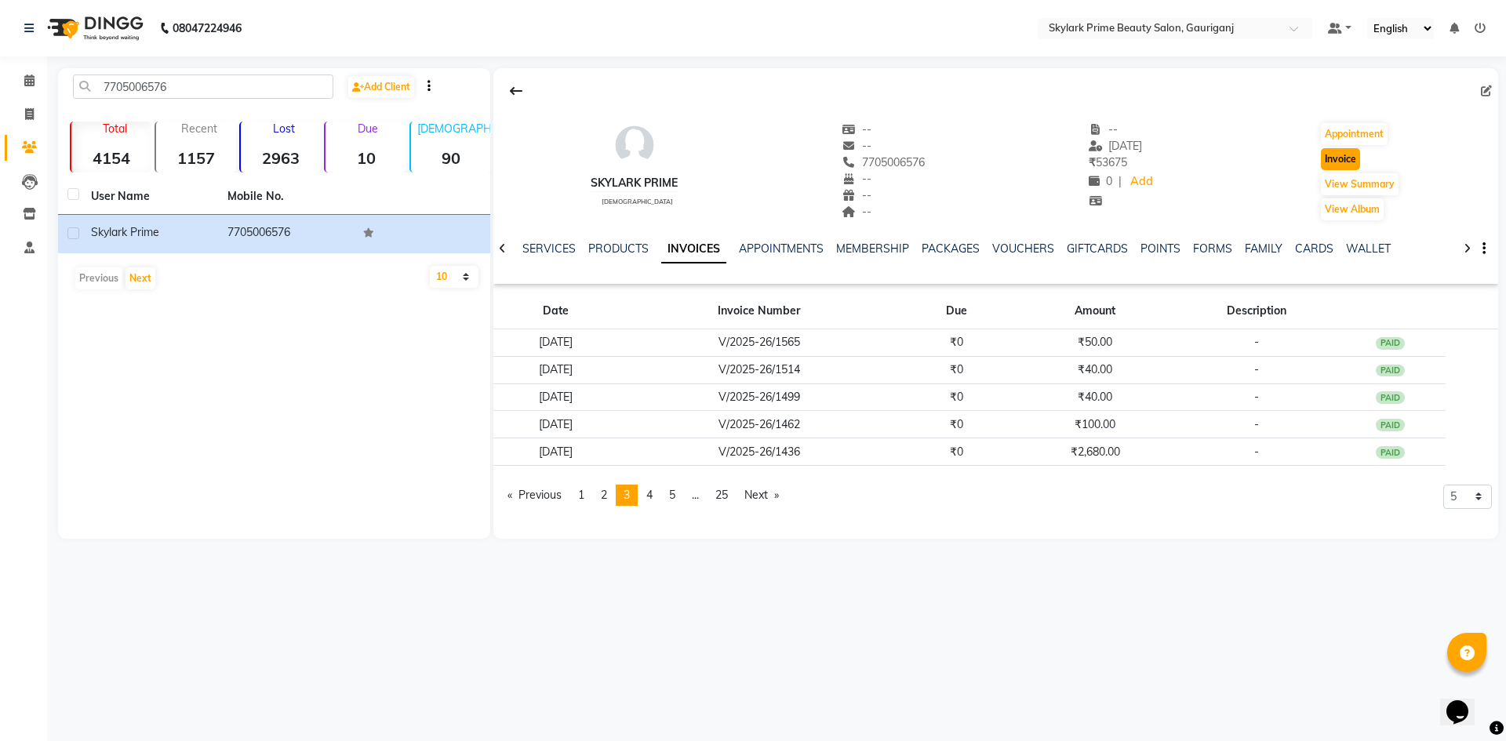
click at [1339, 159] on button "Invoice" at bounding box center [1340, 159] width 39 height 22
select select "service"
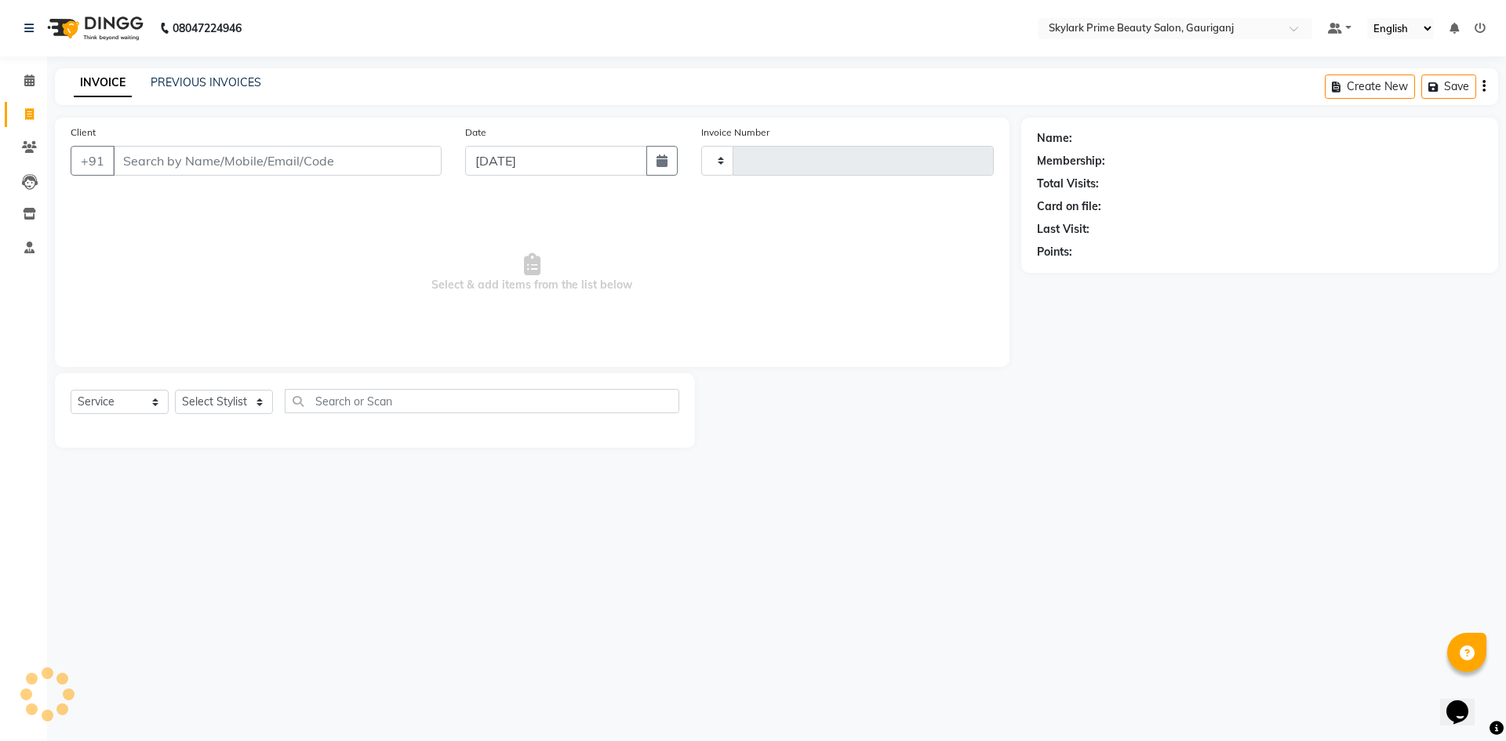
type input "3202"
select select "4735"
type input "7705006576"
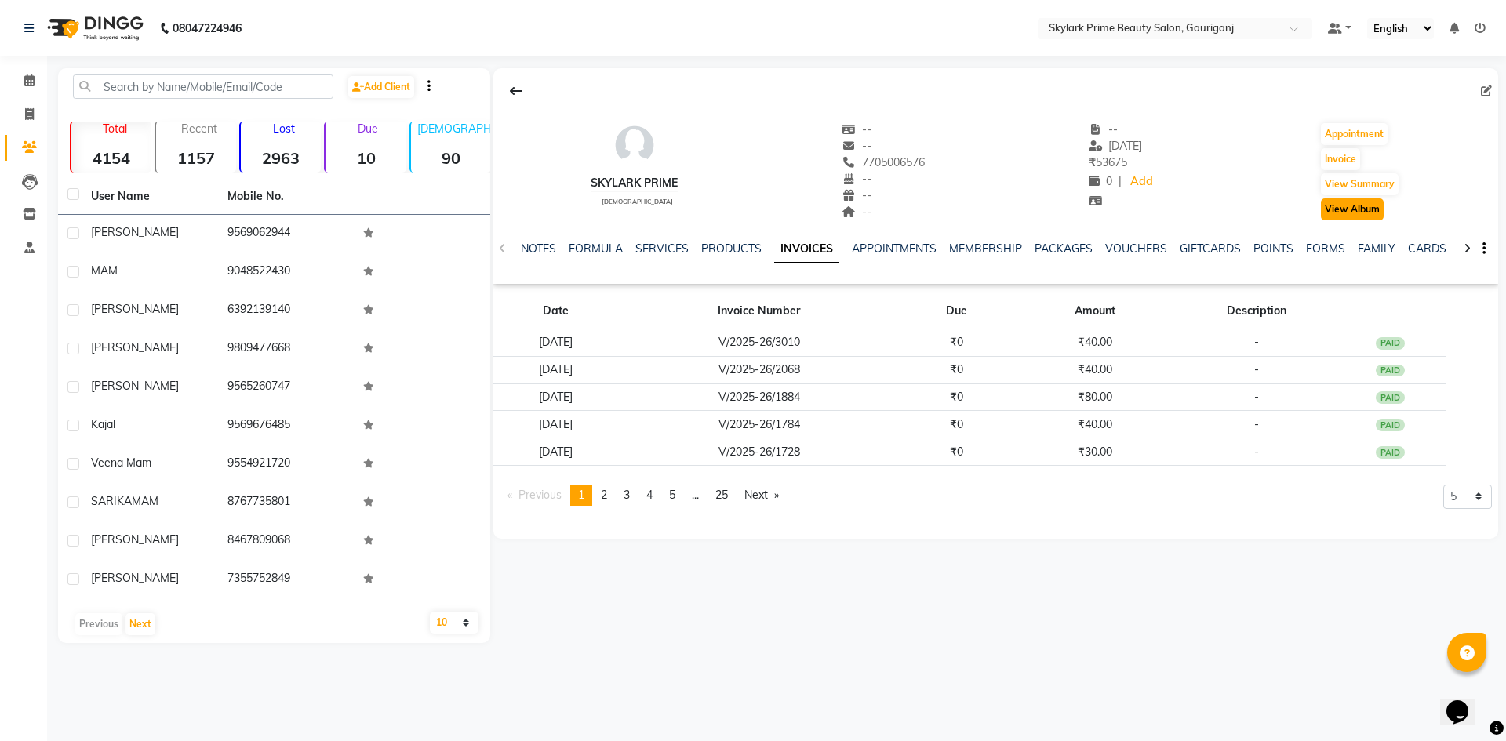
click at [1358, 206] on button "View Album" at bounding box center [1352, 209] width 63 height 22
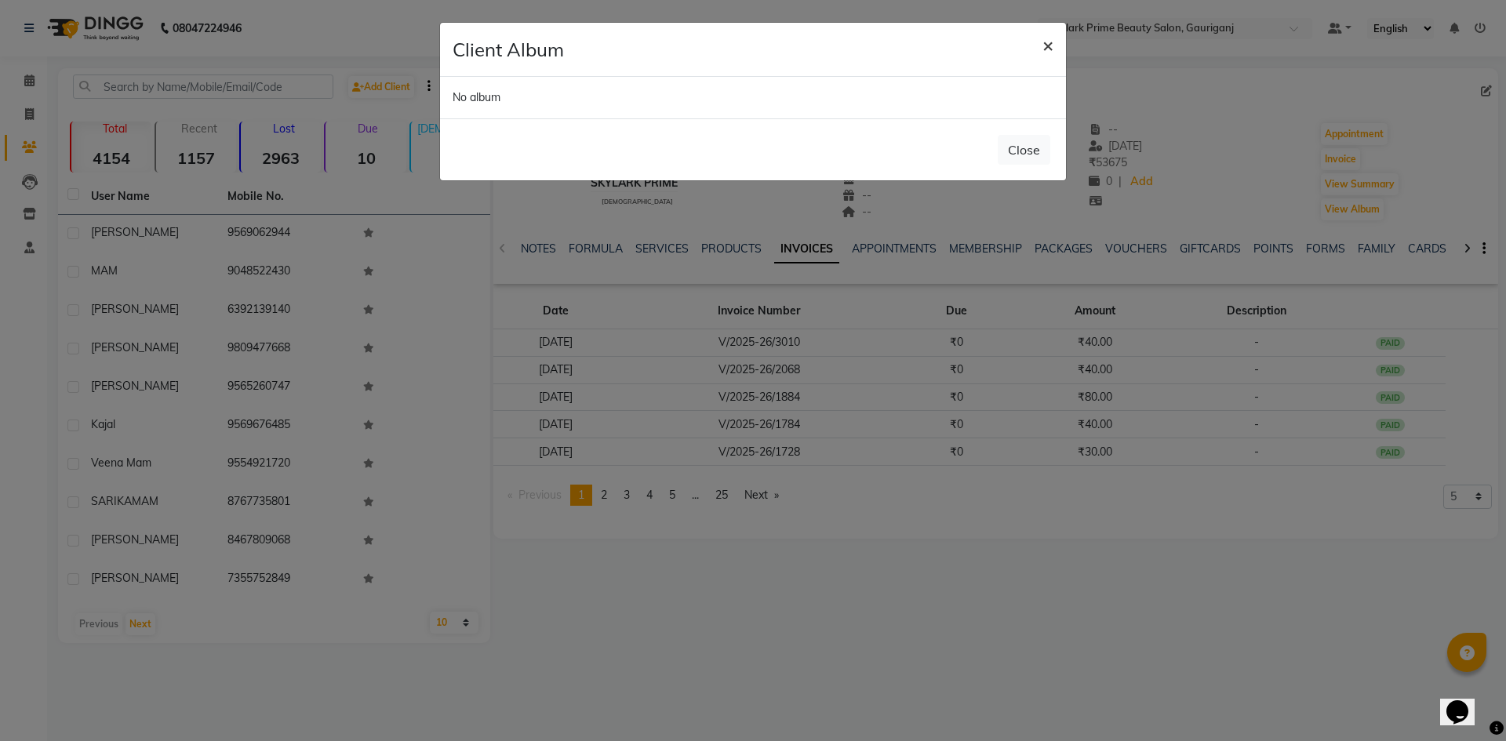
click at [1040, 56] on button "×" at bounding box center [1048, 45] width 36 height 44
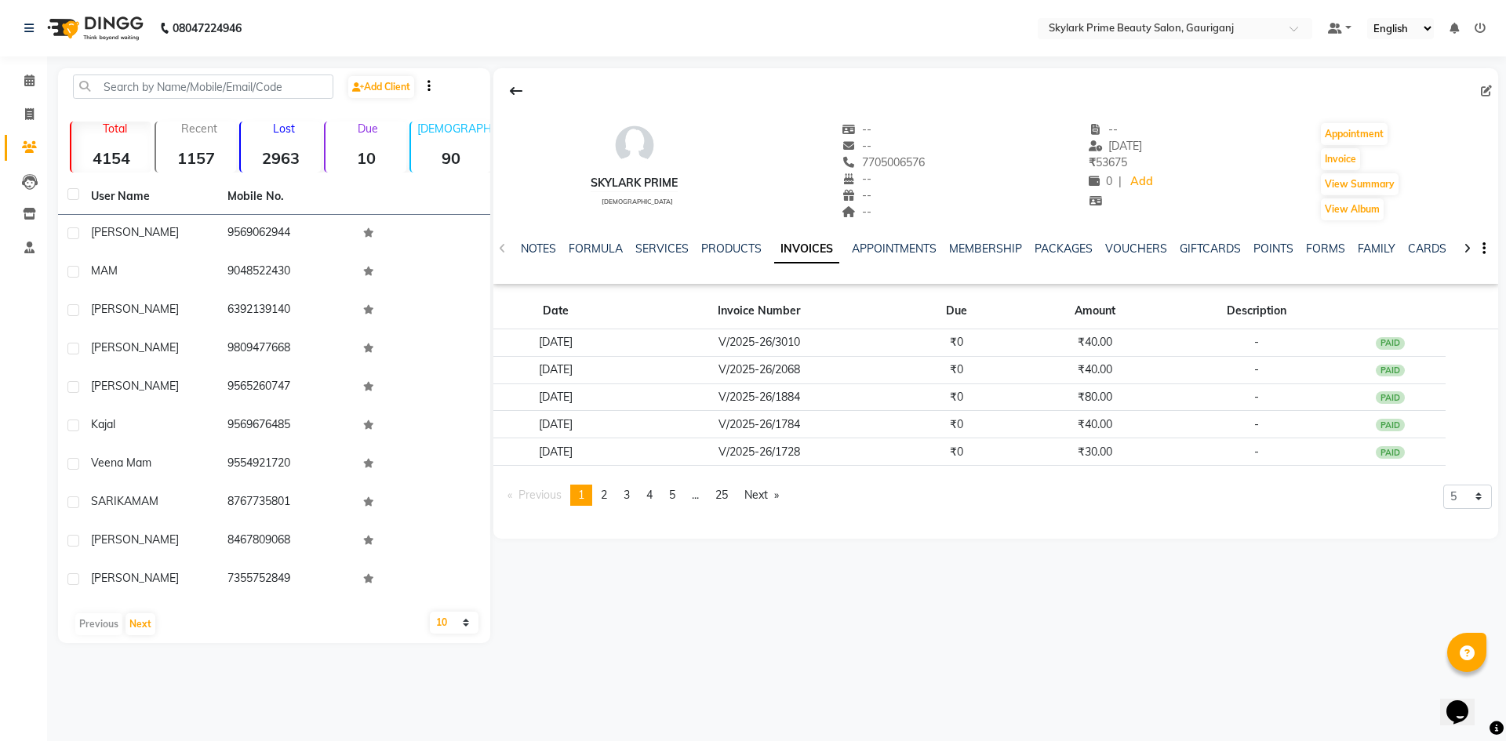
click at [495, 245] on div "NOTES FORMULA SERVICES PRODUCTS INVOICES APPOINTMENTS MEMBERSHIP PACKAGES VOUCH…" at bounding box center [995, 249] width 1005 height 54
click at [496, 245] on div "NOTES FORMULA SERVICES PRODUCTS INVOICES APPOINTMENTS MEMBERSHIP PACKAGES VOUCH…" at bounding box center [995, 249] width 1005 height 54
click at [498, 247] on div "NOTES FORMULA SERVICES PRODUCTS INVOICES APPOINTMENTS MEMBERSHIP PACKAGES VOUCH…" at bounding box center [995, 249] width 1005 height 54
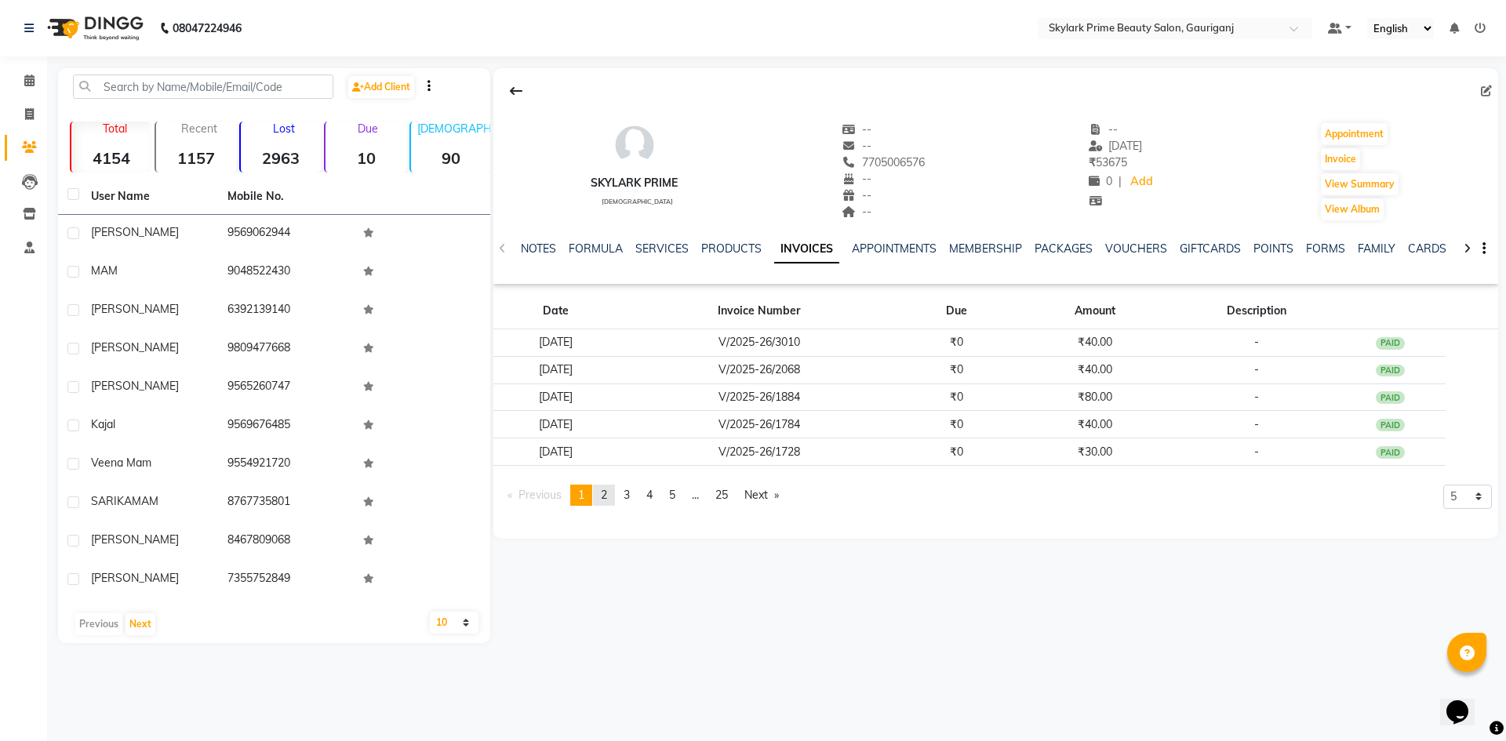
click at [607, 499] on span "2" at bounding box center [604, 495] width 6 height 14
click at [621, 500] on link "page 3" at bounding box center [627, 495] width 22 height 21
click at [25, 207] on span at bounding box center [29, 214] width 27 height 18
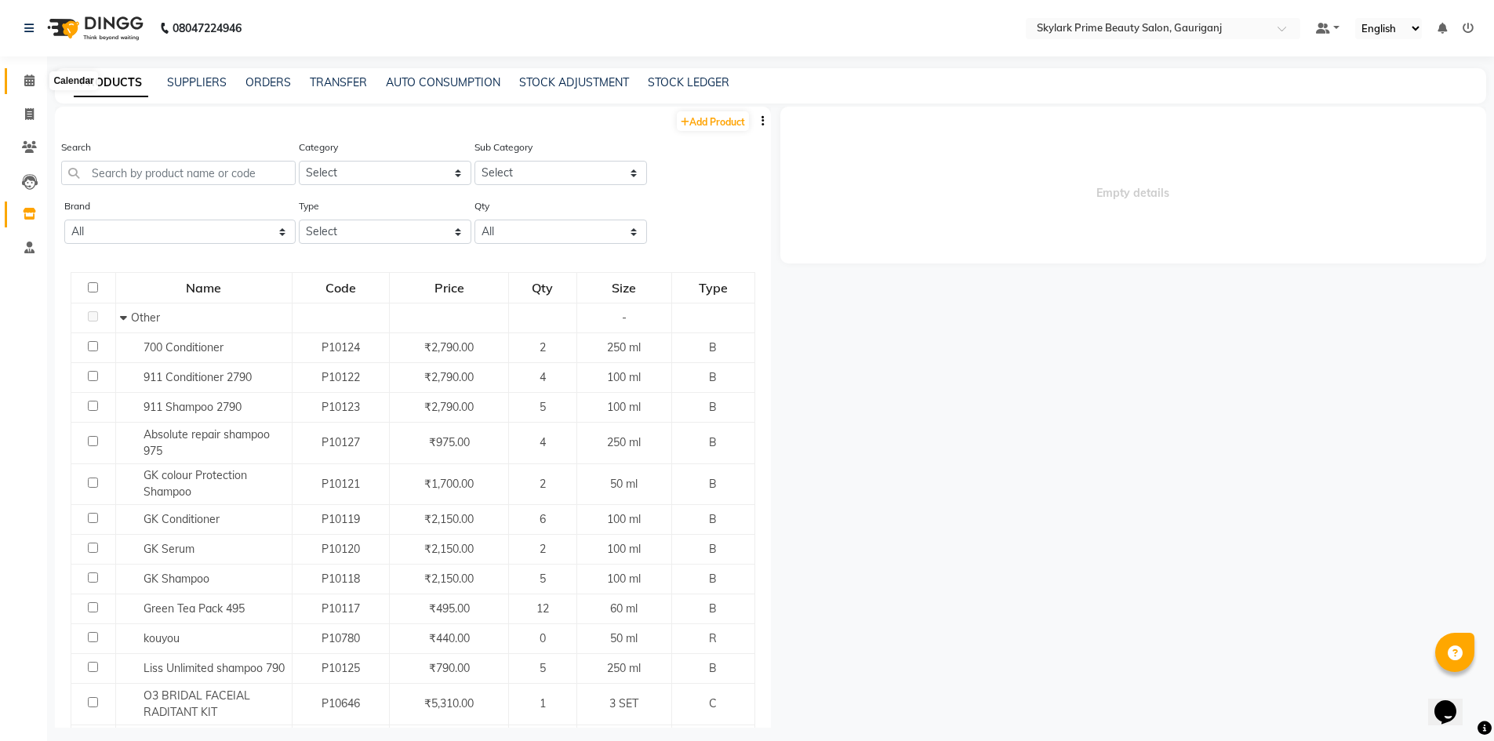
click at [32, 80] on icon at bounding box center [29, 80] width 10 height 12
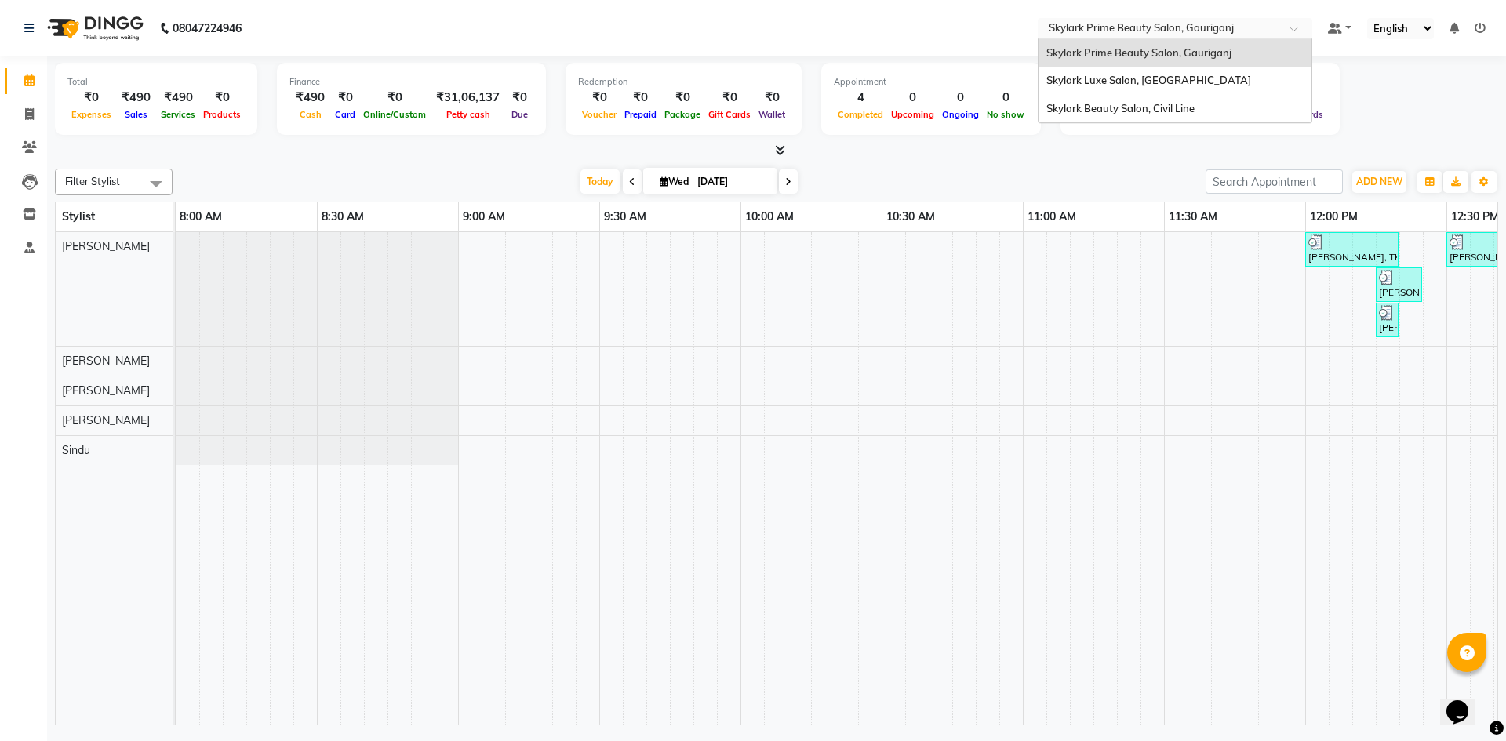
click at [1277, 30] on div at bounding box center [1174, 30] width 274 height 16
click at [1157, 100] on div "Skylark Beauty Salon, Civil Line" at bounding box center [1174, 109] width 273 height 28
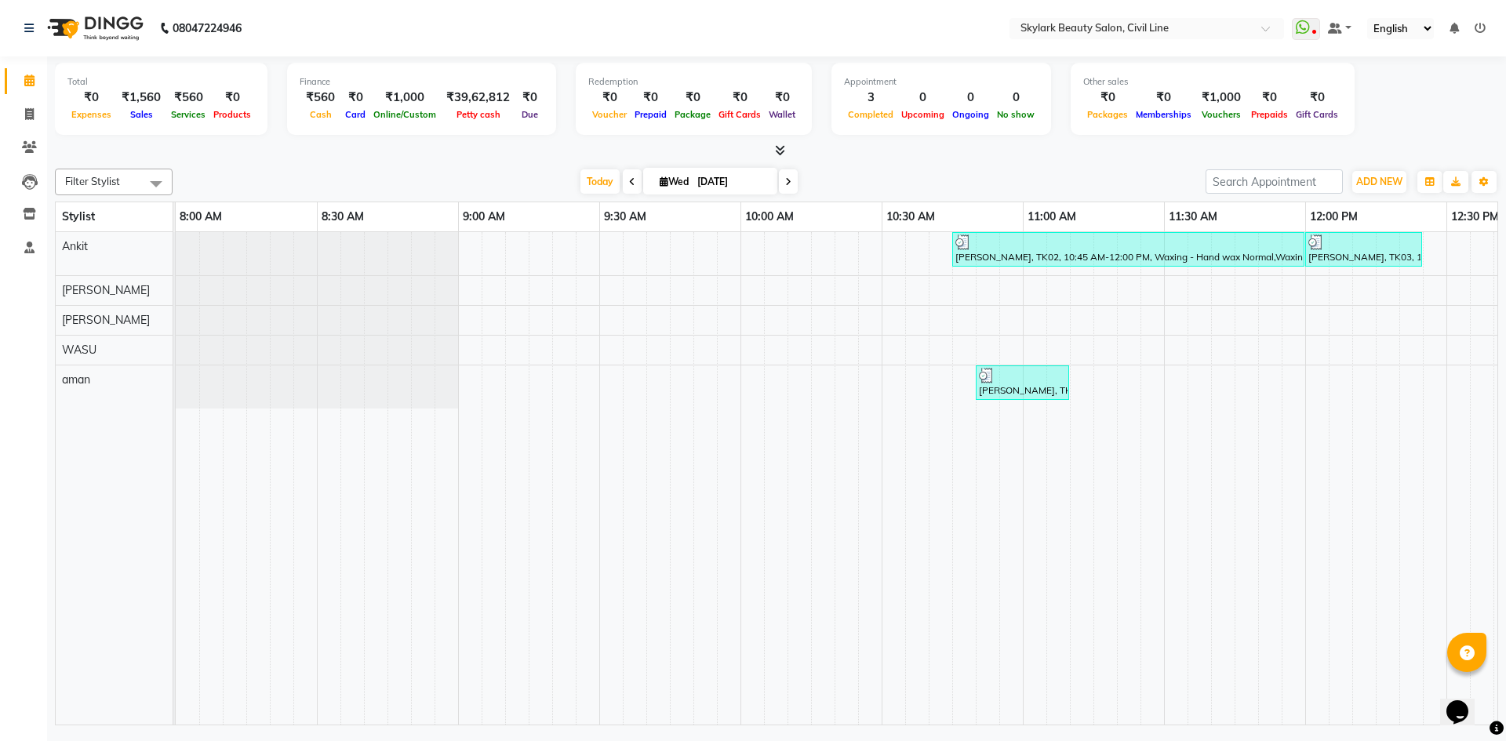
click at [1476, 27] on icon at bounding box center [1479, 28] width 11 height 11
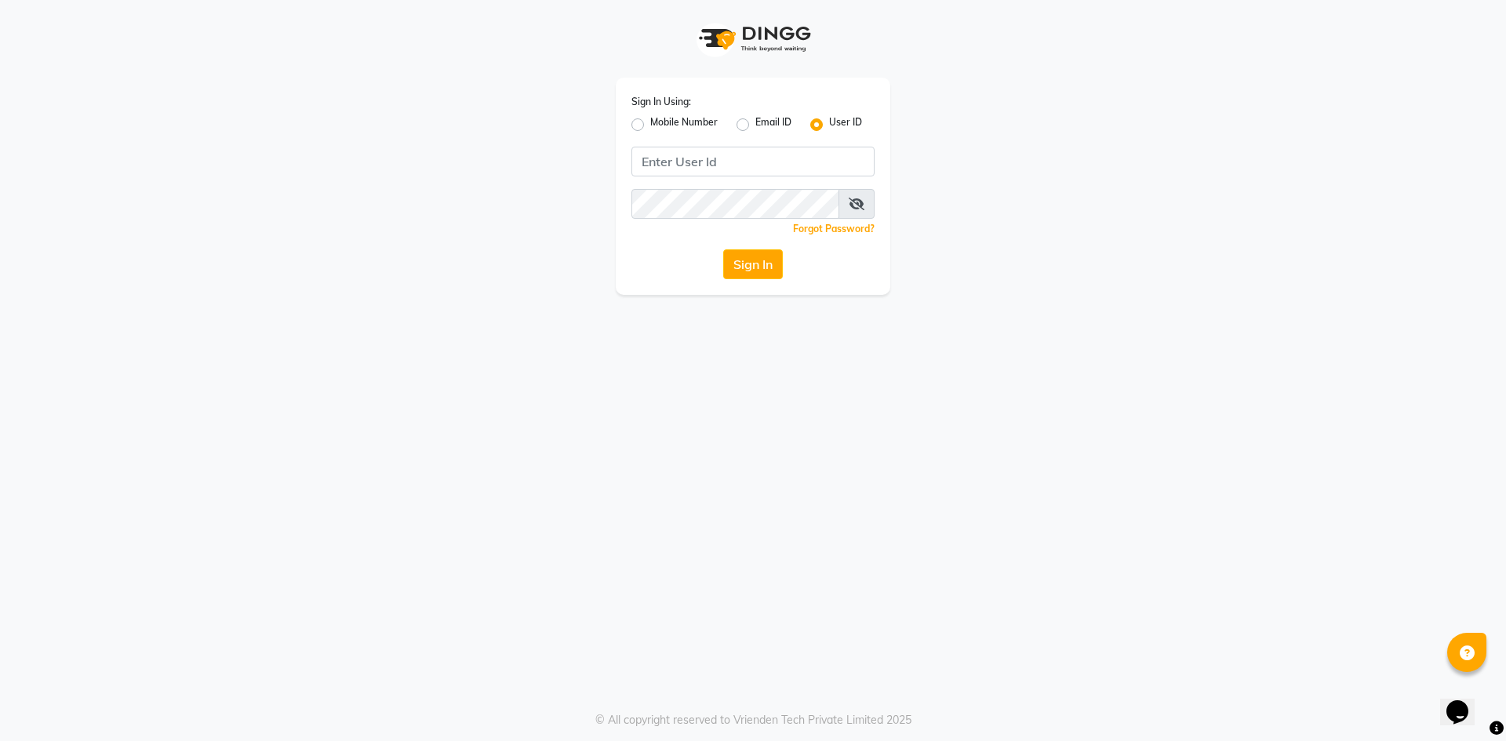
click at [650, 125] on label "Mobile Number" at bounding box center [683, 124] width 67 height 19
click at [650, 125] on input "Mobile Number" at bounding box center [655, 120] width 10 height 10
radio input "true"
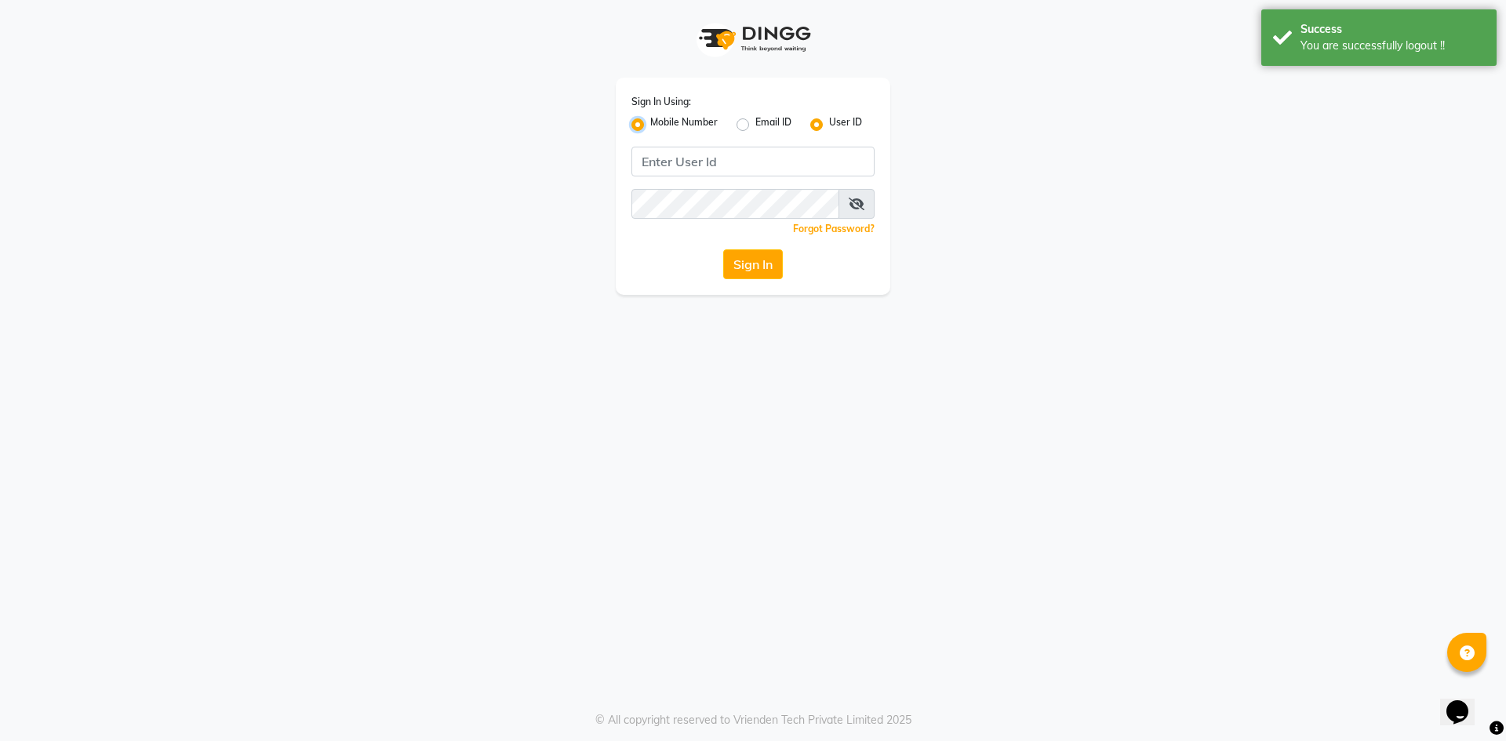
radio input "false"
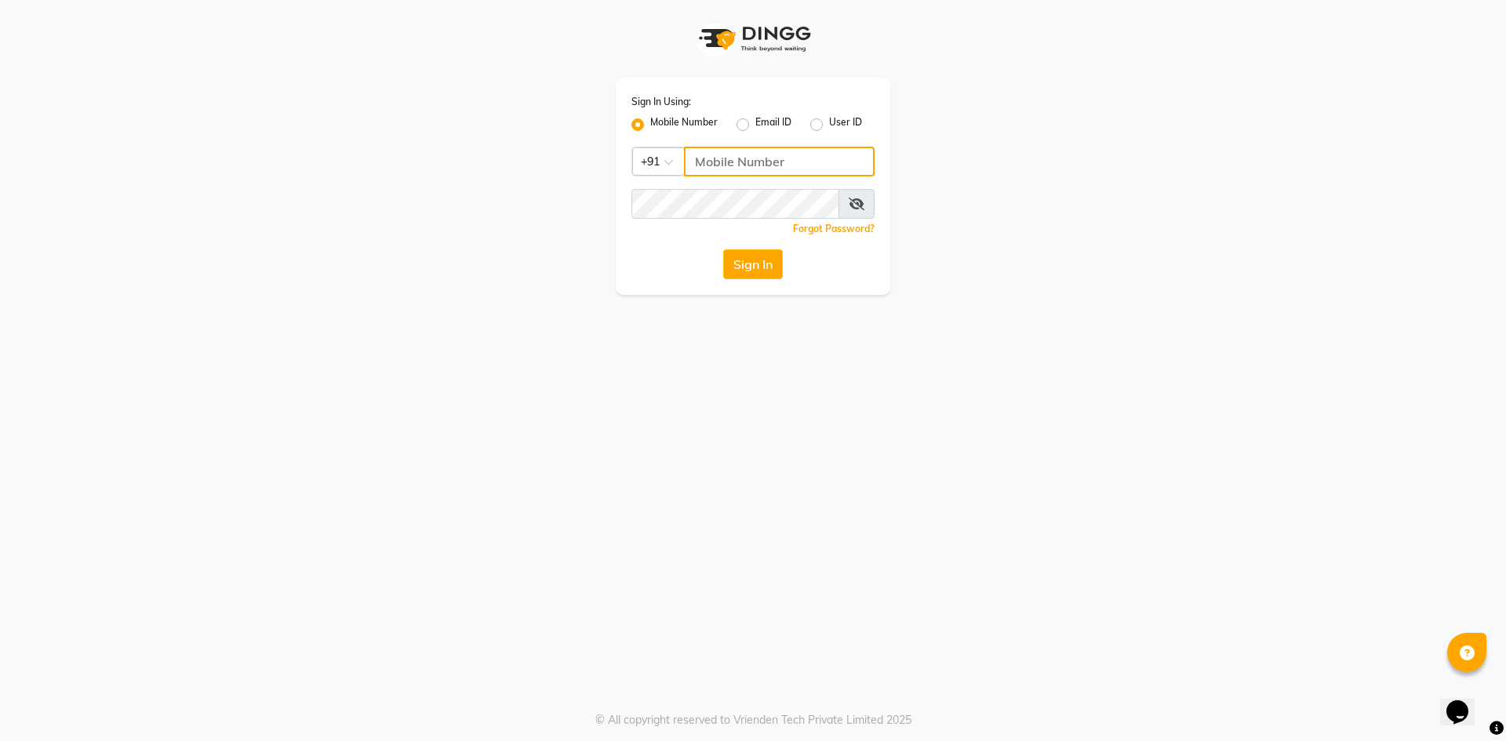
click at [758, 161] on input "Username" at bounding box center [779, 162] width 191 height 30
type input "8400013886"
click at [767, 261] on button "Sign In" at bounding box center [753, 264] width 60 height 30
